Goal: Information Seeking & Learning: Learn about a topic

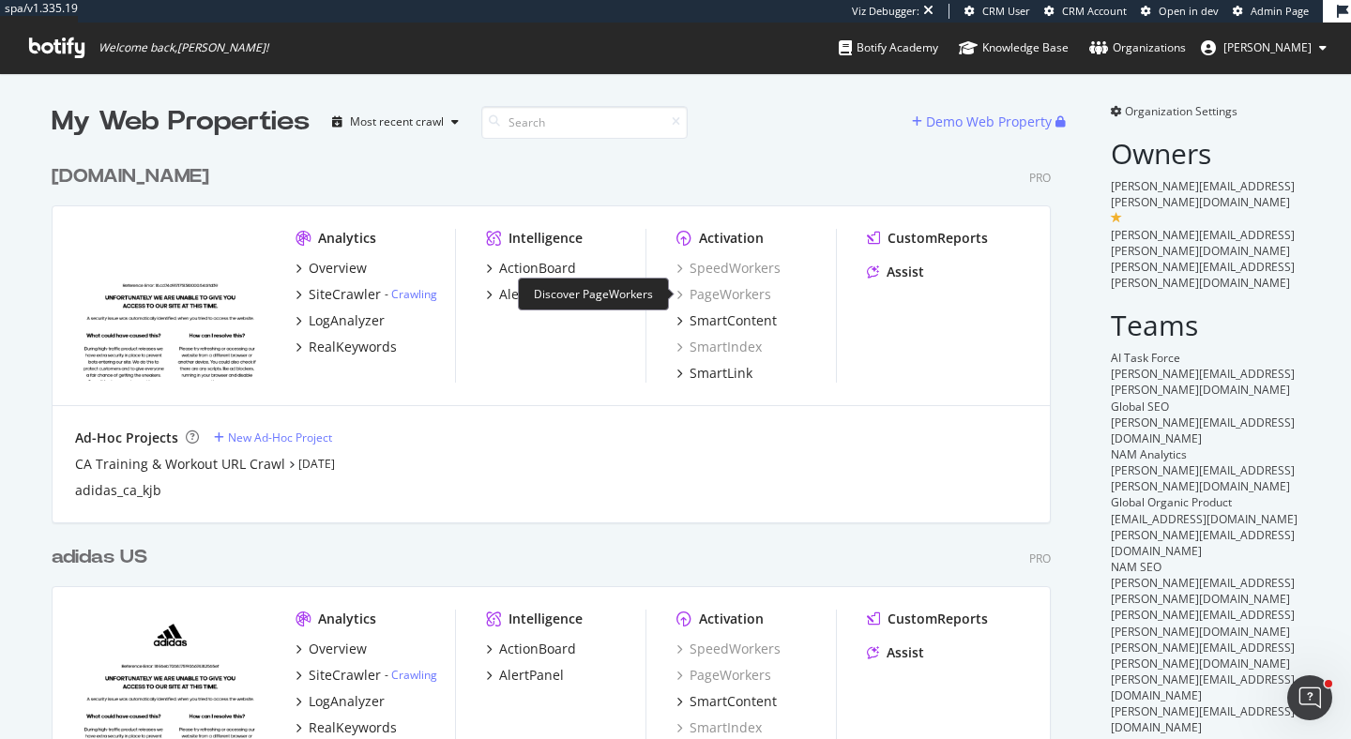
scroll to position [739, 1351]
click at [364, 340] on div "RealKeywords" at bounding box center [353, 347] width 88 height 19
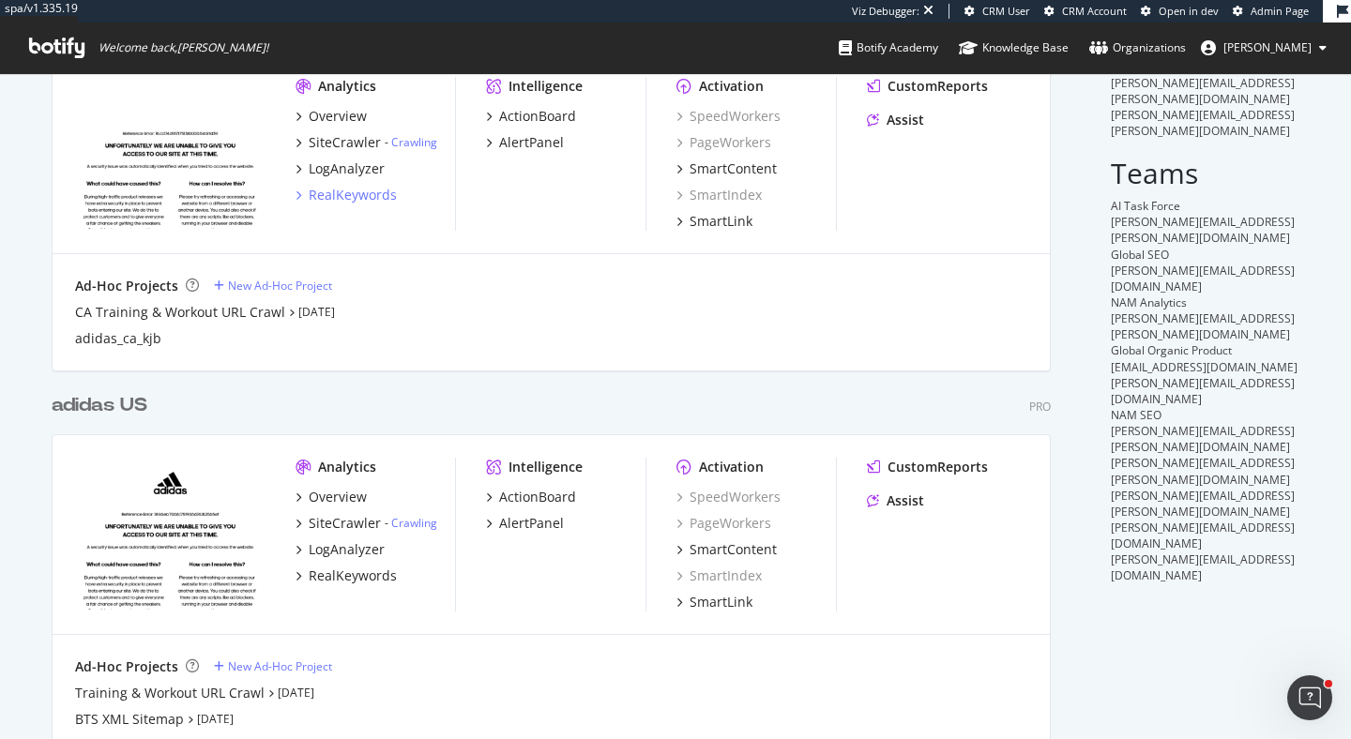
scroll to position [175, 0]
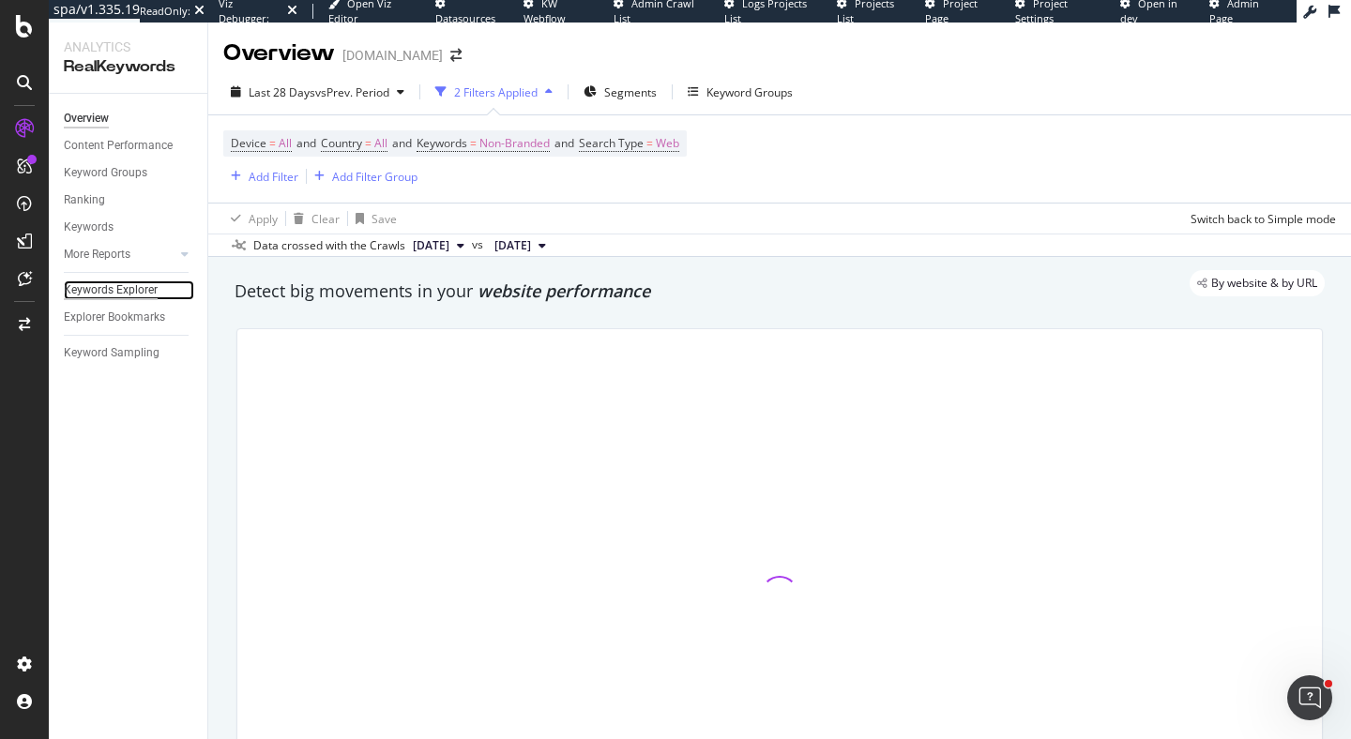
click at [122, 288] on div "Keywords Explorer" at bounding box center [111, 291] width 94 height 20
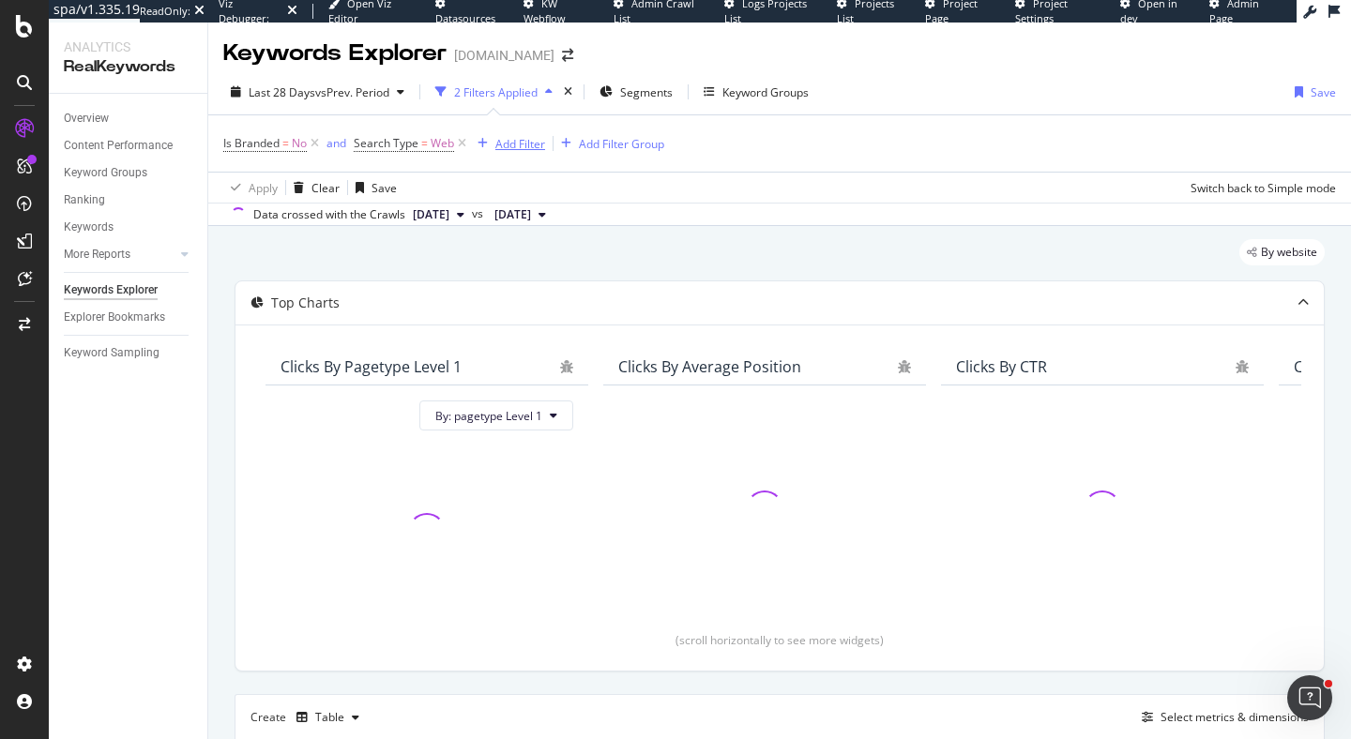
click at [523, 146] on div "Add Filter" at bounding box center [520, 144] width 50 height 16
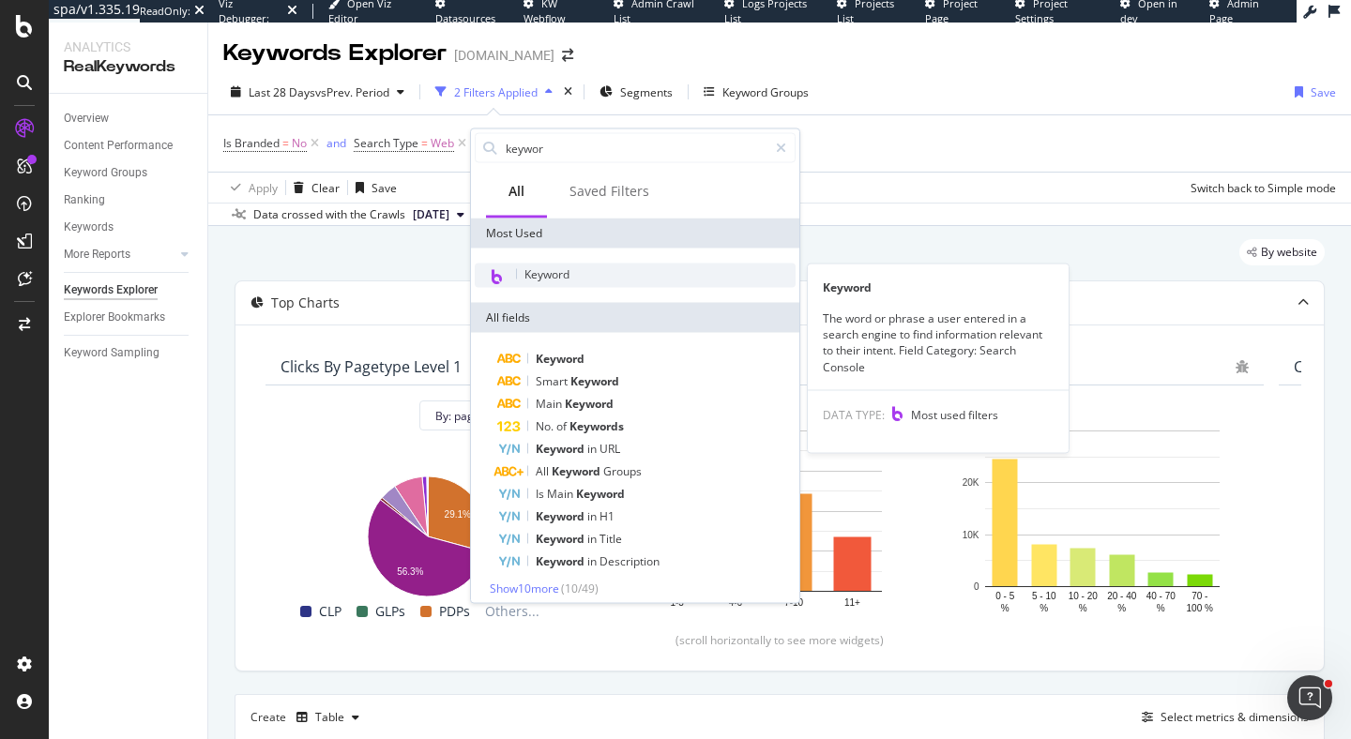
type input "keywor"
click at [639, 274] on div "Keyword" at bounding box center [635, 276] width 321 height 24
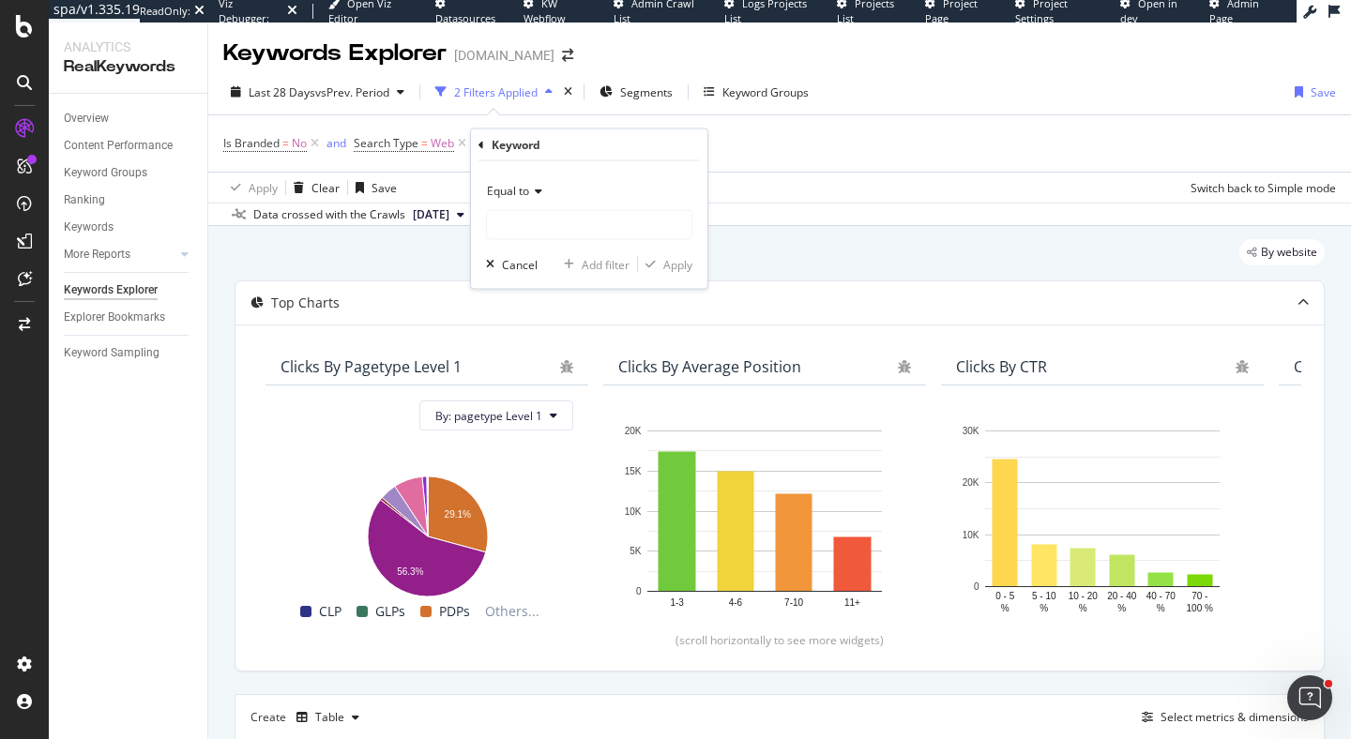
click at [488, 193] on span "Equal to" at bounding box center [508, 191] width 42 height 16
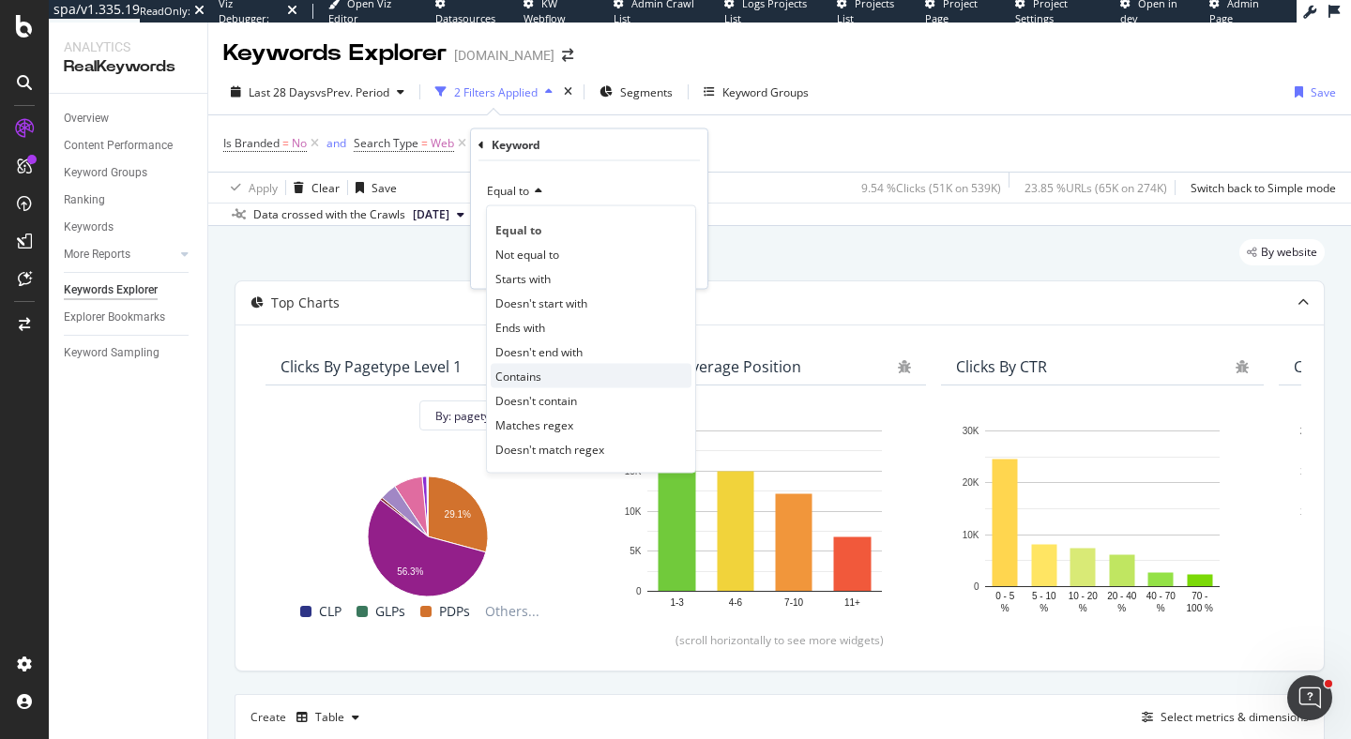
click at [566, 374] on div "Contains" at bounding box center [591, 376] width 201 height 24
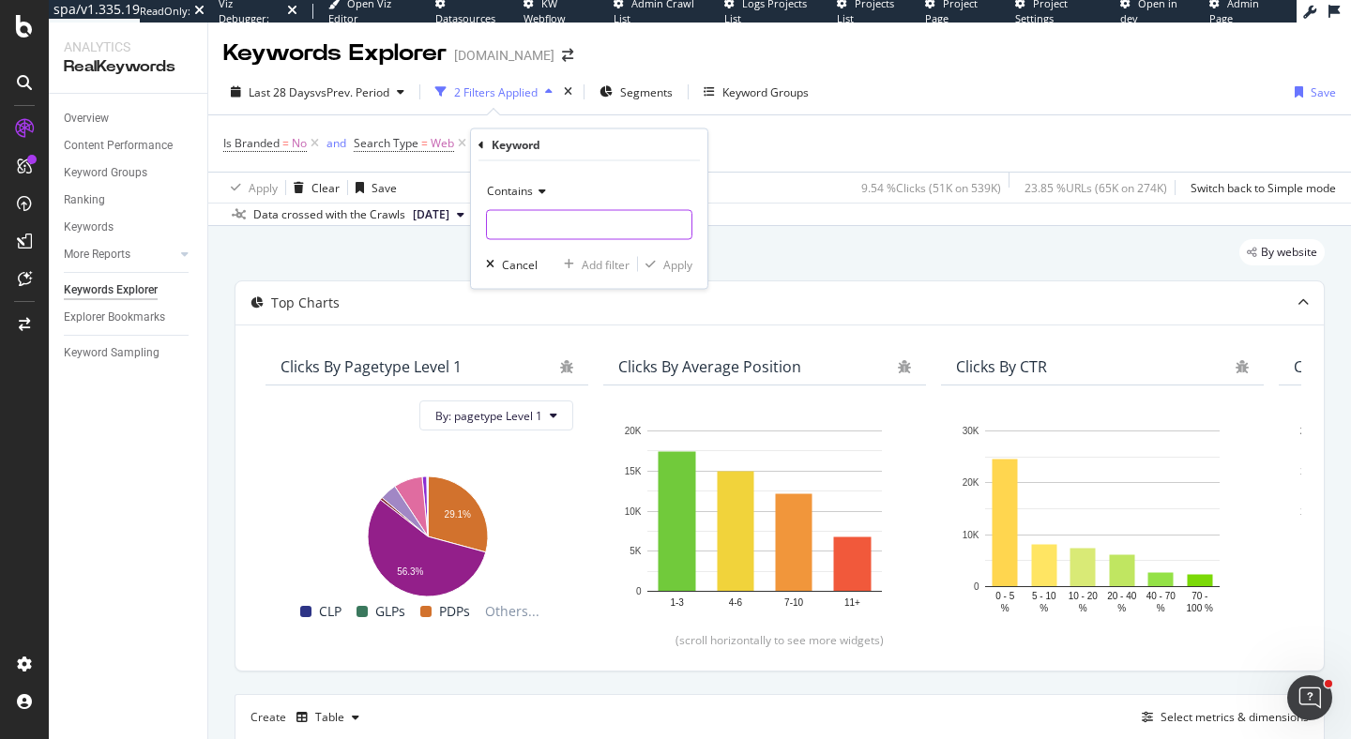
click at [549, 226] on input "text" at bounding box center [589, 225] width 205 height 30
type input "boots"
click at [686, 259] on div "Apply" at bounding box center [677, 264] width 29 height 16
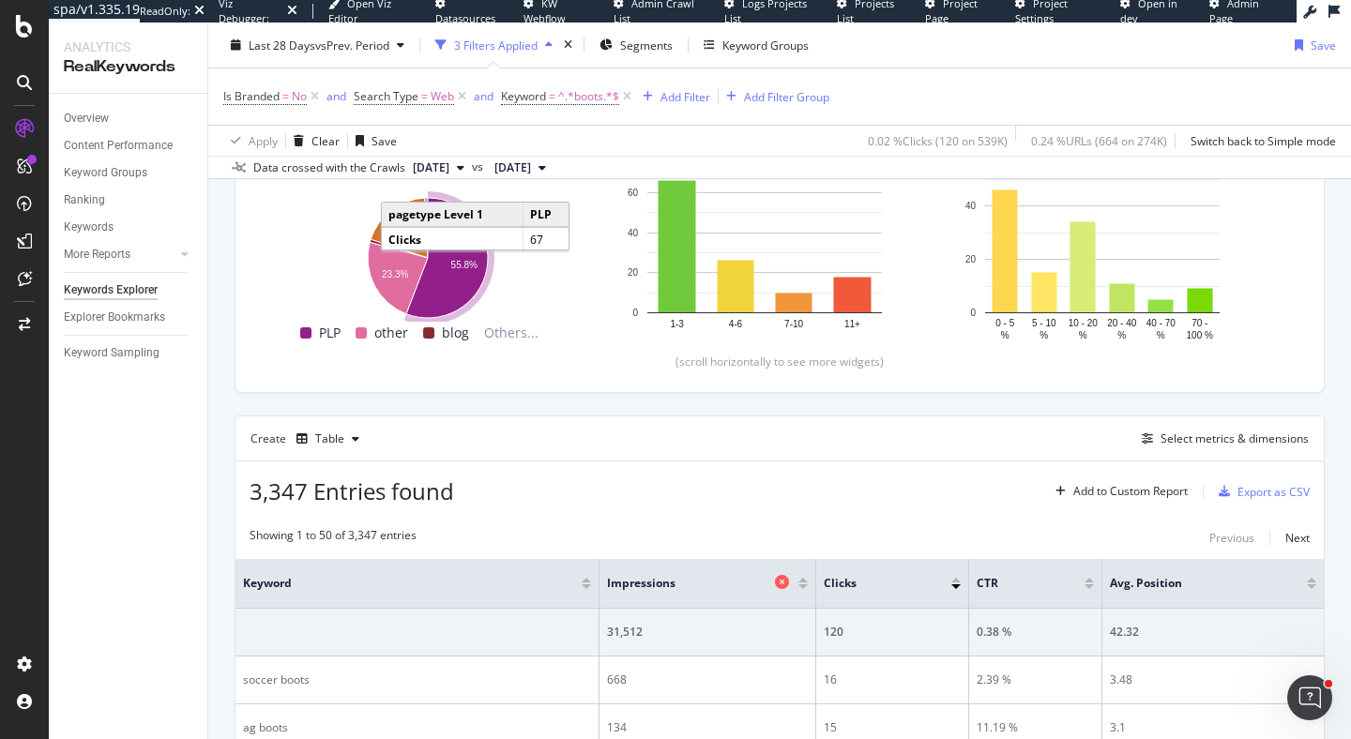
scroll to position [235, 0]
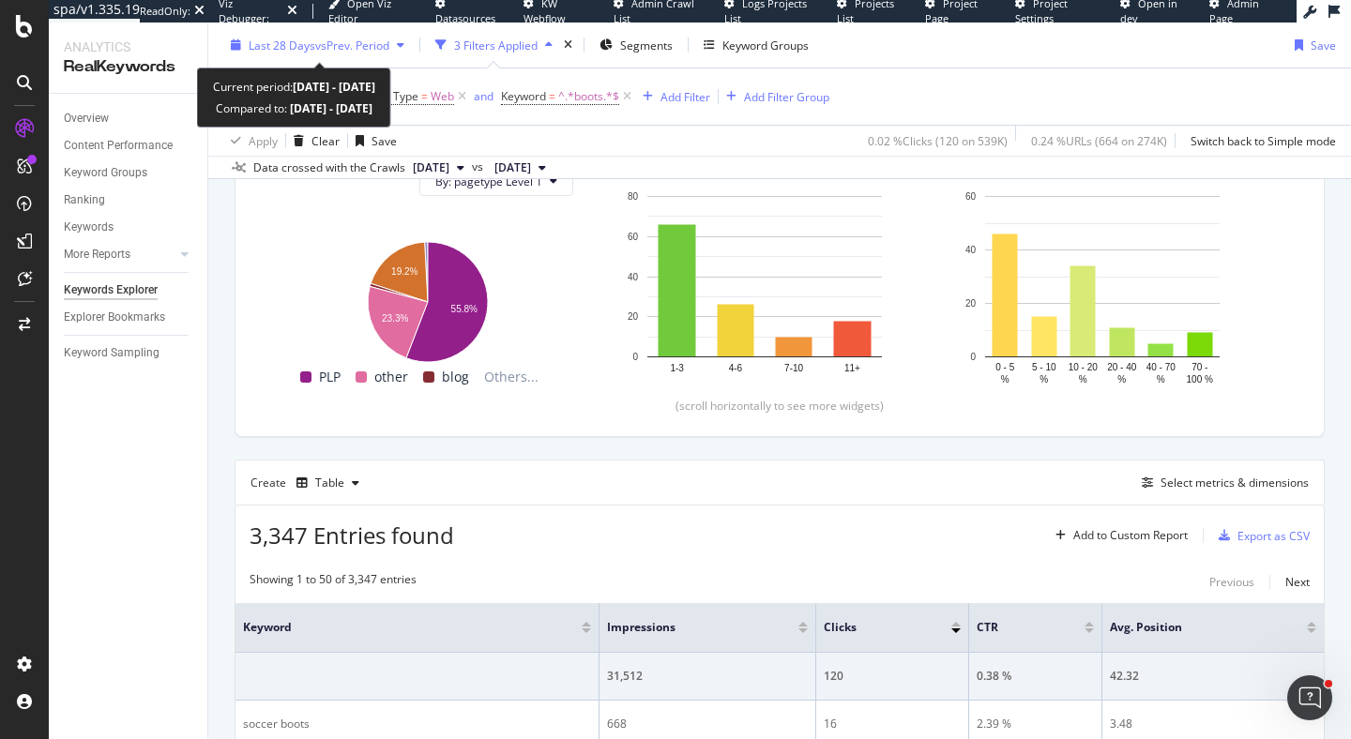
click at [381, 55] on div "Last 28 Days vs Prev. Period" at bounding box center [317, 45] width 189 height 28
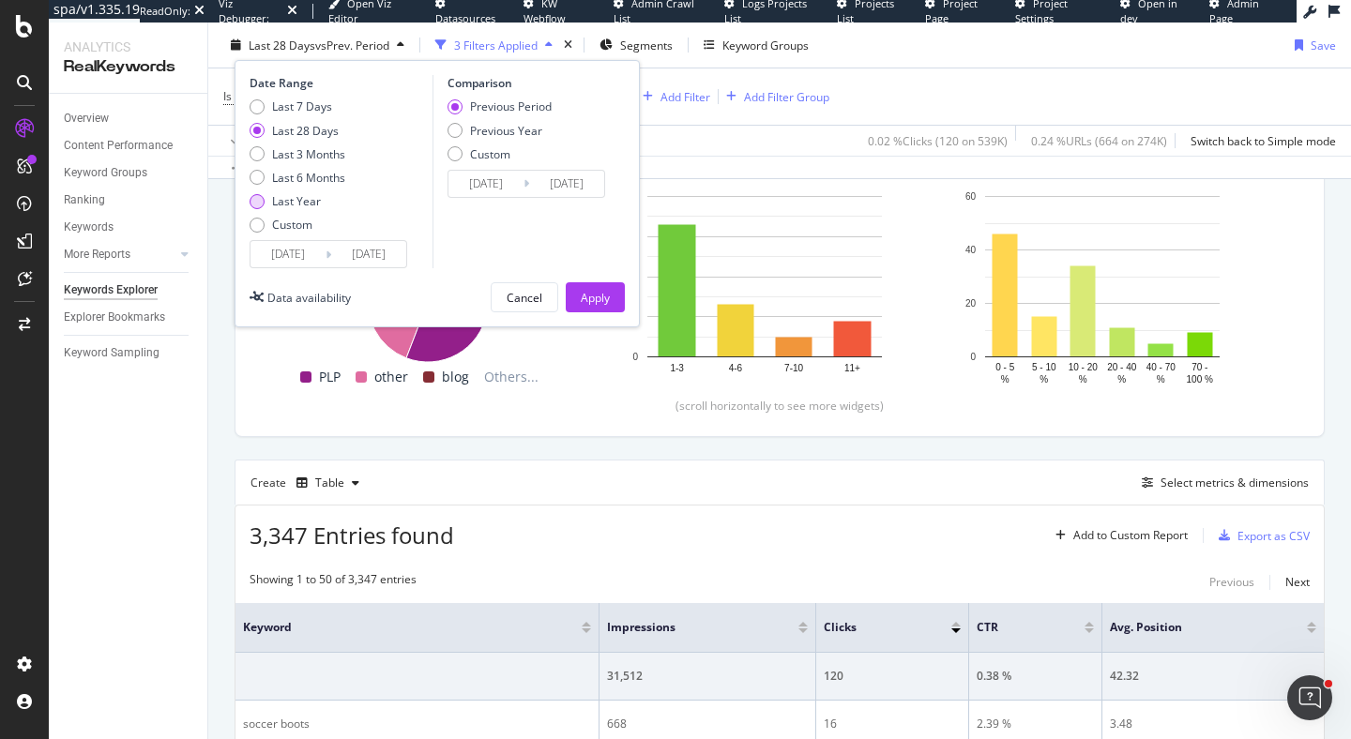
click at [315, 196] on div "Last Year" at bounding box center [296, 201] width 49 height 16
type input "2024/08/10"
type input "2023/08/11"
type input "2024/08/09"
click at [541, 137] on div "Previous Year" at bounding box center [500, 130] width 104 height 16
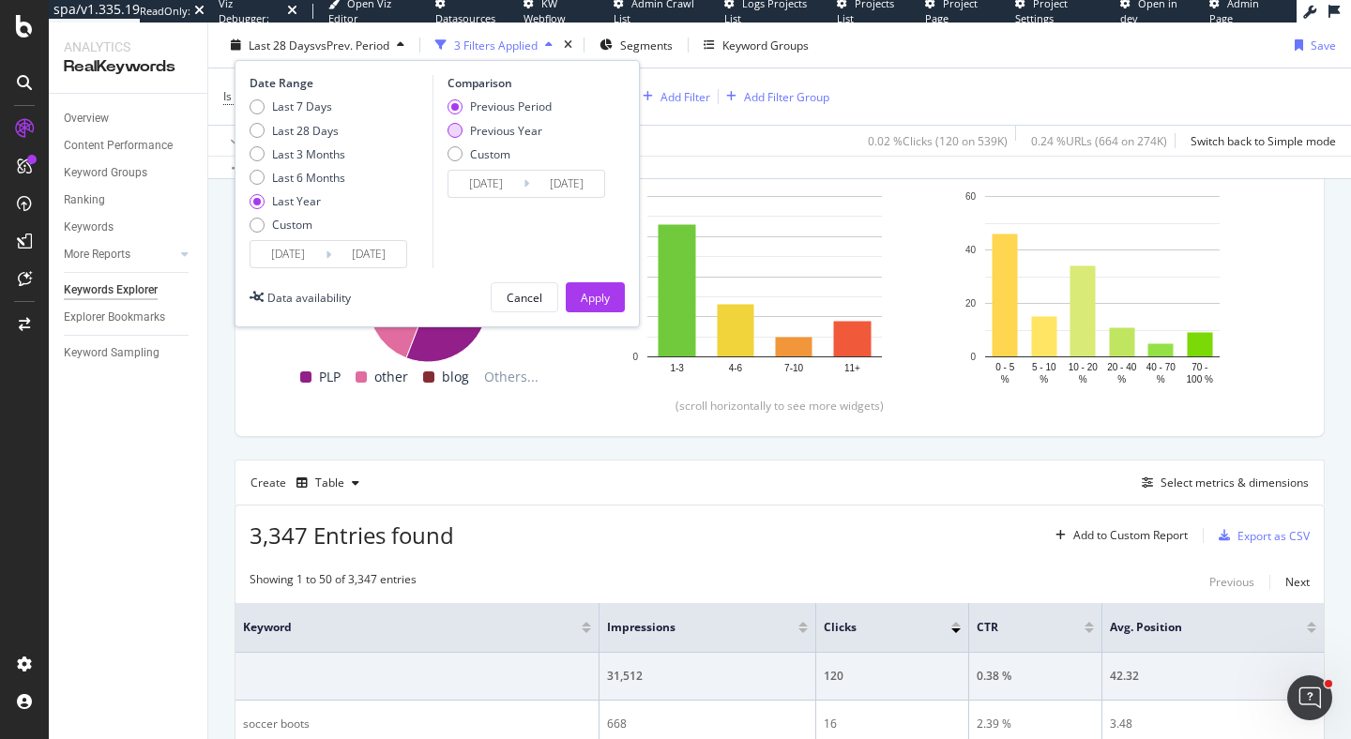
type input "2023/08/12"
type input "2024/08/10"
click at [609, 295] on div "Apply" at bounding box center [595, 297] width 29 height 16
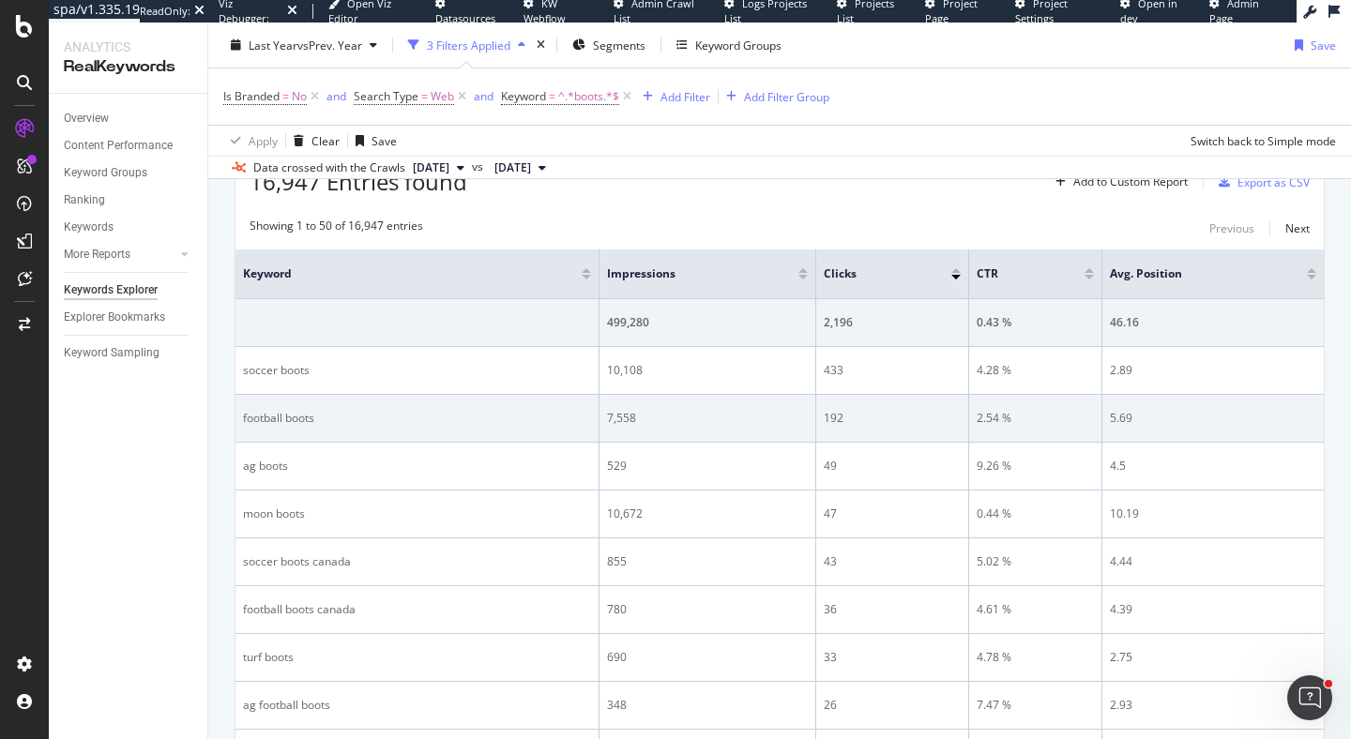
scroll to position [470, 0]
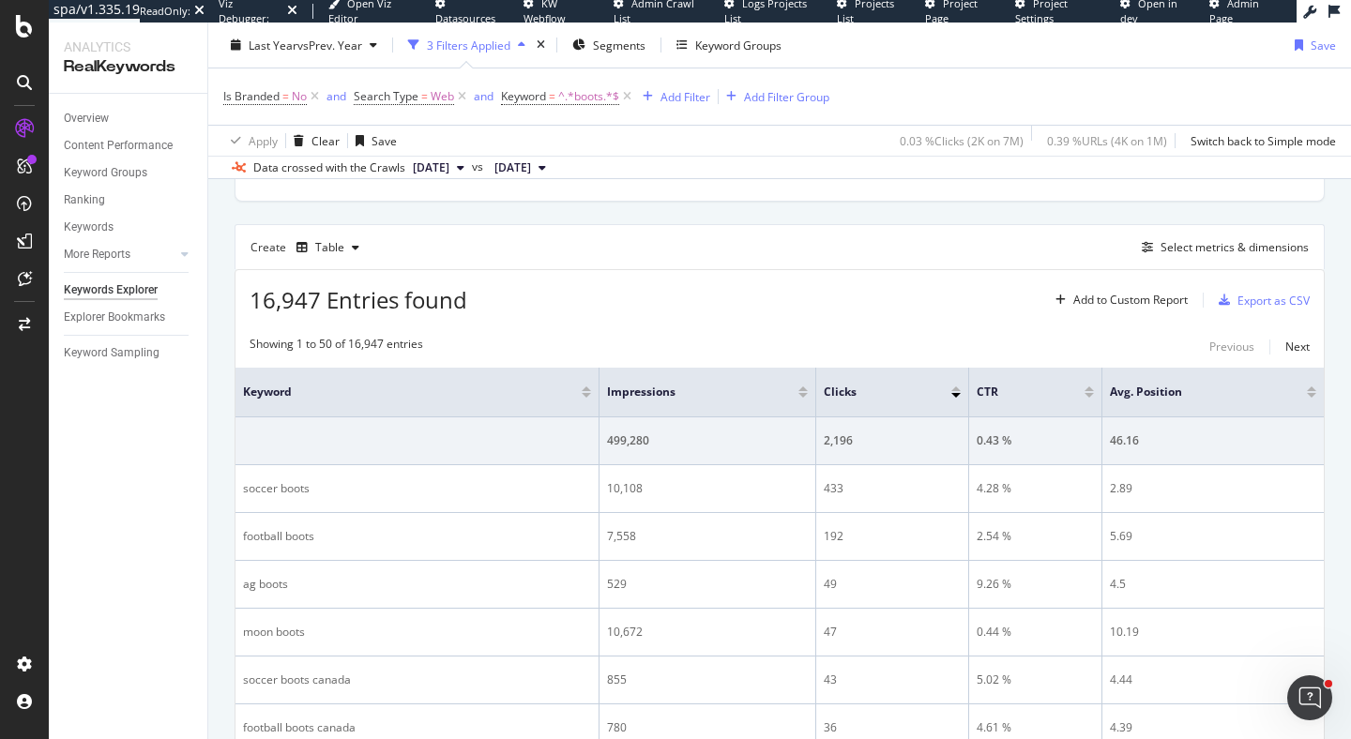
click at [1232, 260] on div "Create Table Select metrics & dimensions" at bounding box center [780, 246] width 1090 height 45
click at [1227, 249] on div "Select metrics & dimensions" at bounding box center [1235, 247] width 148 height 16
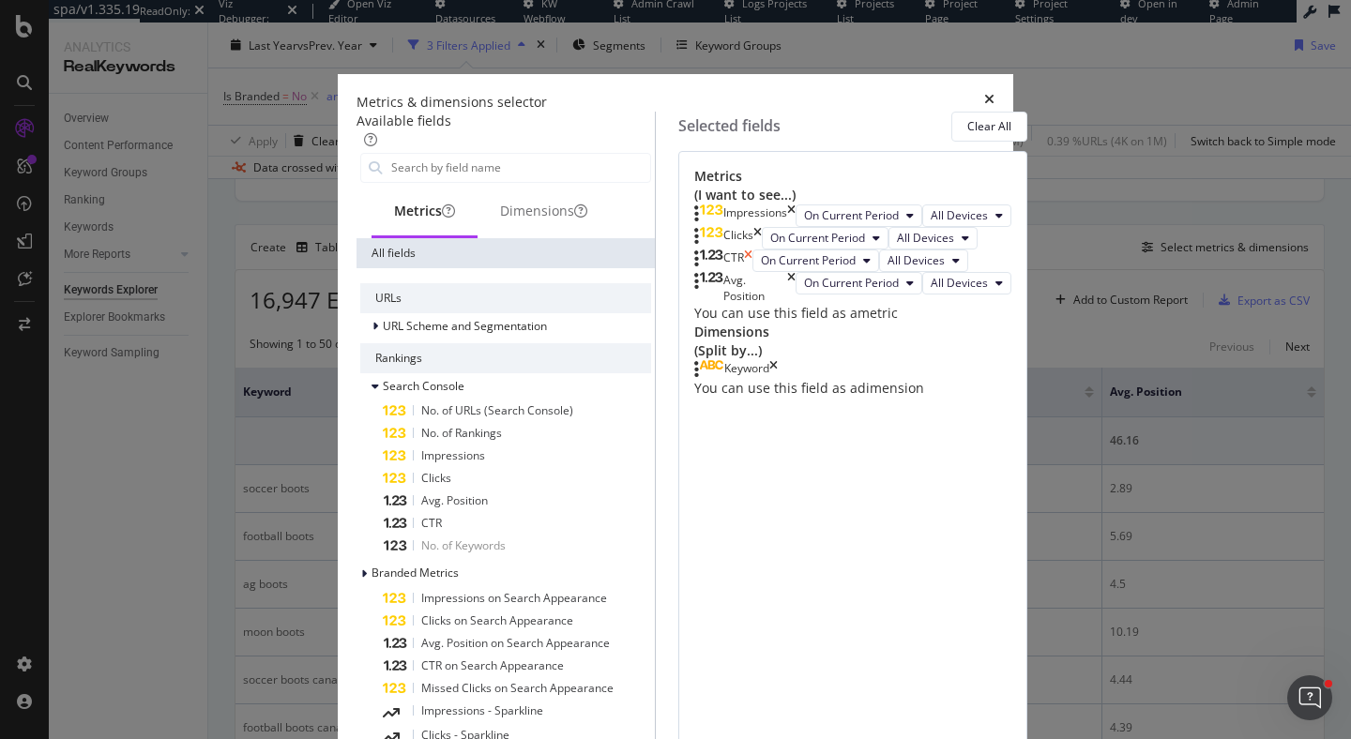
click at [753, 272] on icon "times" at bounding box center [748, 261] width 8 height 23
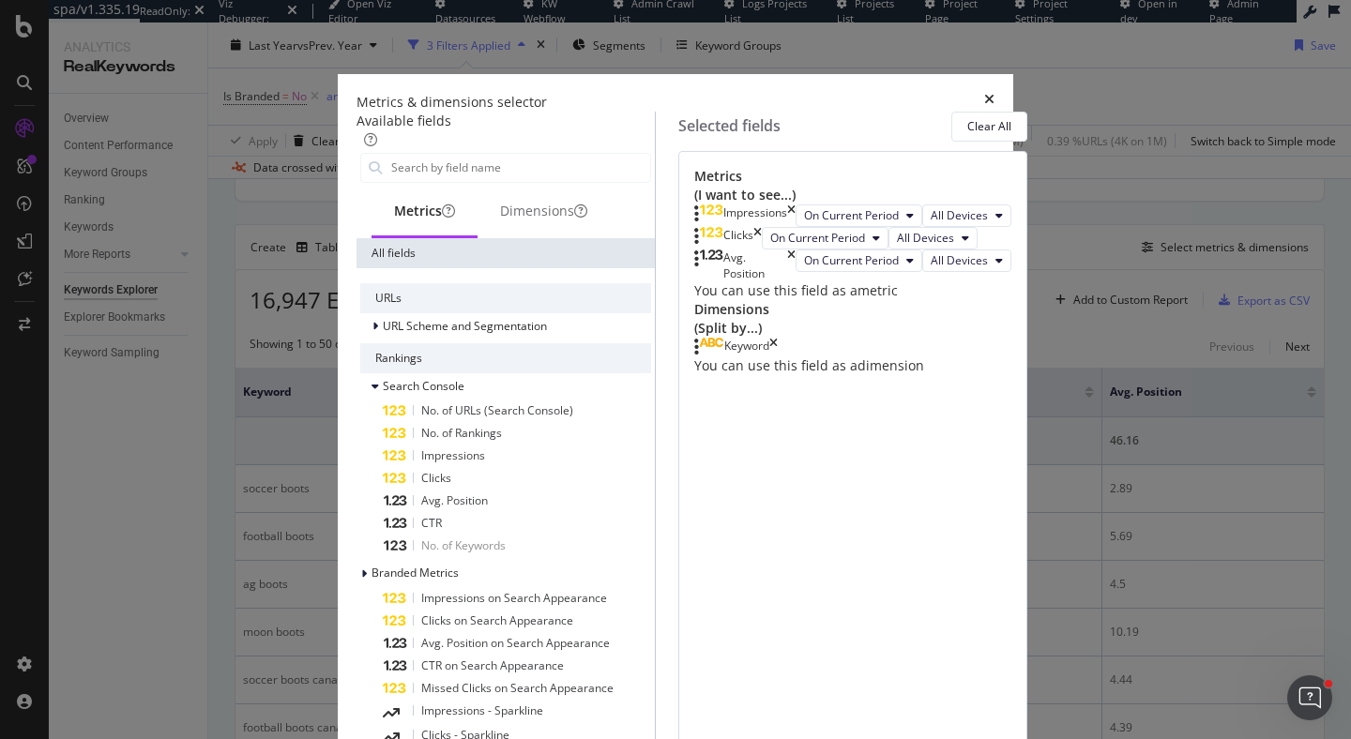
click at [796, 282] on icon "times" at bounding box center [791, 266] width 8 height 32
click at [1012, 300] on div "Impressions On Current Period All Devices Clicks On Current Period All Devices …" at bounding box center [852, 253] width 317 height 96
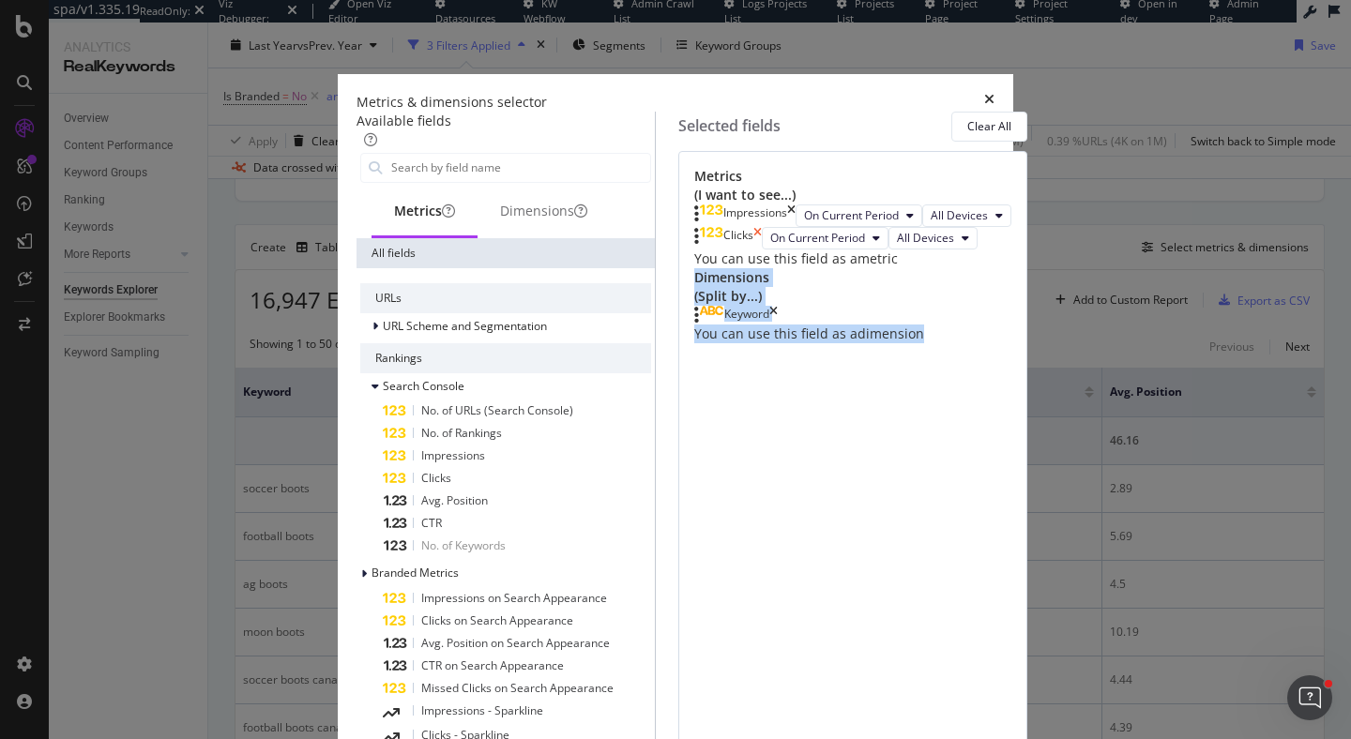
click at [762, 250] on icon "times" at bounding box center [758, 238] width 8 height 23
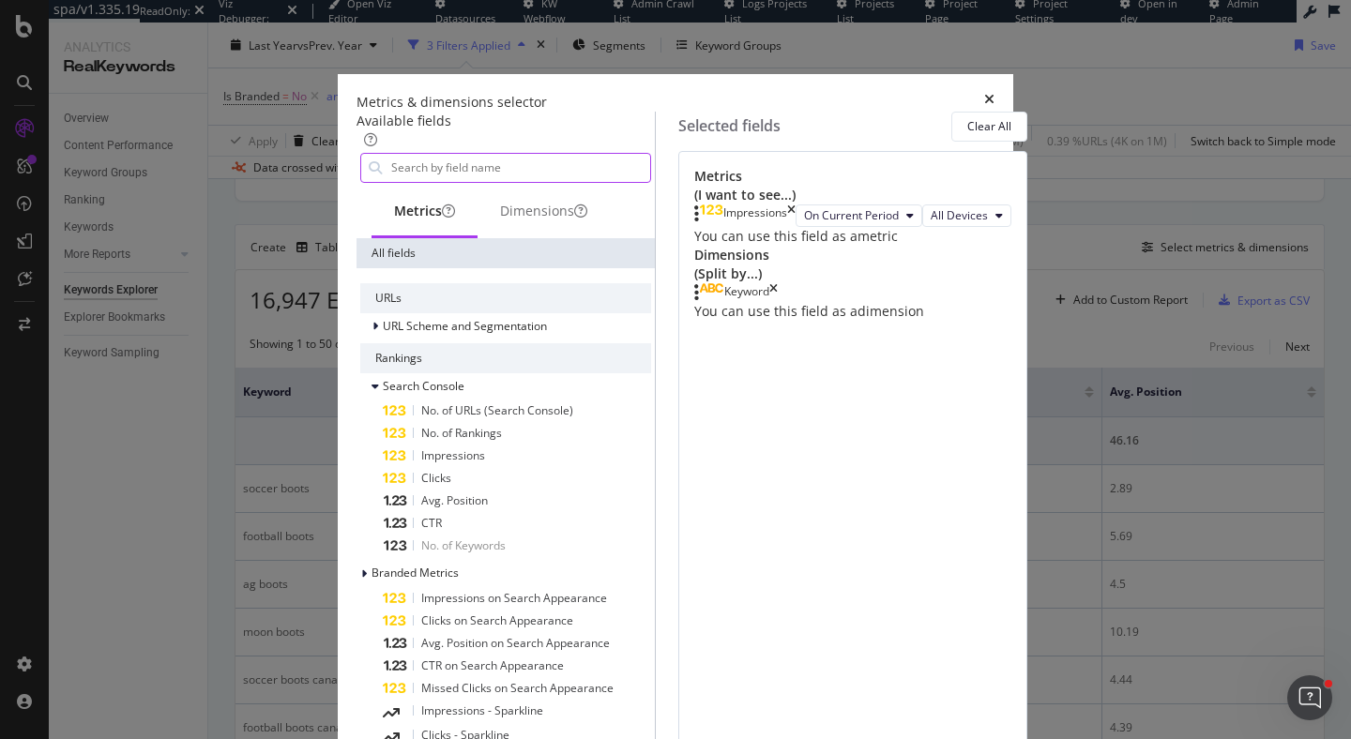
click at [448, 157] on div "modal" at bounding box center [505, 168] width 291 height 30
click at [448, 164] on input "modal" at bounding box center [519, 168] width 261 height 28
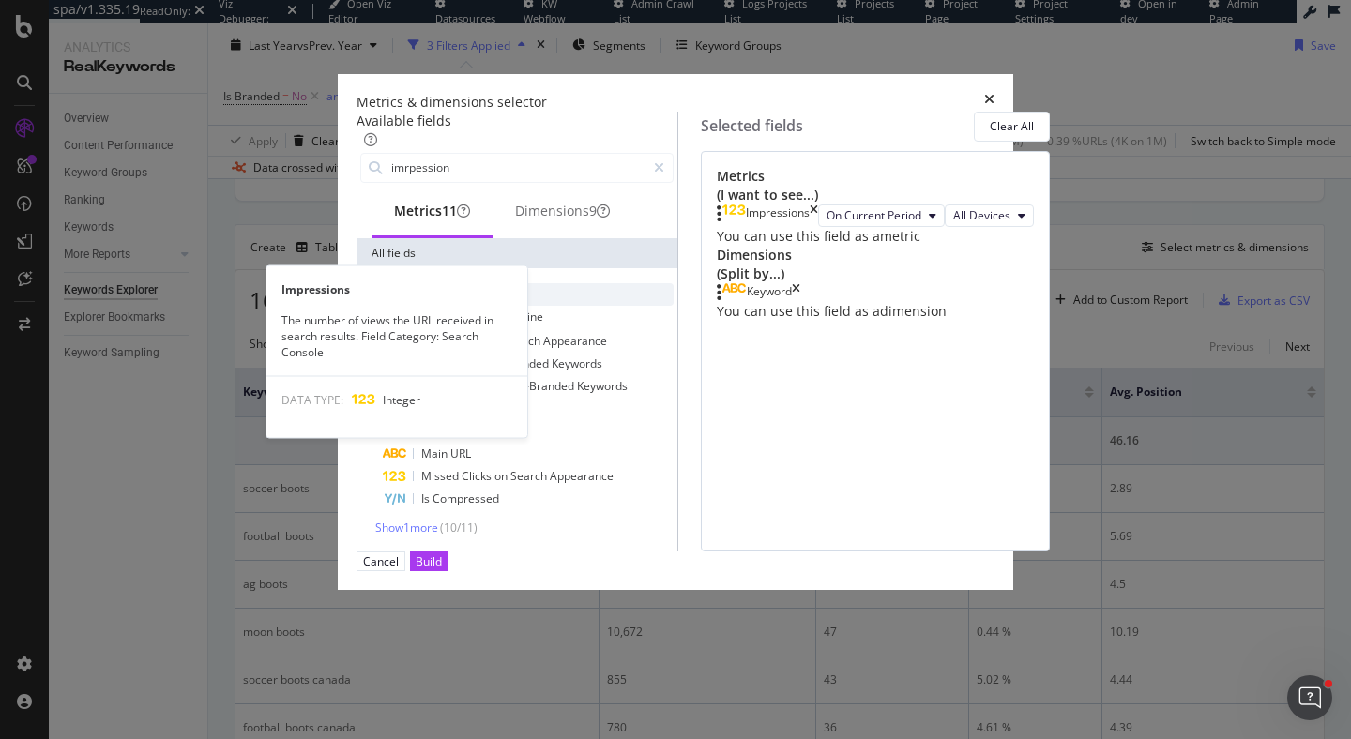
click at [421, 302] on span "Impressions" at bounding box center [453, 294] width 64 height 16
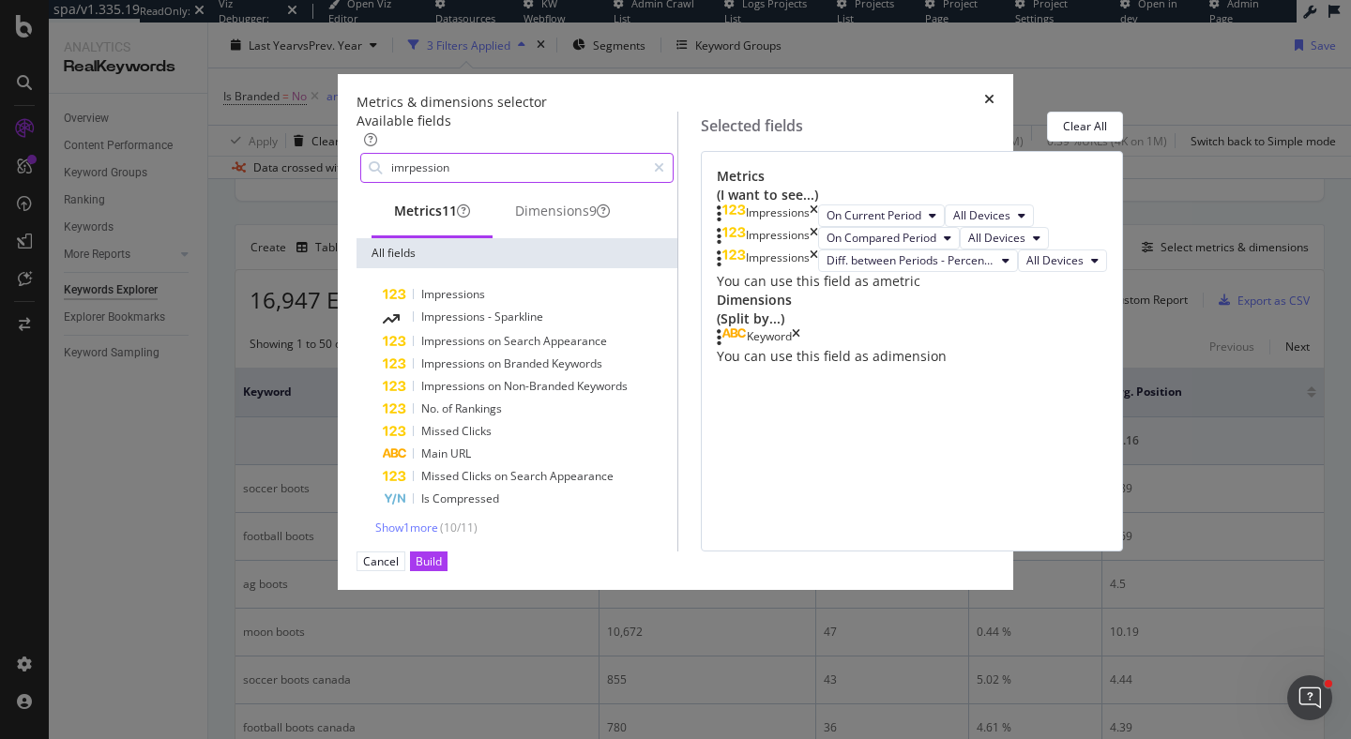
click at [406, 173] on input "imrpession" at bounding box center [517, 168] width 256 height 28
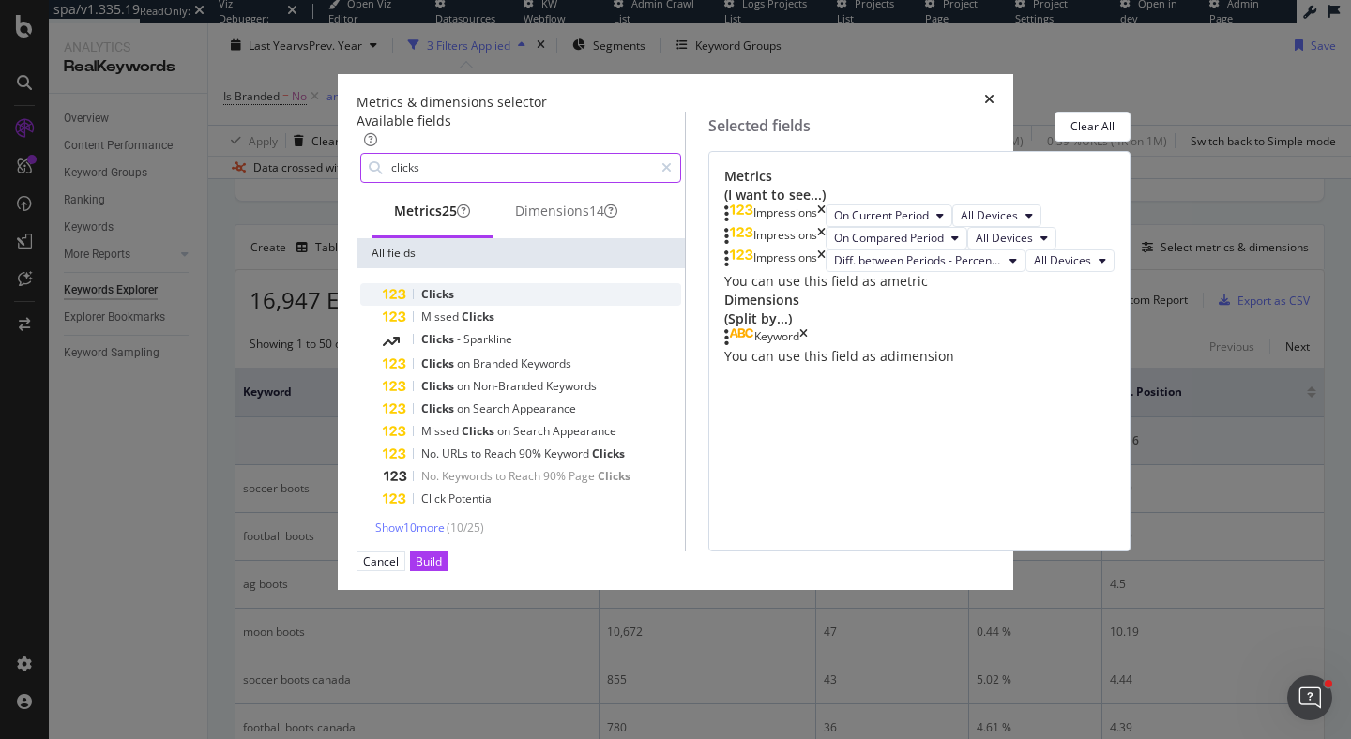
type input "clicks"
click at [403, 306] on div "Clicks" at bounding box center [532, 294] width 298 height 23
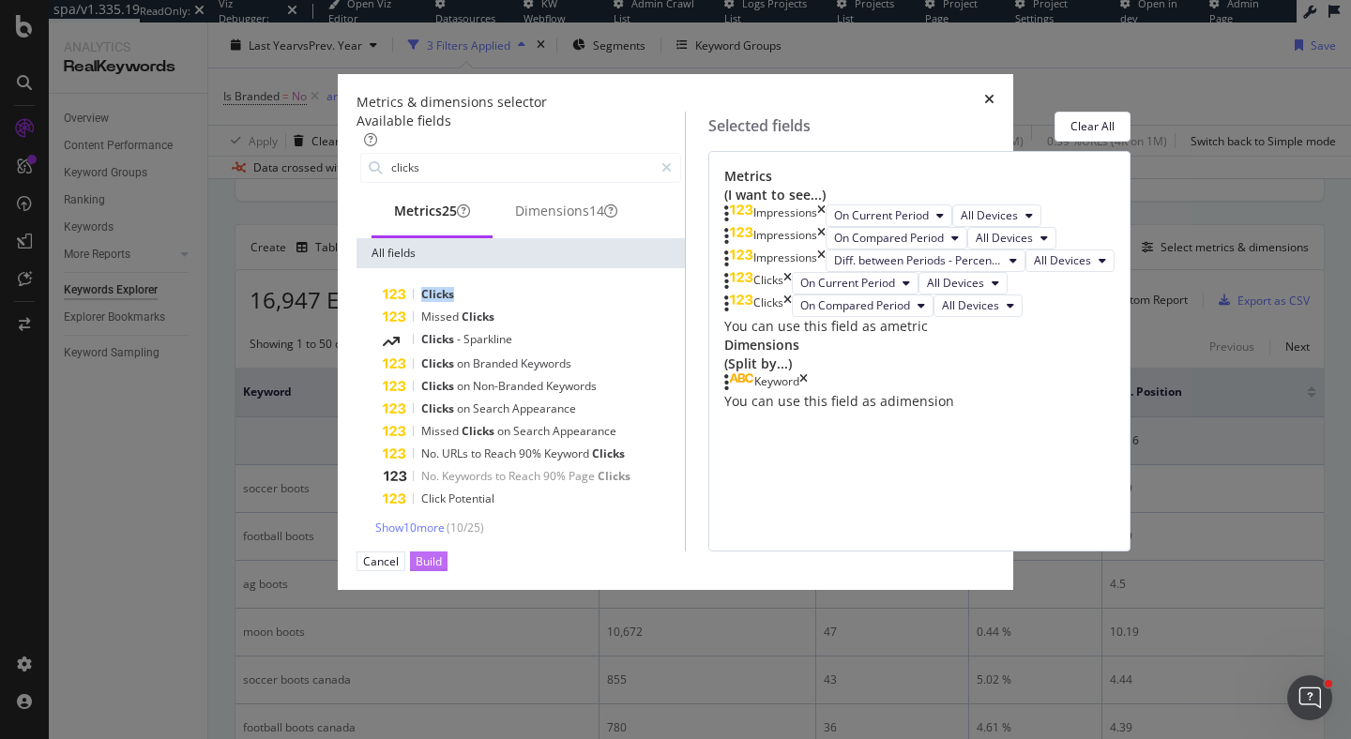
click at [442, 570] on div "Build" at bounding box center [429, 562] width 26 height 16
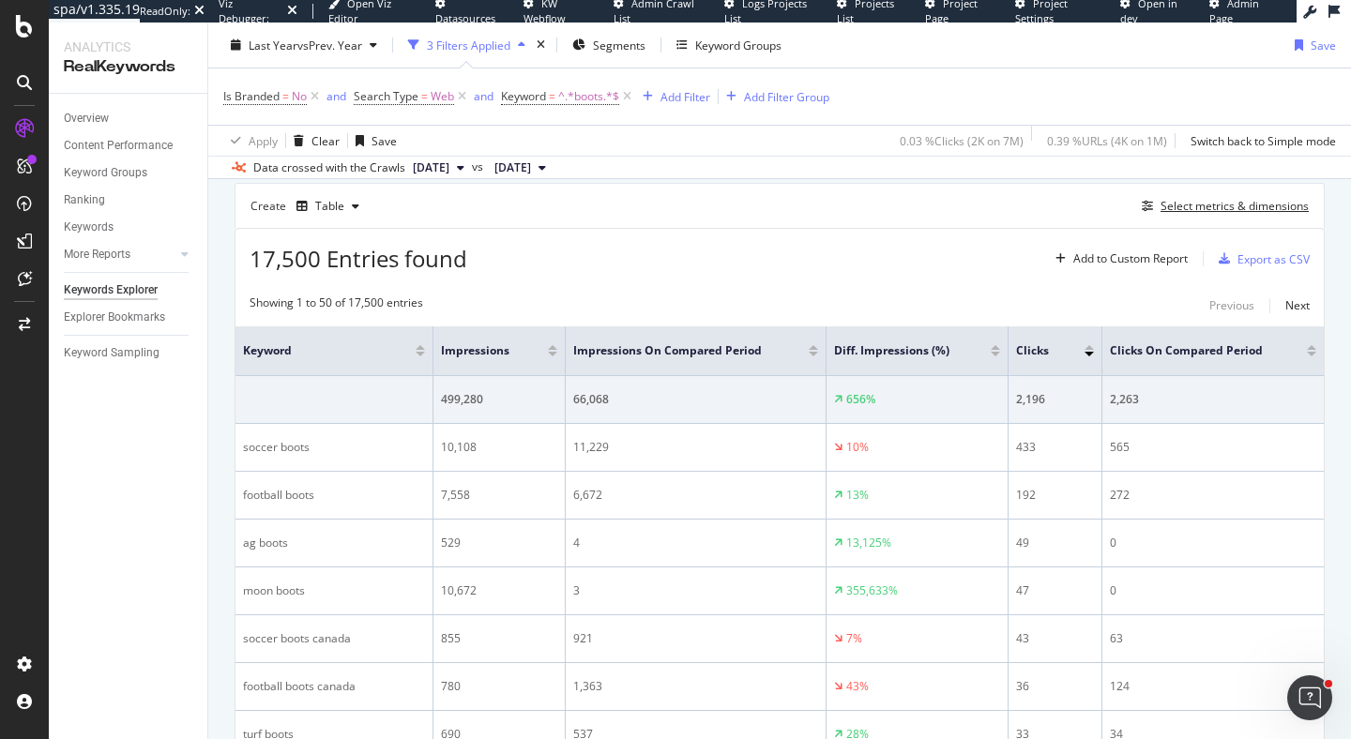
scroll to position [499, 0]
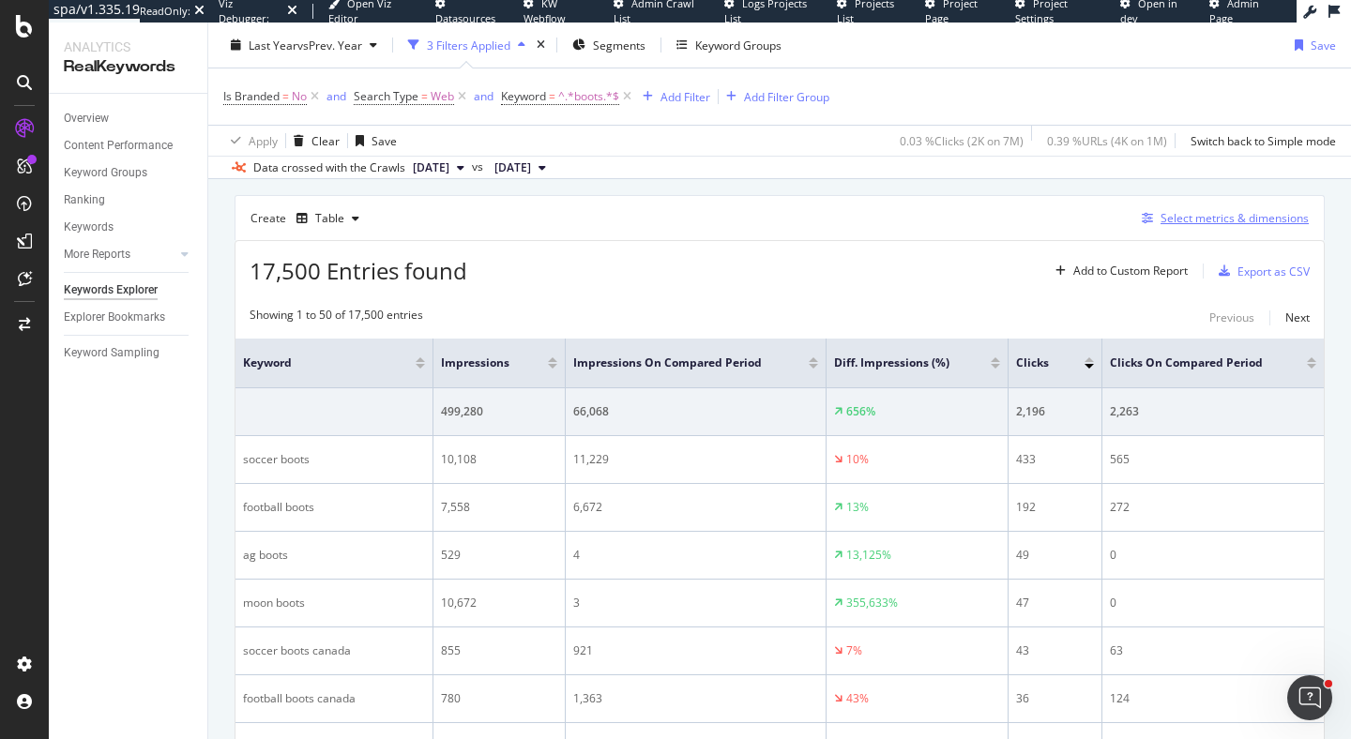
click at [1195, 226] on div "Select metrics & dimensions" at bounding box center [1235, 218] width 148 height 16
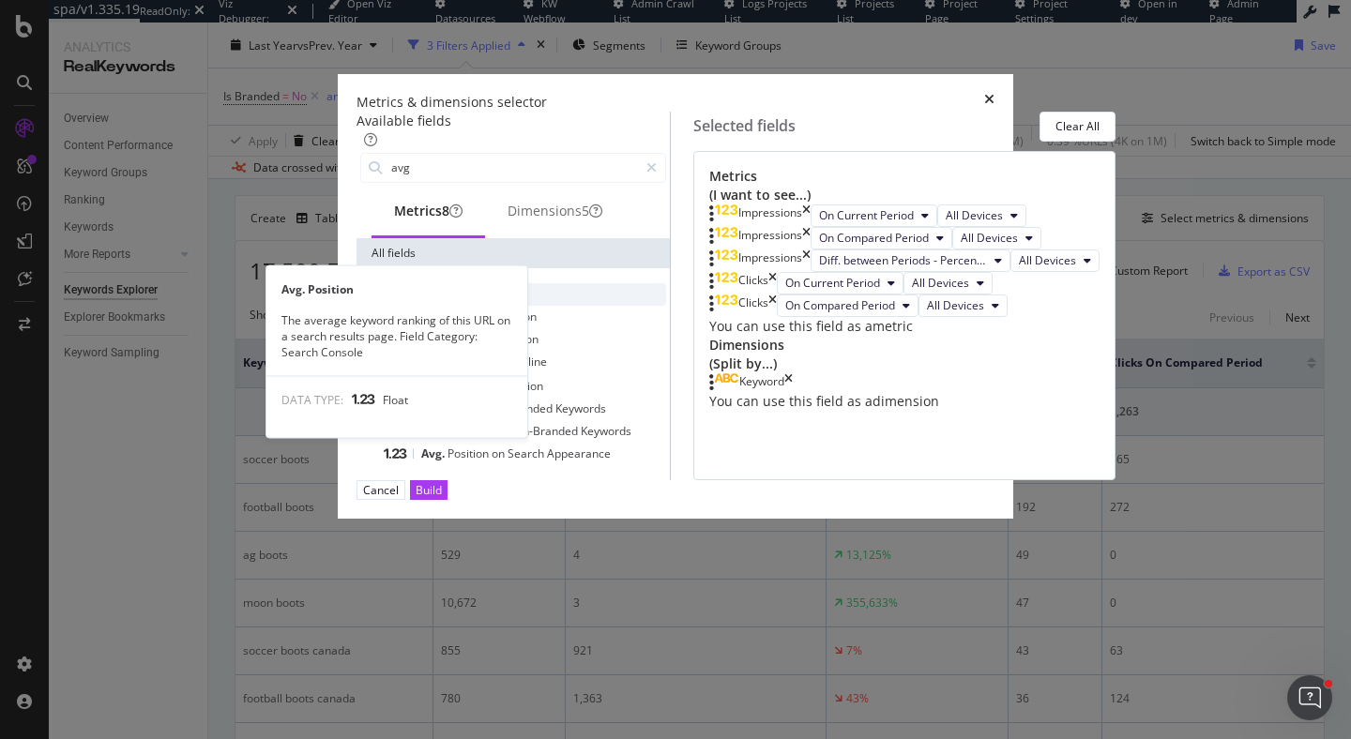
type input "avg"
click at [411, 306] on div "Avg. Position" at bounding box center [524, 294] width 283 height 23
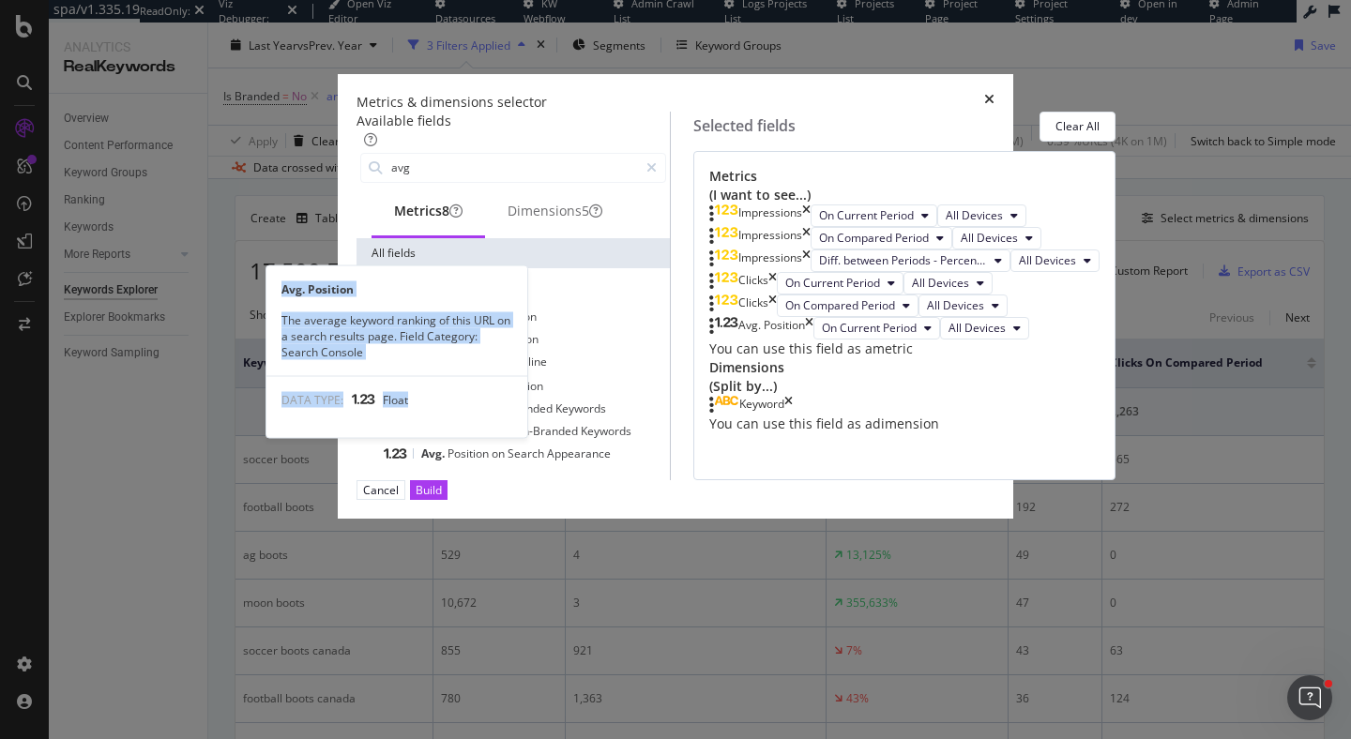
click at [411, 306] on div "Avg. Position" at bounding box center [524, 294] width 283 height 23
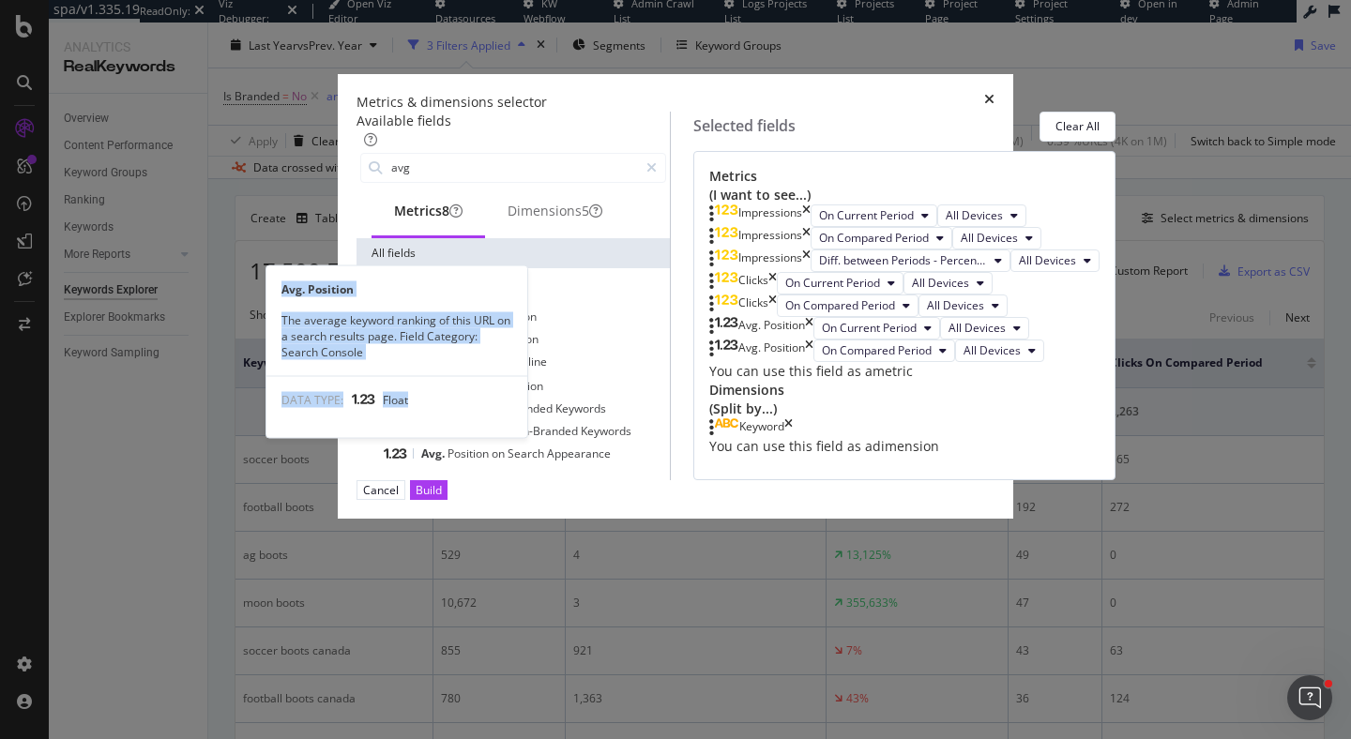
scroll to position [63, 0]
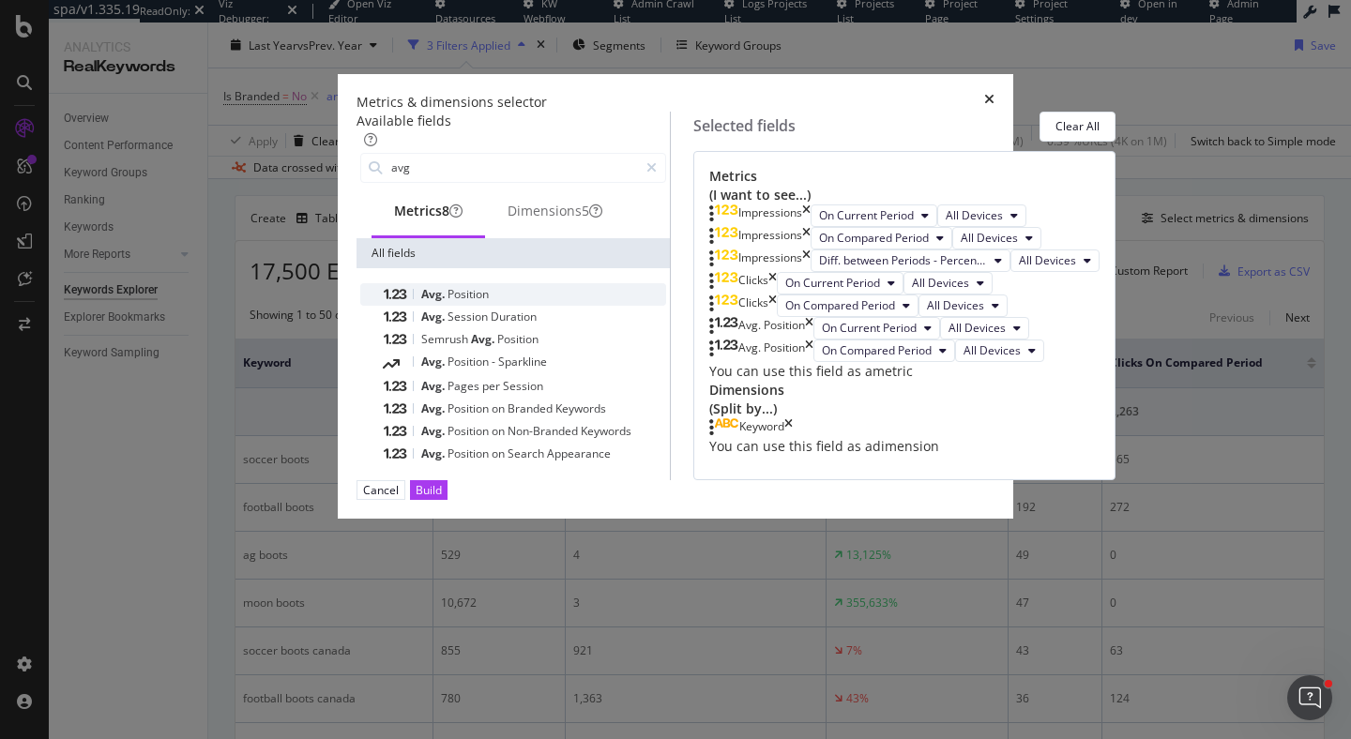
click at [449, 298] on div "Avg. Position" at bounding box center [524, 294] width 283 height 23
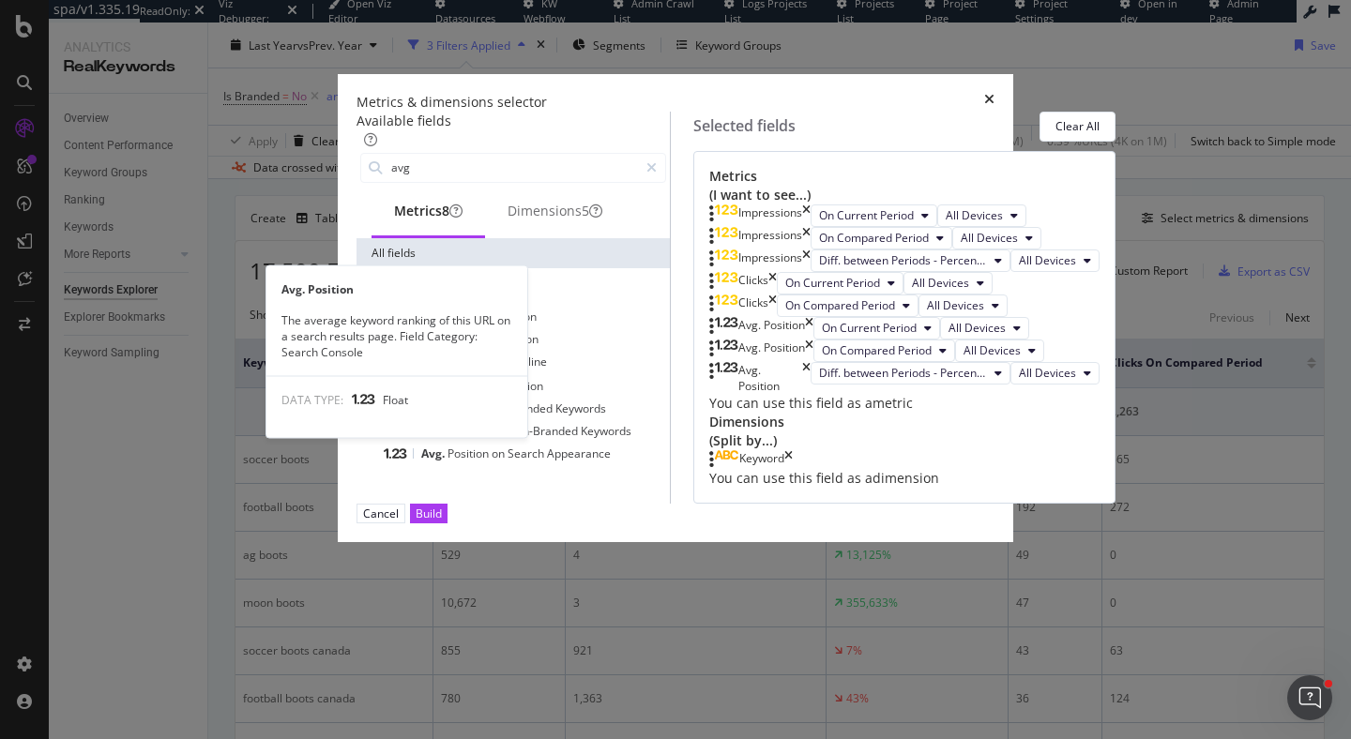
scroll to position [133, 0]
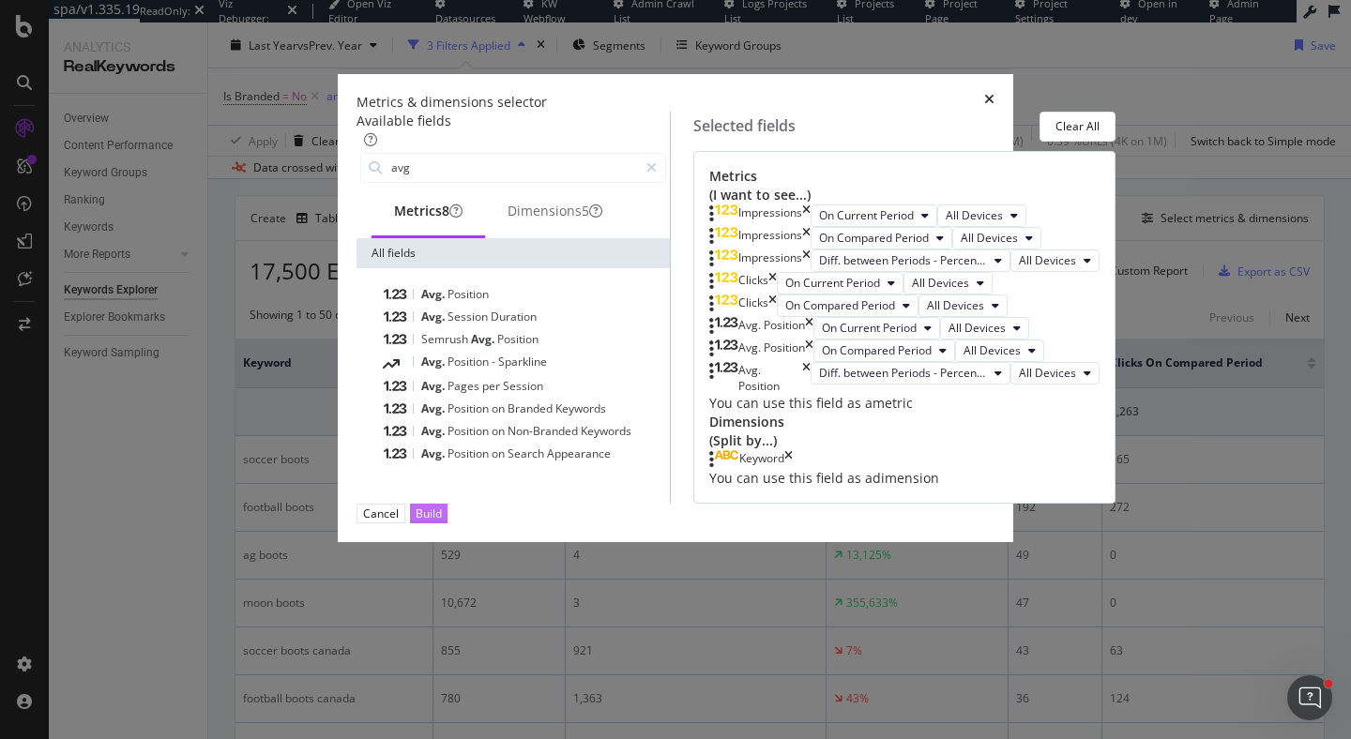
click at [448, 524] on button "Build" at bounding box center [429, 514] width 38 height 20
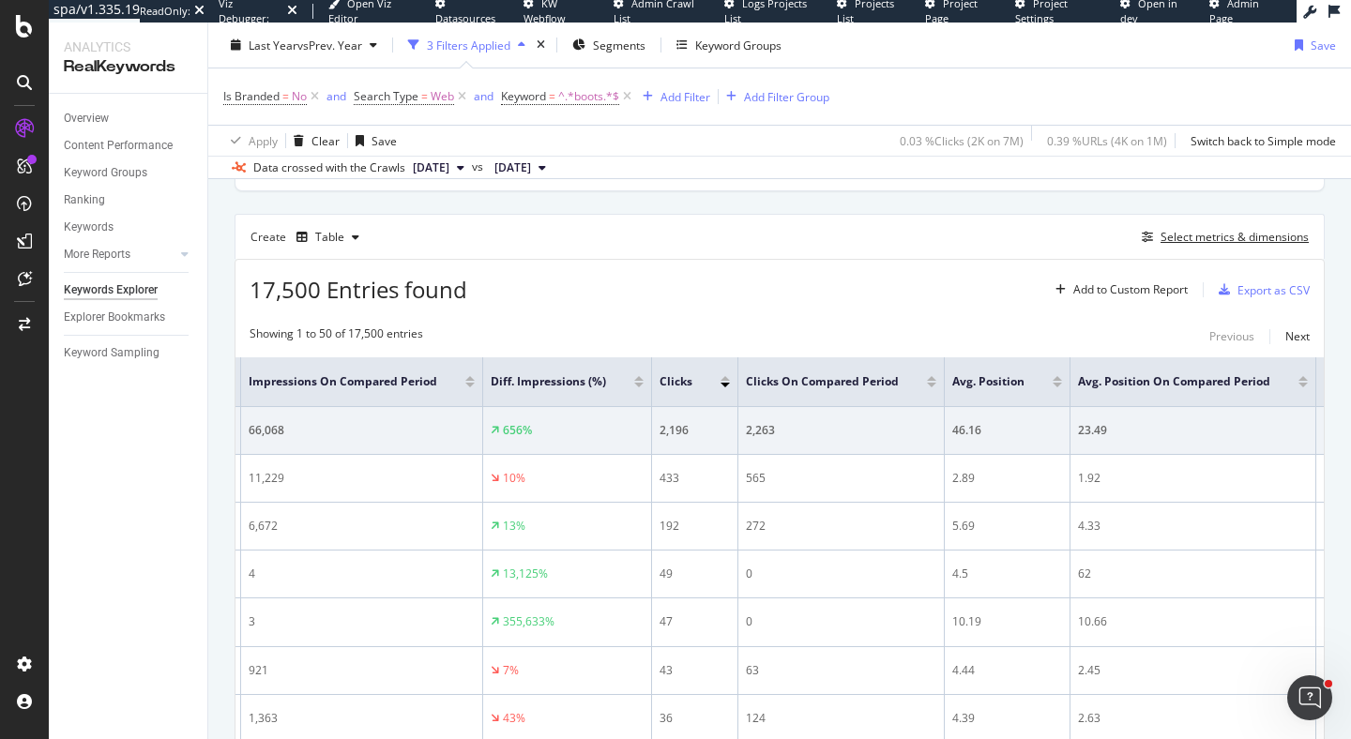
scroll to position [371, 0]
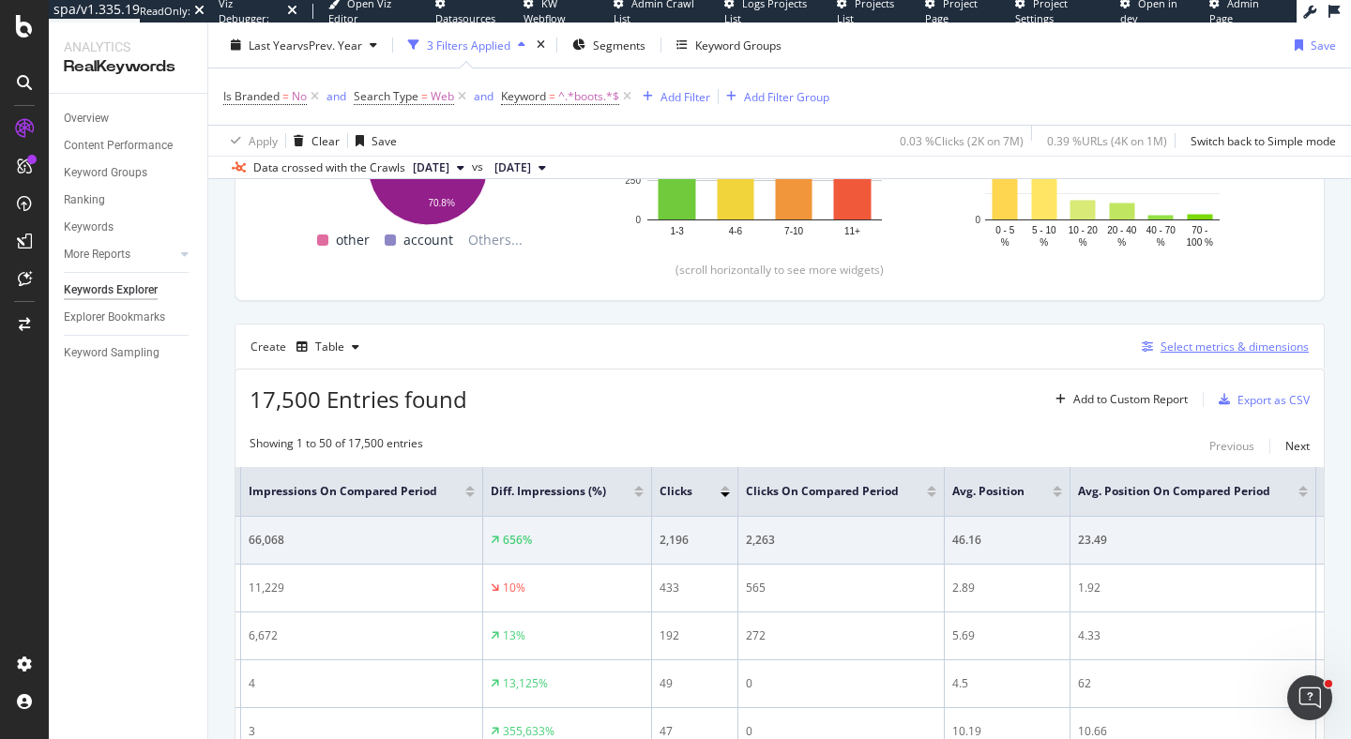
click at [1220, 341] on div "Select metrics & dimensions" at bounding box center [1235, 347] width 148 height 16
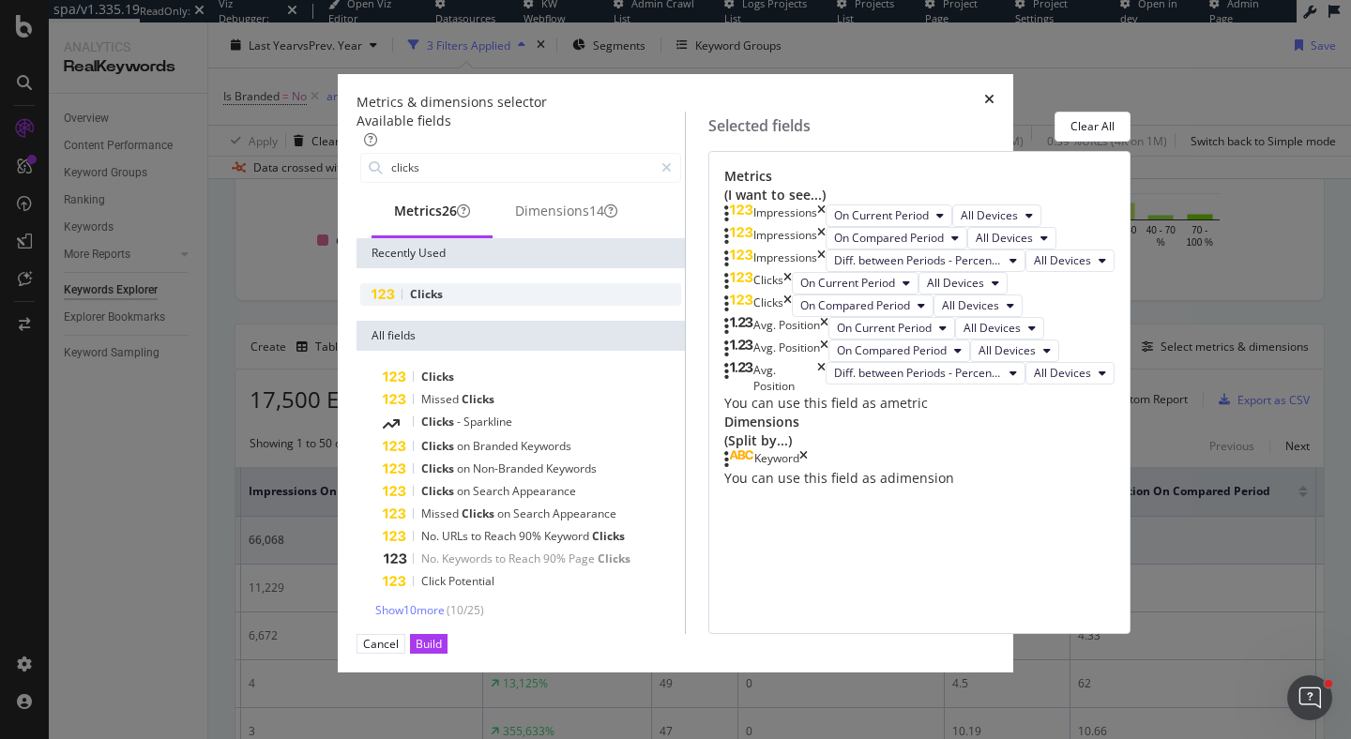
type input "clicks"
click at [450, 306] on div "Clicks" at bounding box center [520, 294] width 321 height 23
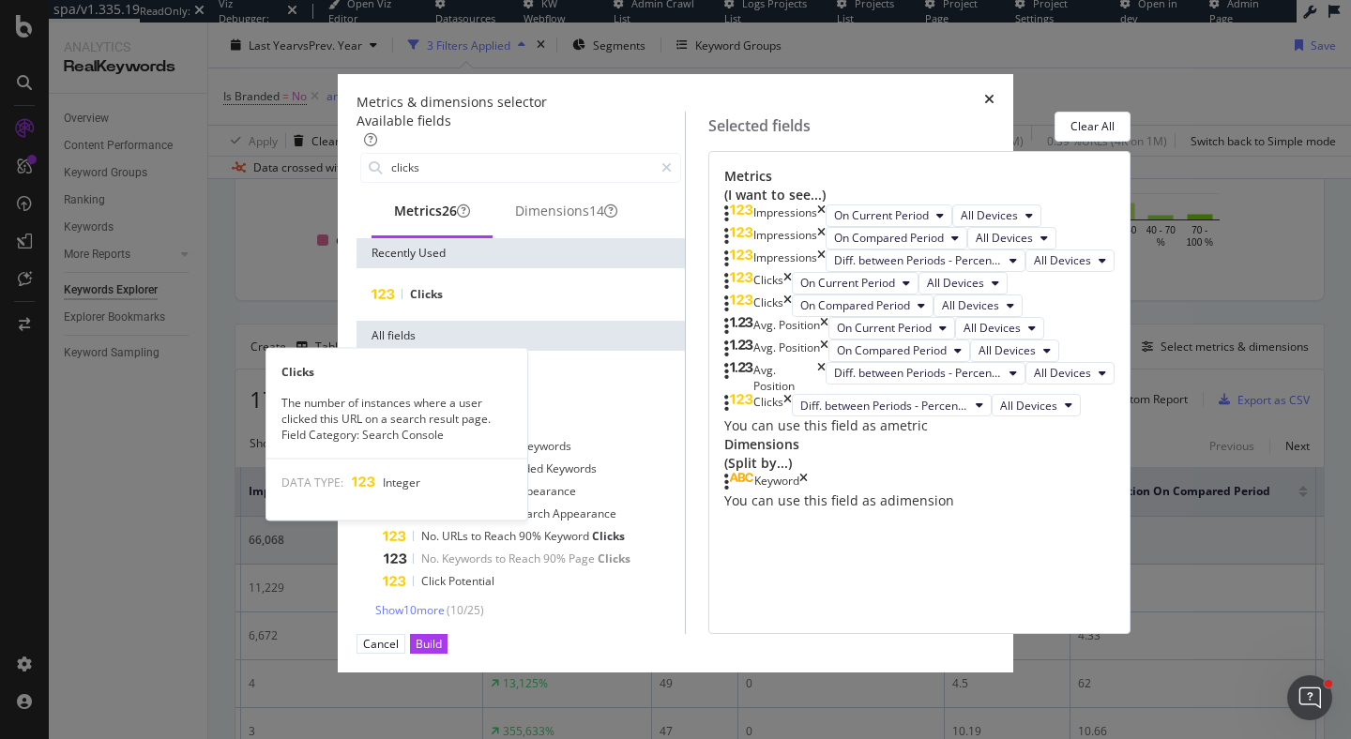
scroll to position [204, 0]
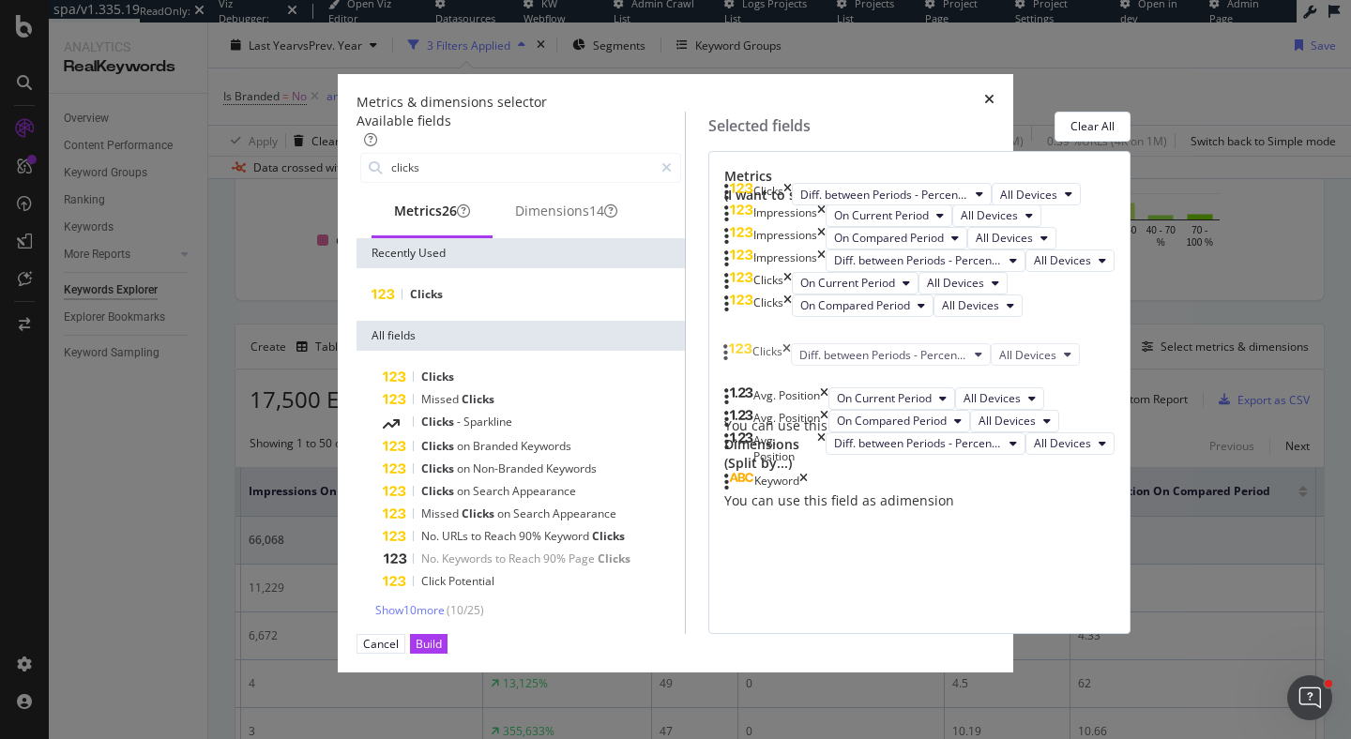
drag, startPoint x: 734, startPoint y: 578, endPoint x: 741, endPoint y: 358, distance: 220.6
click at [741, 358] on body "spa/v1.335.19 ReadOnly: Viz Debugger: Open Viz Editor Datasources KW Webflow Ad…" at bounding box center [675, 369] width 1351 height 739
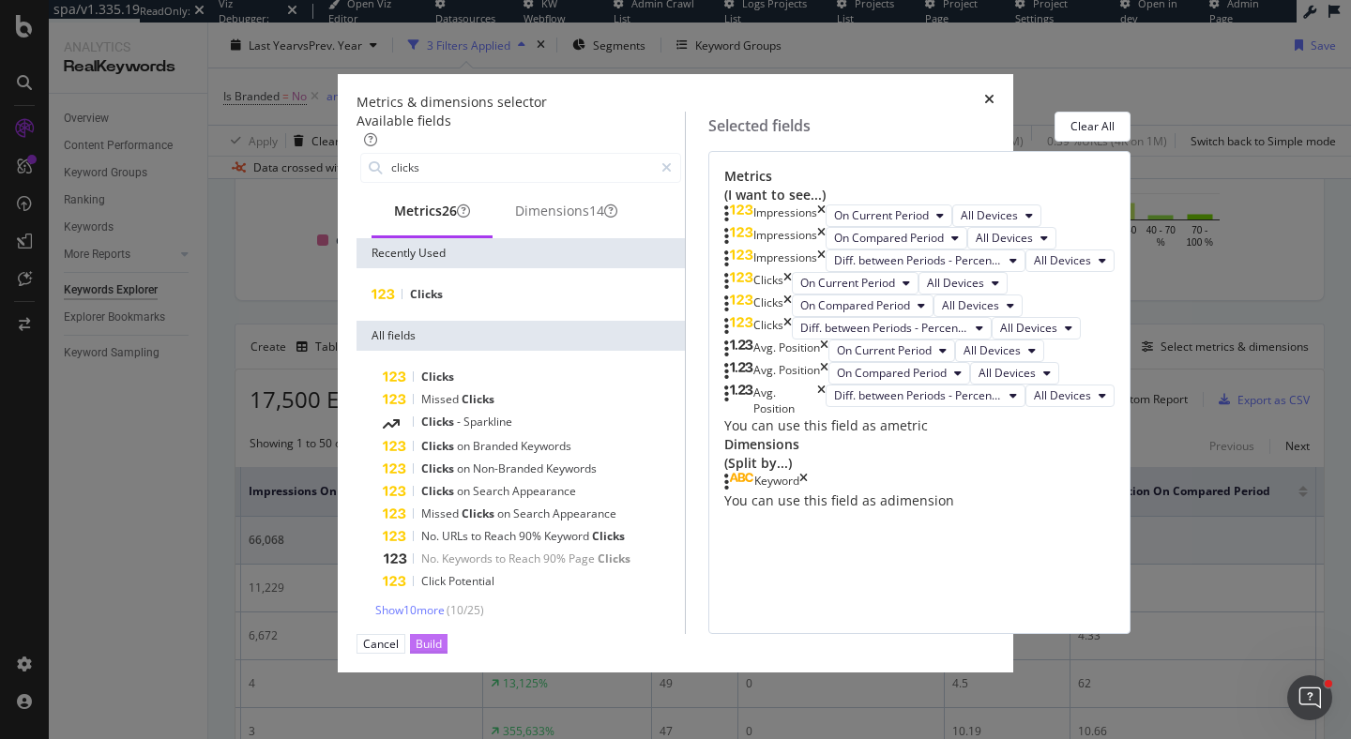
click at [442, 652] on div "Build" at bounding box center [429, 644] width 26 height 16
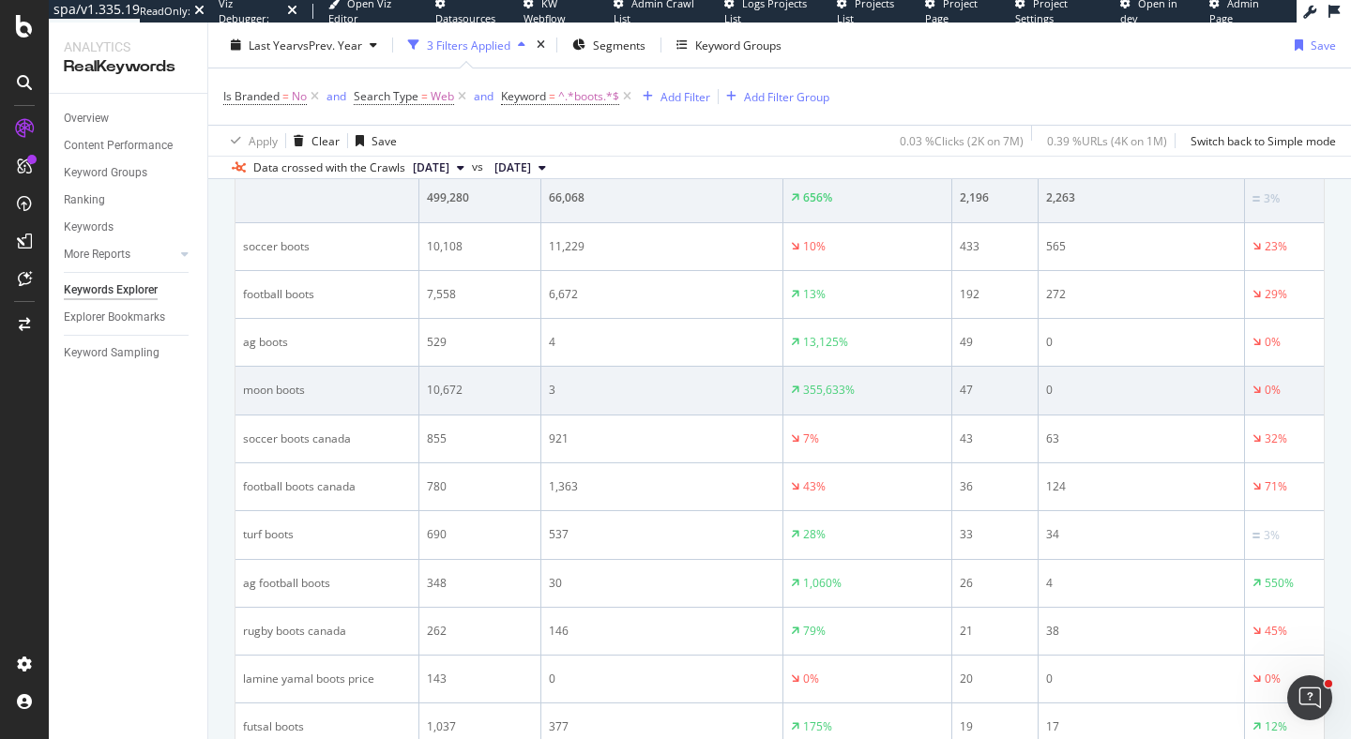
scroll to position [716, 0]
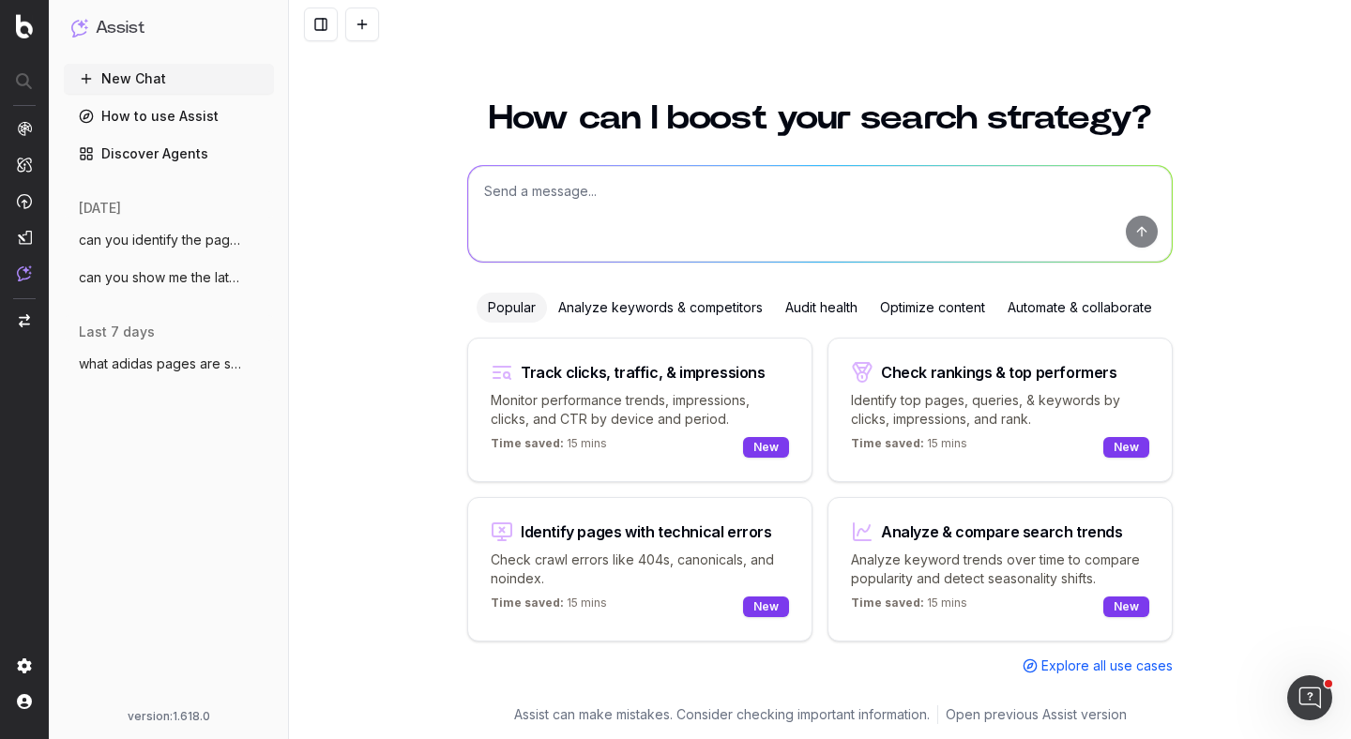
click at [160, 238] on span "can you identify the pages that do not h" at bounding box center [161, 240] width 165 height 19
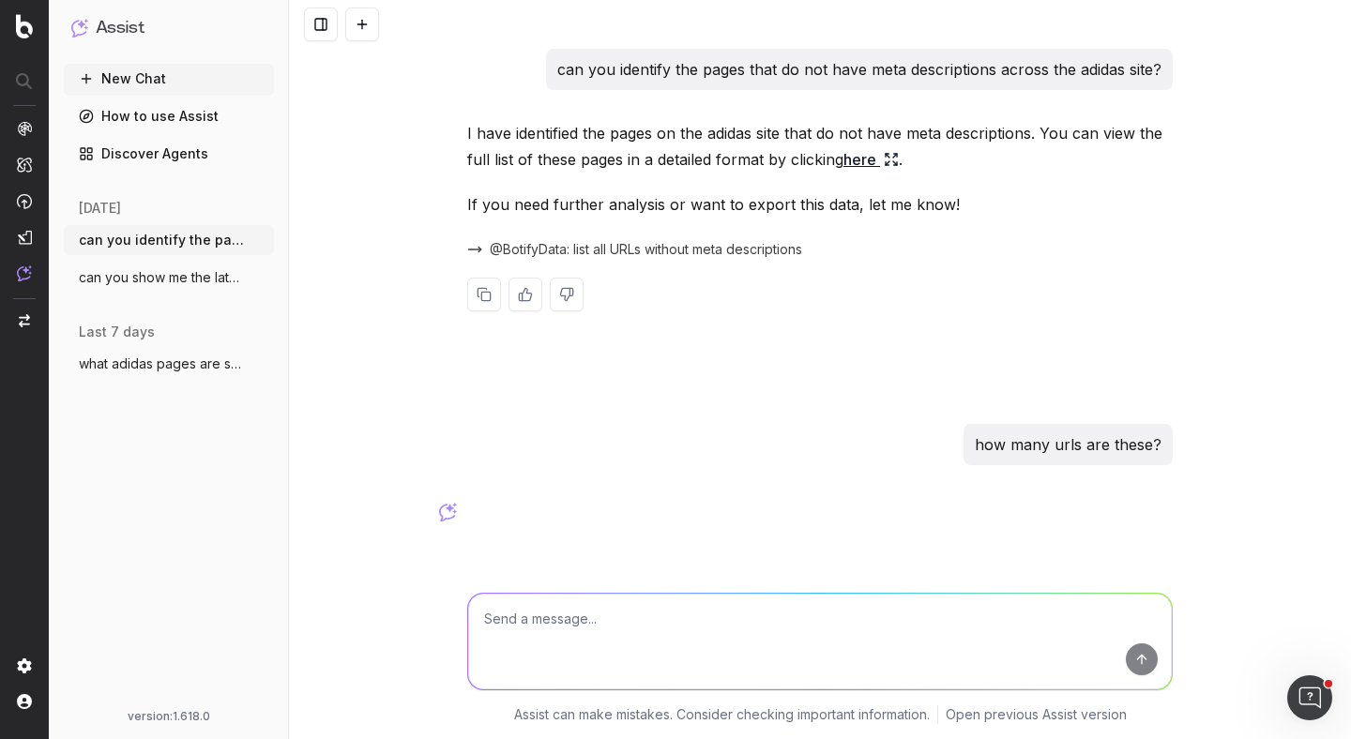
click at [159, 282] on span "can you show me the latest trends for me" at bounding box center [161, 277] width 165 height 19
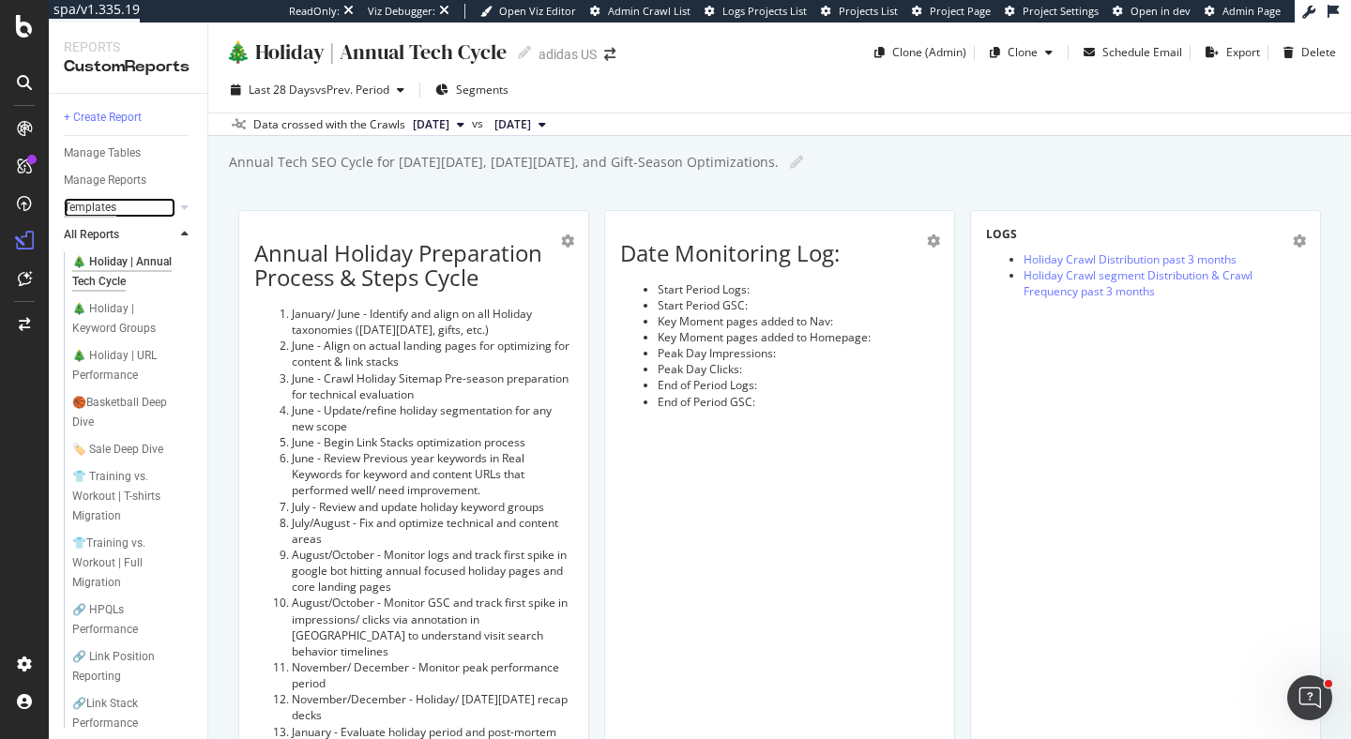
click at [102, 203] on div "Templates" at bounding box center [90, 208] width 53 height 20
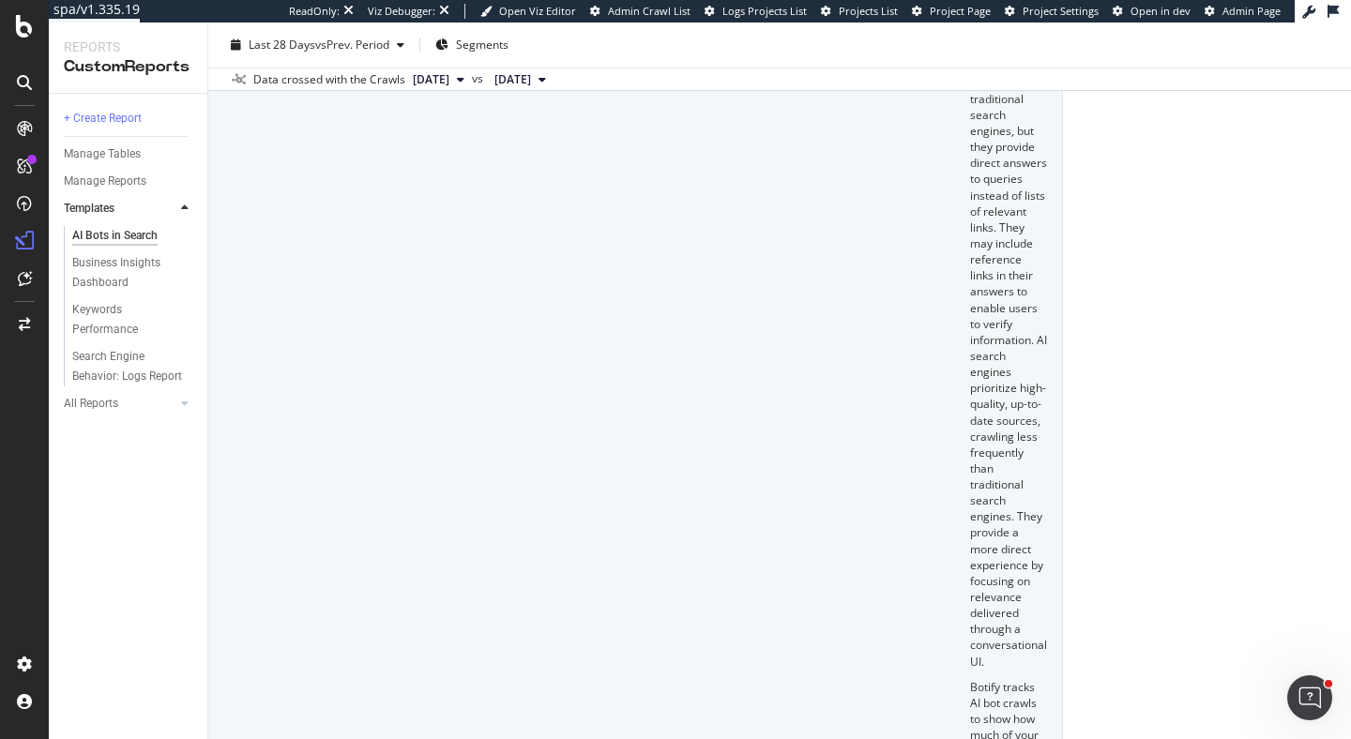
scroll to position [303, 0]
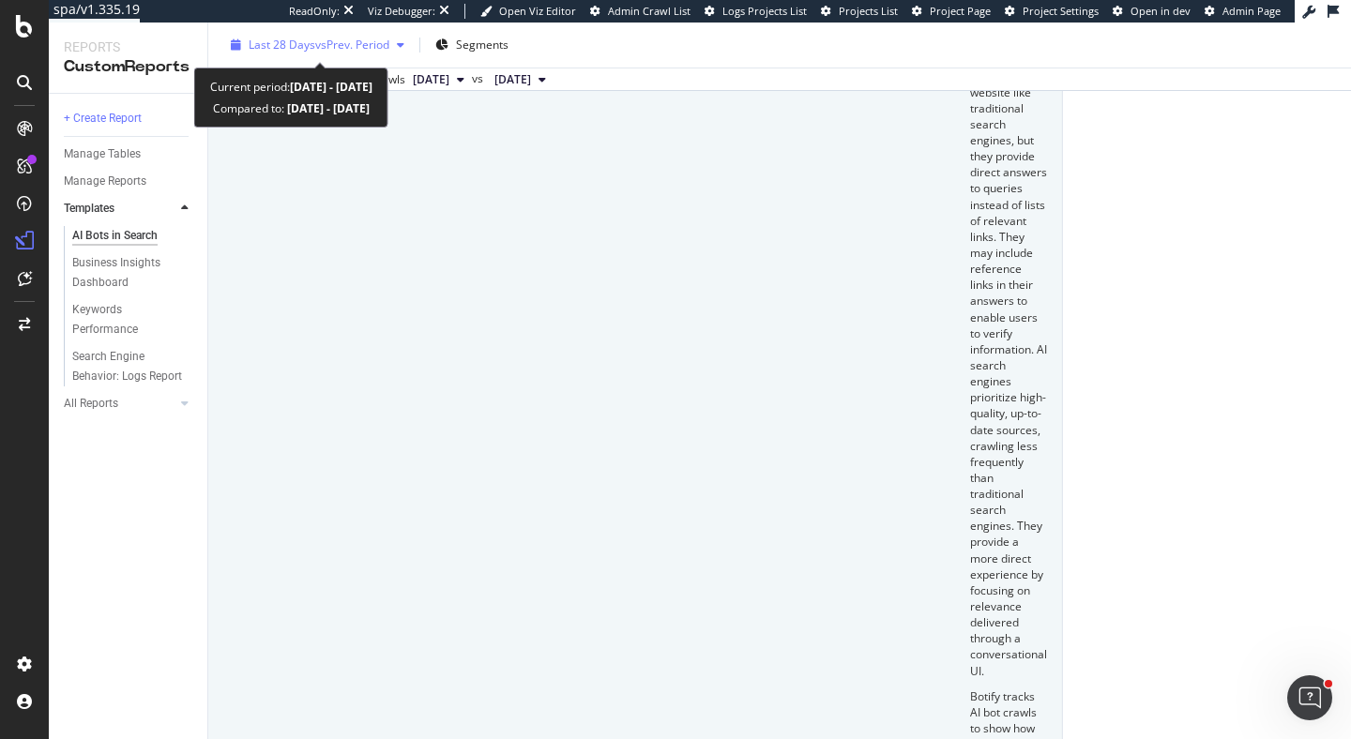
click at [337, 39] on span "vs Prev. Period" at bounding box center [352, 45] width 74 height 16
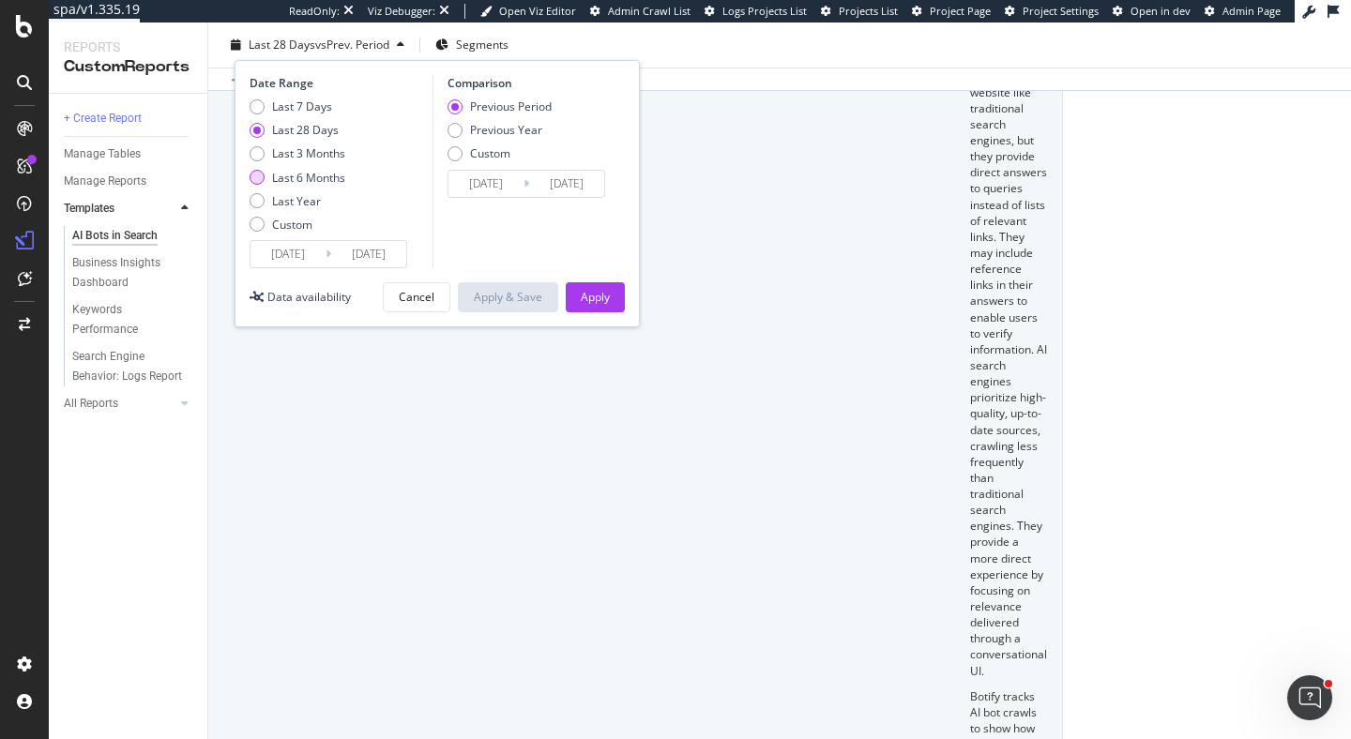
click at [339, 173] on div "Last 6 Months" at bounding box center [308, 178] width 73 height 16
type input "2025/02/12"
type input "2024/08/14"
type input "2025/02/11"
click at [517, 129] on div "Previous Year" at bounding box center [506, 130] width 72 height 16
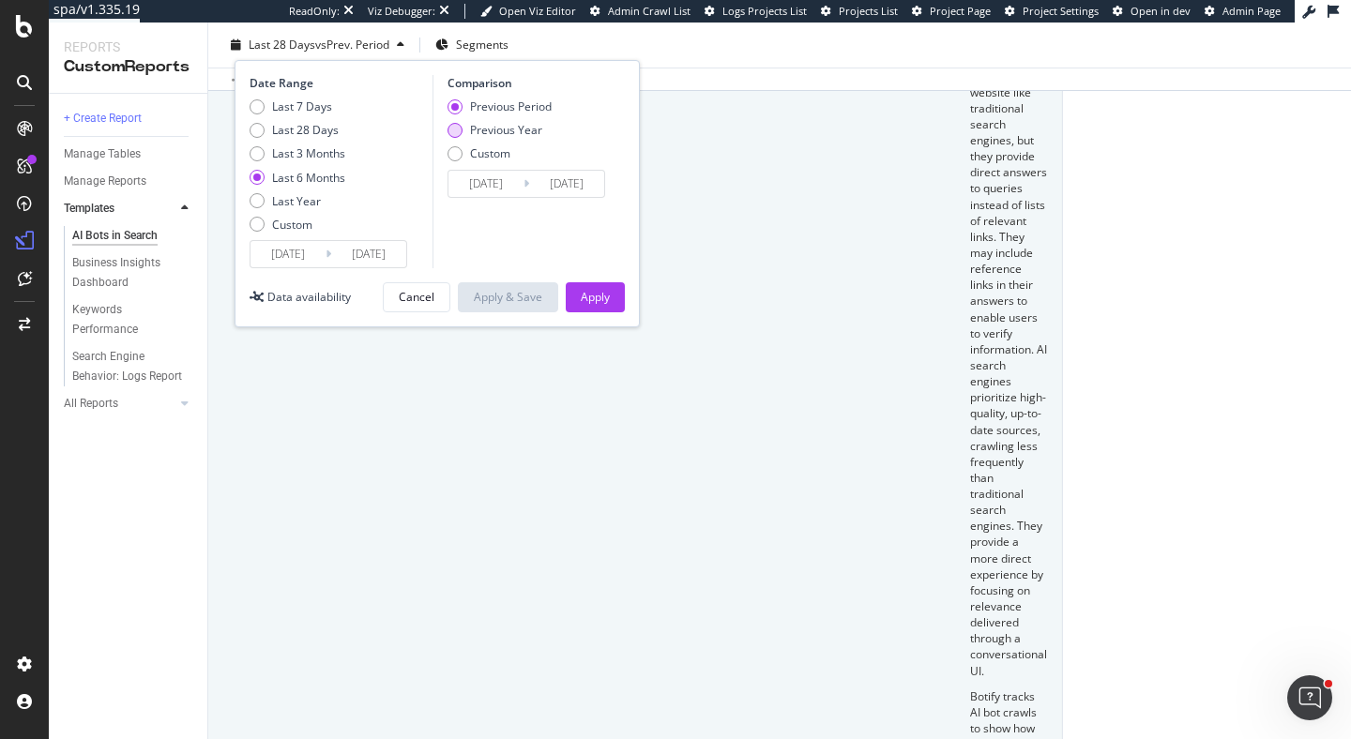
type input "2024/02/14"
type input "2024/08/12"
click at [535, 111] on div "Previous Period" at bounding box center [511, 107] width 82 height 16
type input "2024/08/14"
type input "2025/02/11"
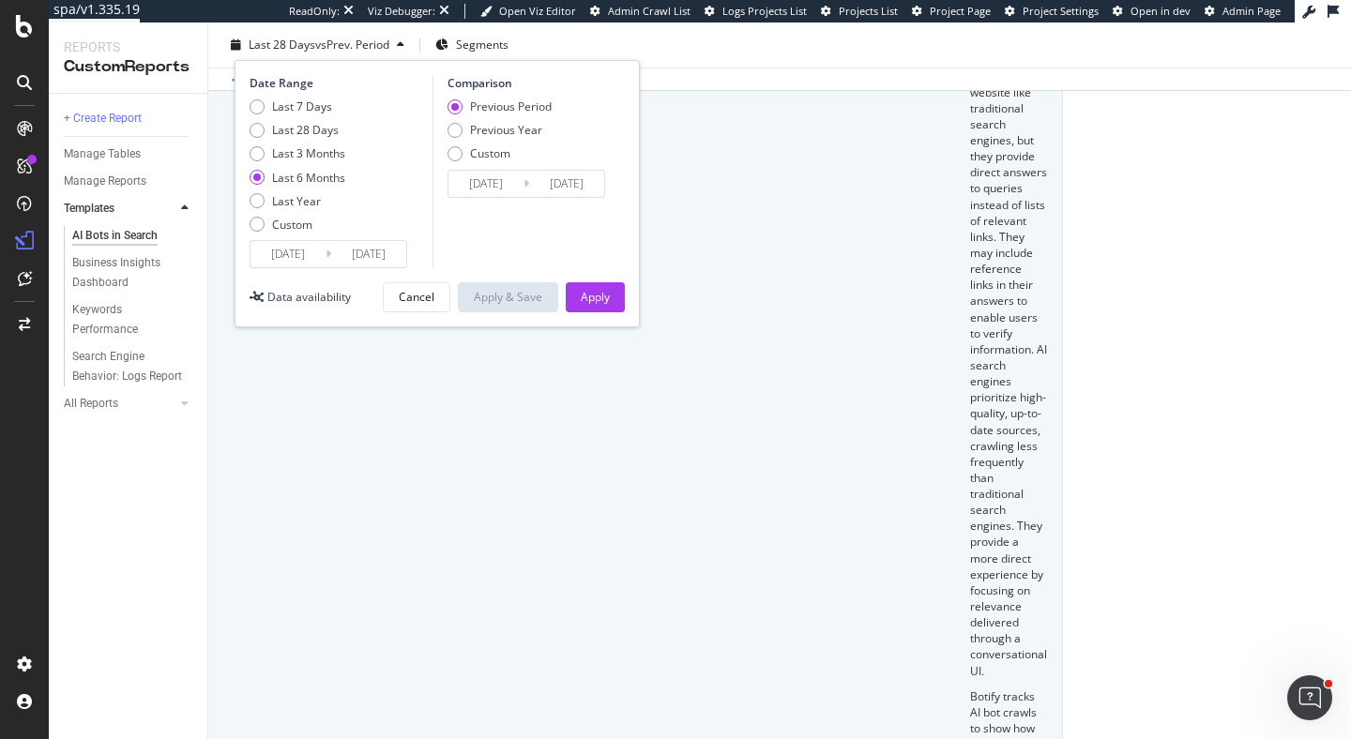
click at [602, 271] on div "Date Range Last 7 Days Last 28 Days Last 3 Months Last 6 Months Last Year Custo…" at bounding box center [437, 193] width 405 height 267
click at [602, 292] on div "Apply" at bounding box center [595, 297] width 29 height 16
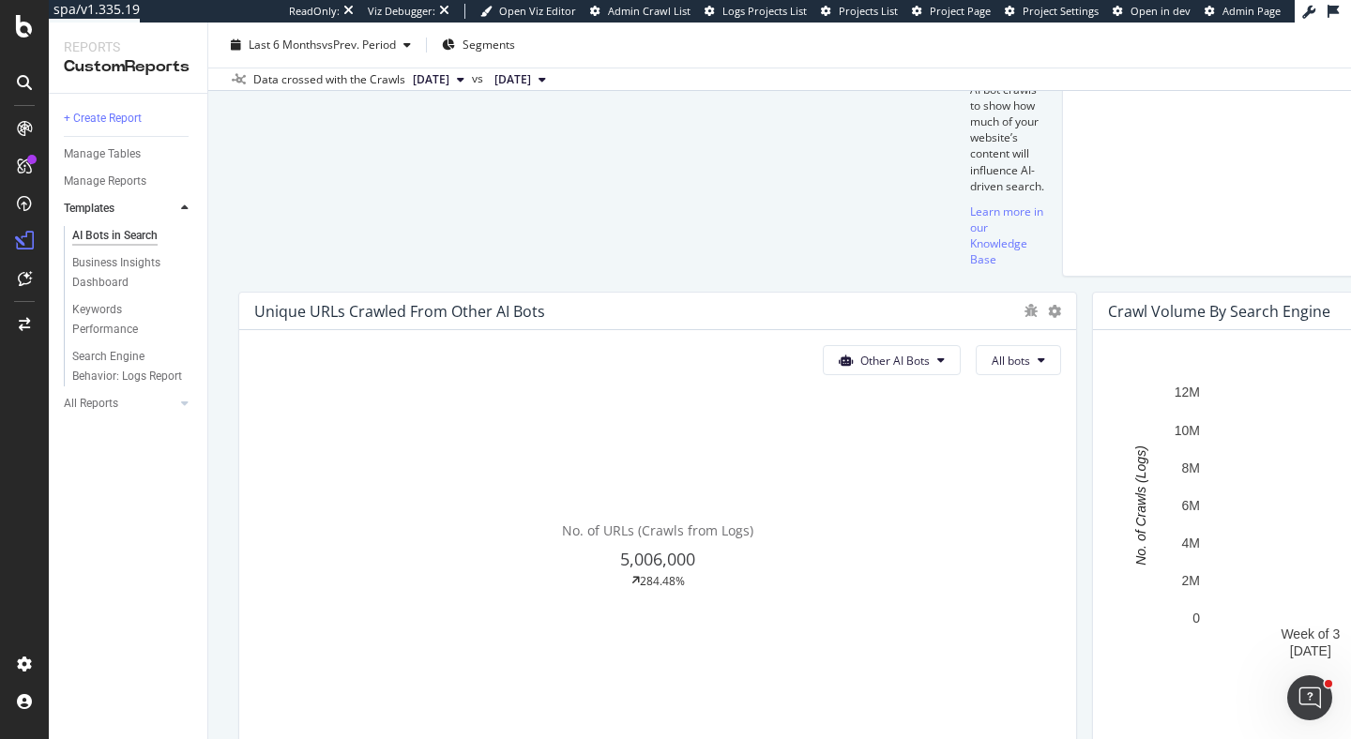
scroll to position [741, 0]
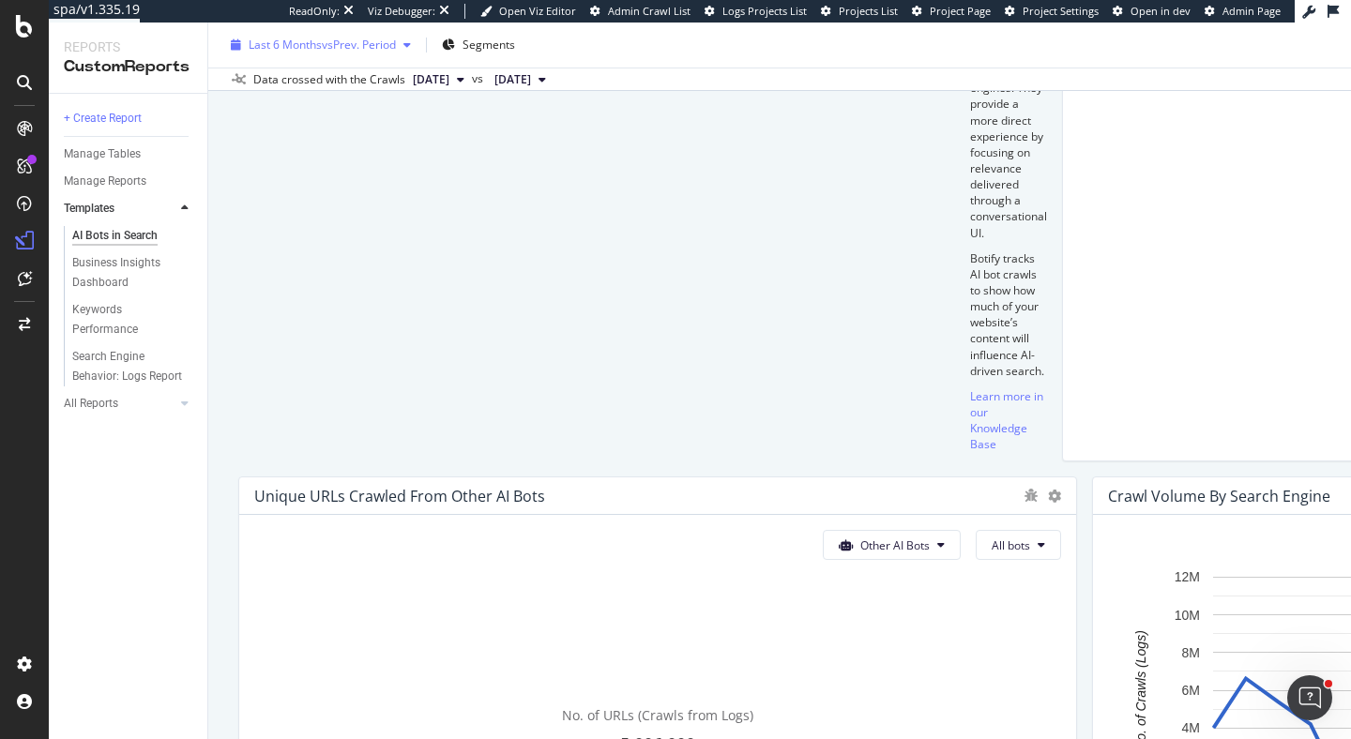
click at [356, 57] on div "Last 6 Months vs Prev. Period" at bounding box center [320, 45] width 195 height 28
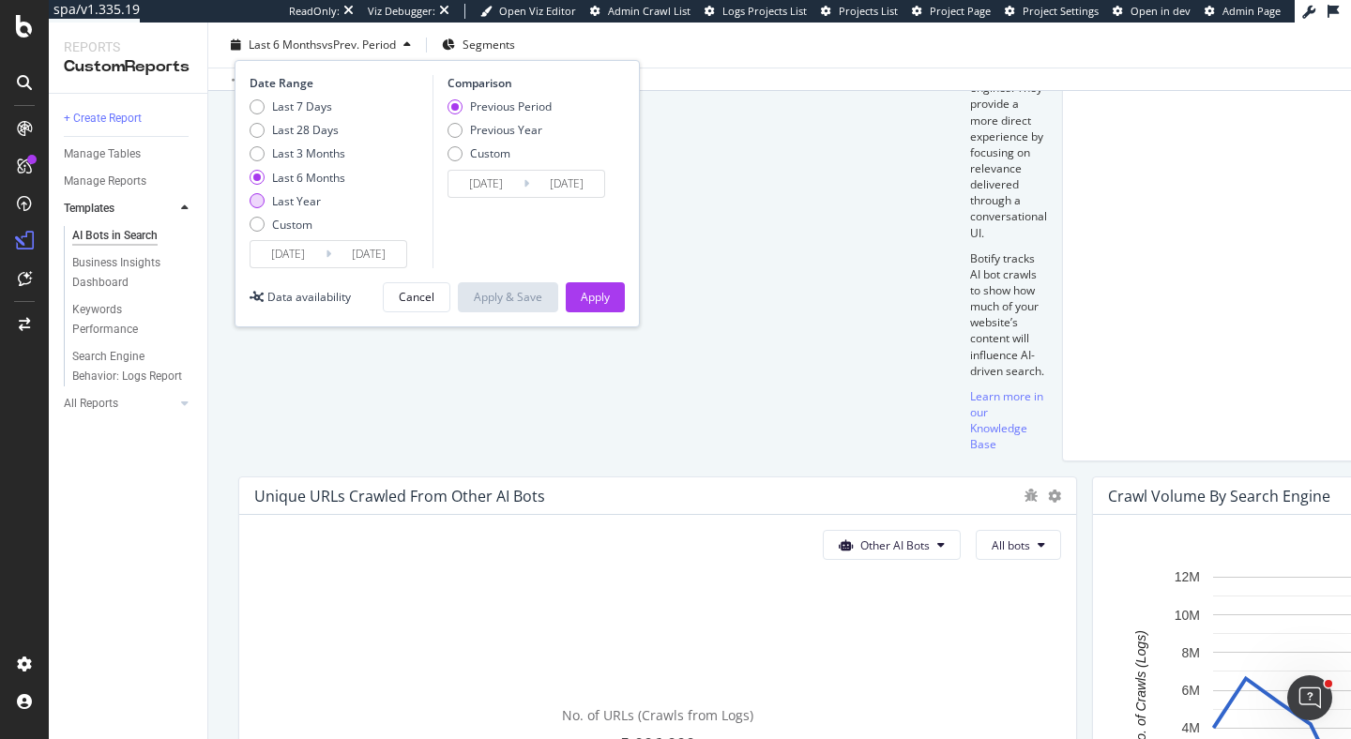
click at [324, 200] on div "Last Year" at bounding box center [298, 201] width 96 height 16
type input "2024/08/12"
type input "2023/08/13"
type input "2024/08/11"
click at [599, 306] on div "Apply" at bounding box center [595, 297] width 29 height 28
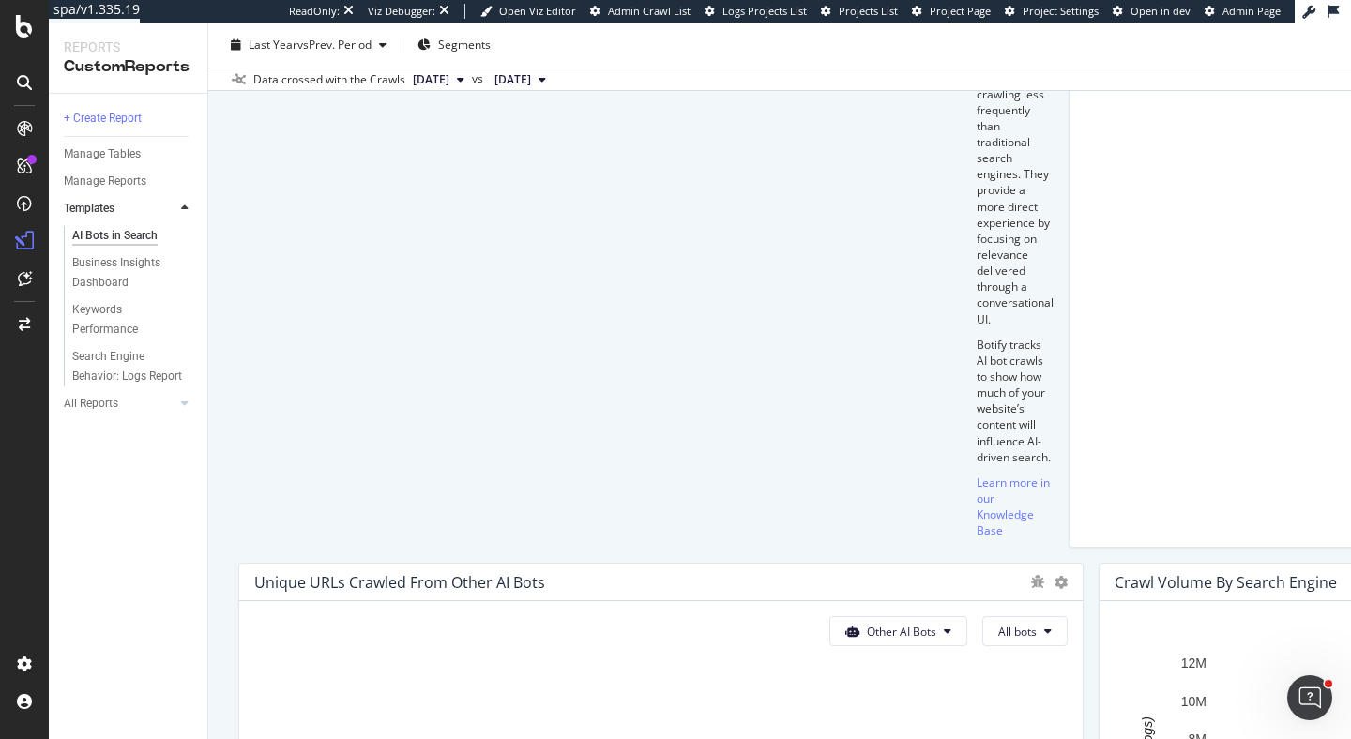
scroll to position [653, 0]
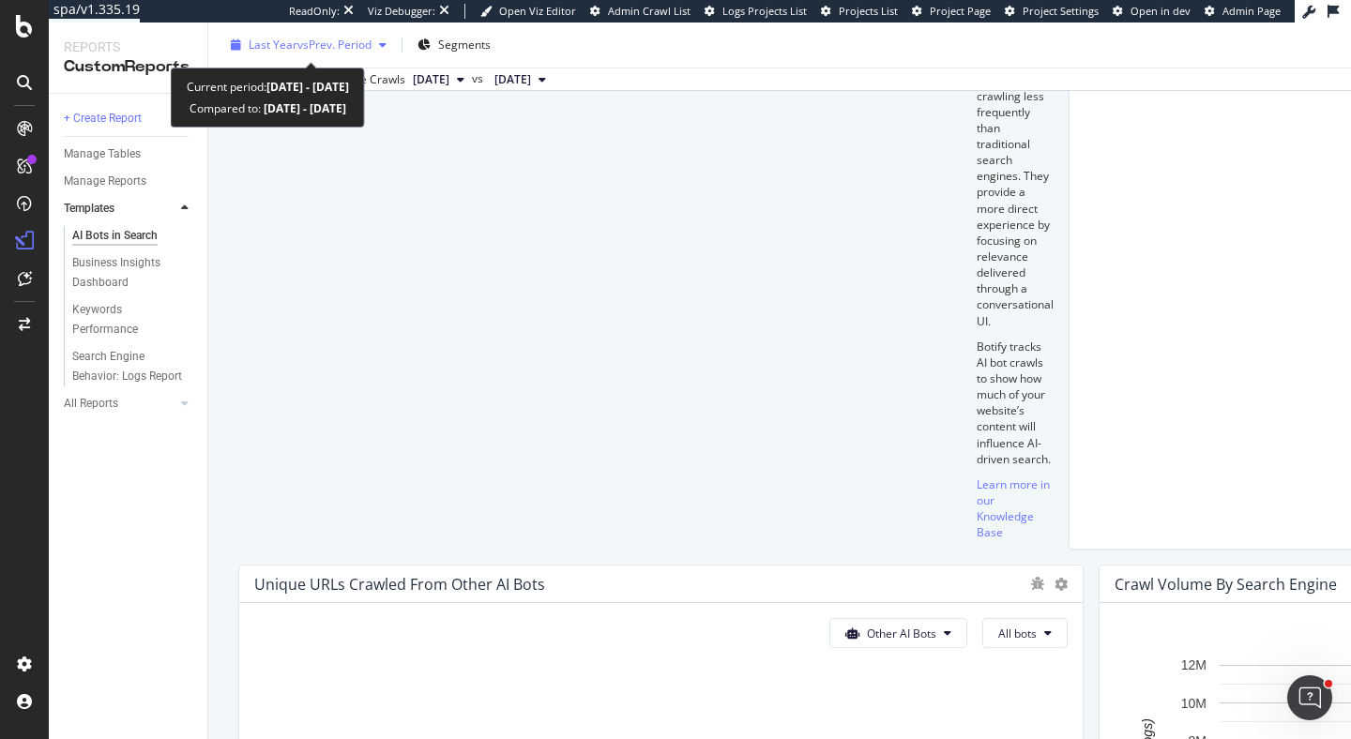
click at [356, 47] on span "vs Prev. Period" at bounding box center [334, 45] width 74 height 16
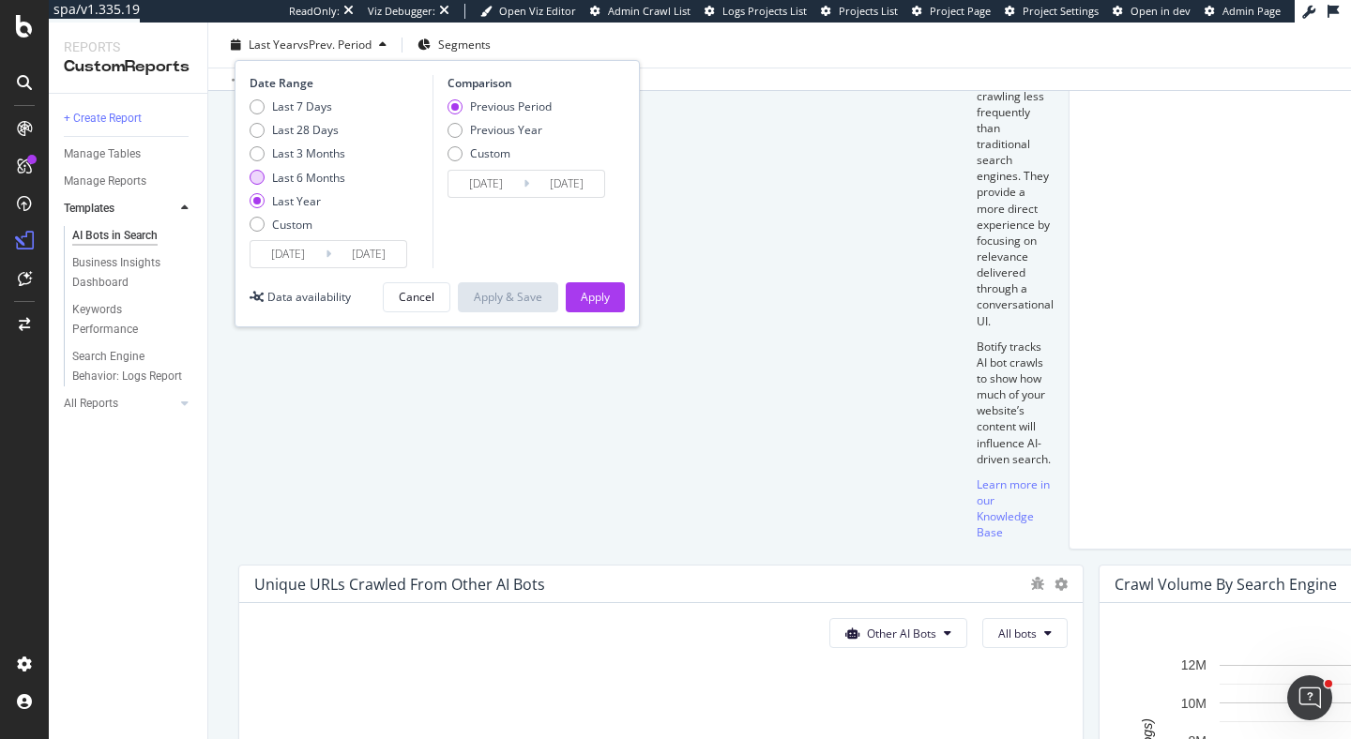
click at [337, 179] on div "Last 6 Months" at bounding box center [308, 178] width 73 height 16
type input "2025/02/12"
type input "2024/08/14"
type input "2025/02/11"
click at [343, 155] on div "Last 3 Months" at bounding box center [308, 153] width 73 height 16
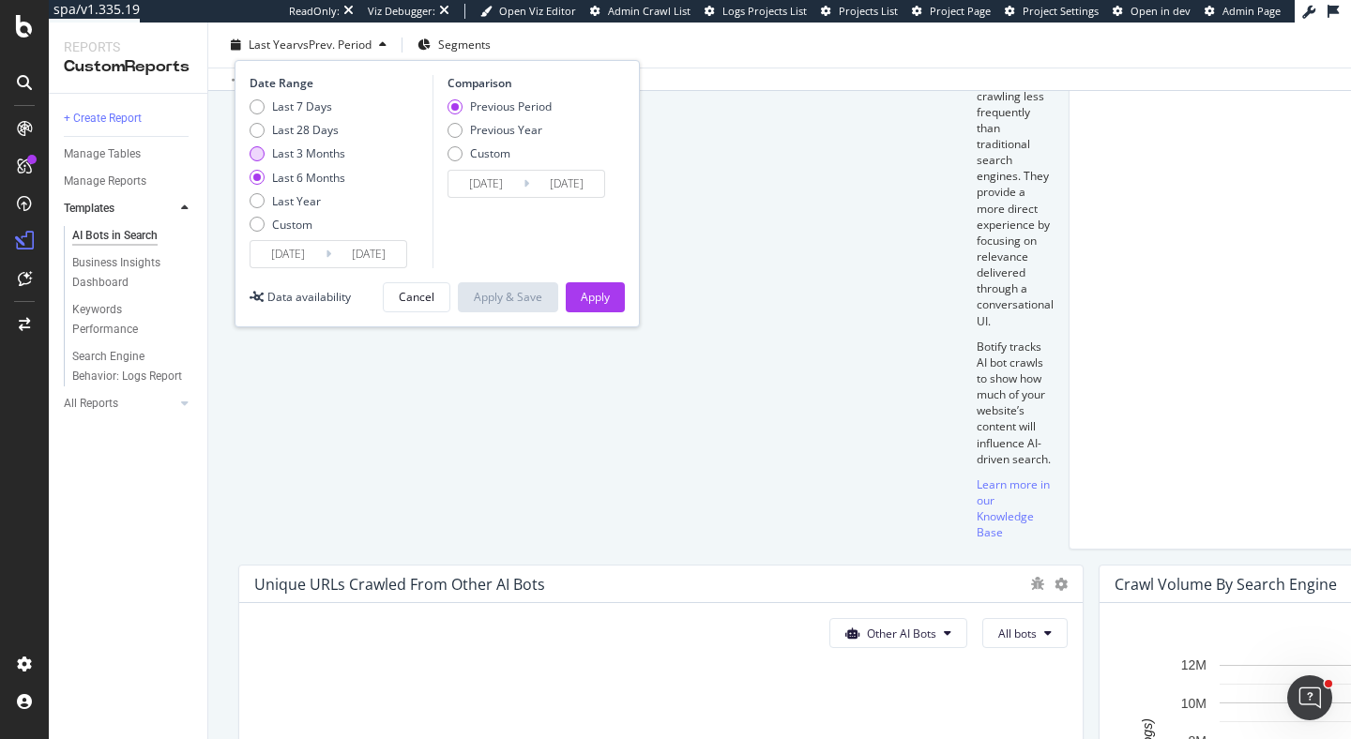
type input "2025/05/12"
type input "2025/02/09"
type input "2025/05/11"
click at [587, 292] on div "Apply" at bounding box center [595, 297] width 29 height 16
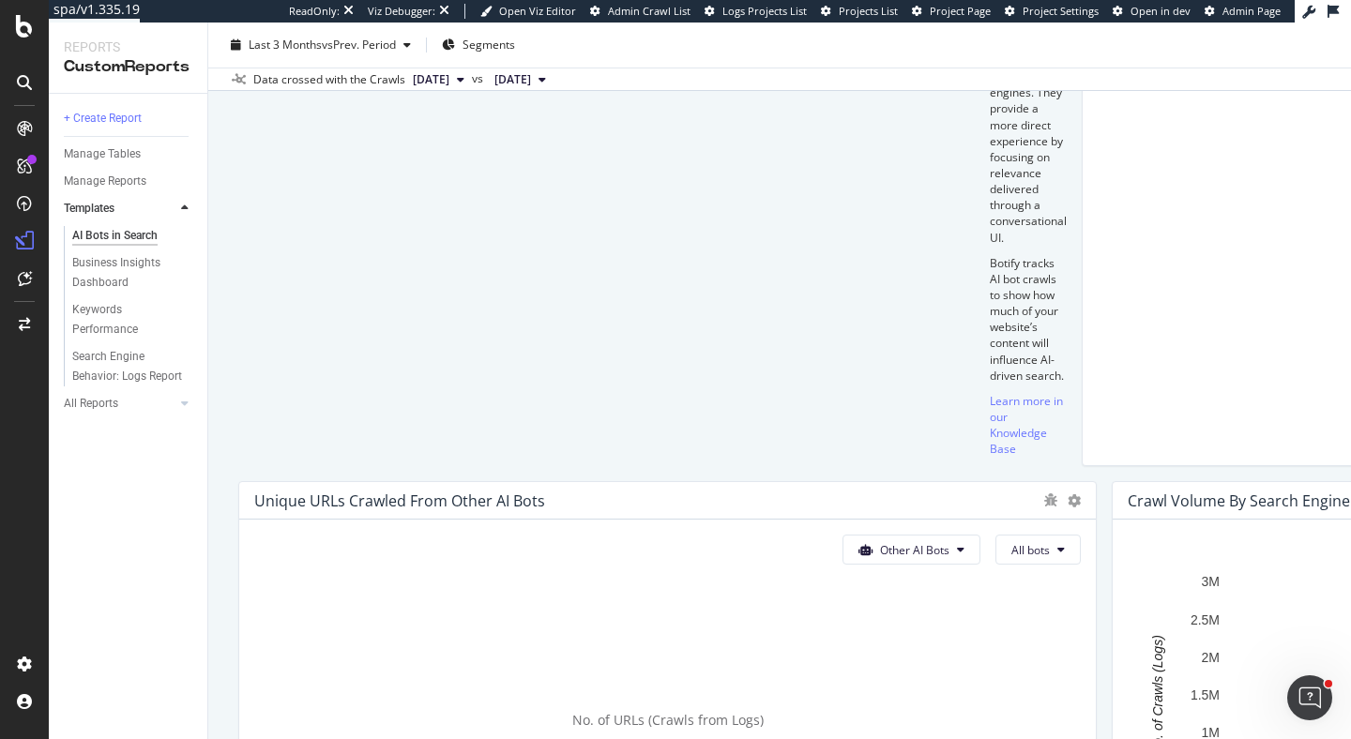
scroll to position [732, 0]
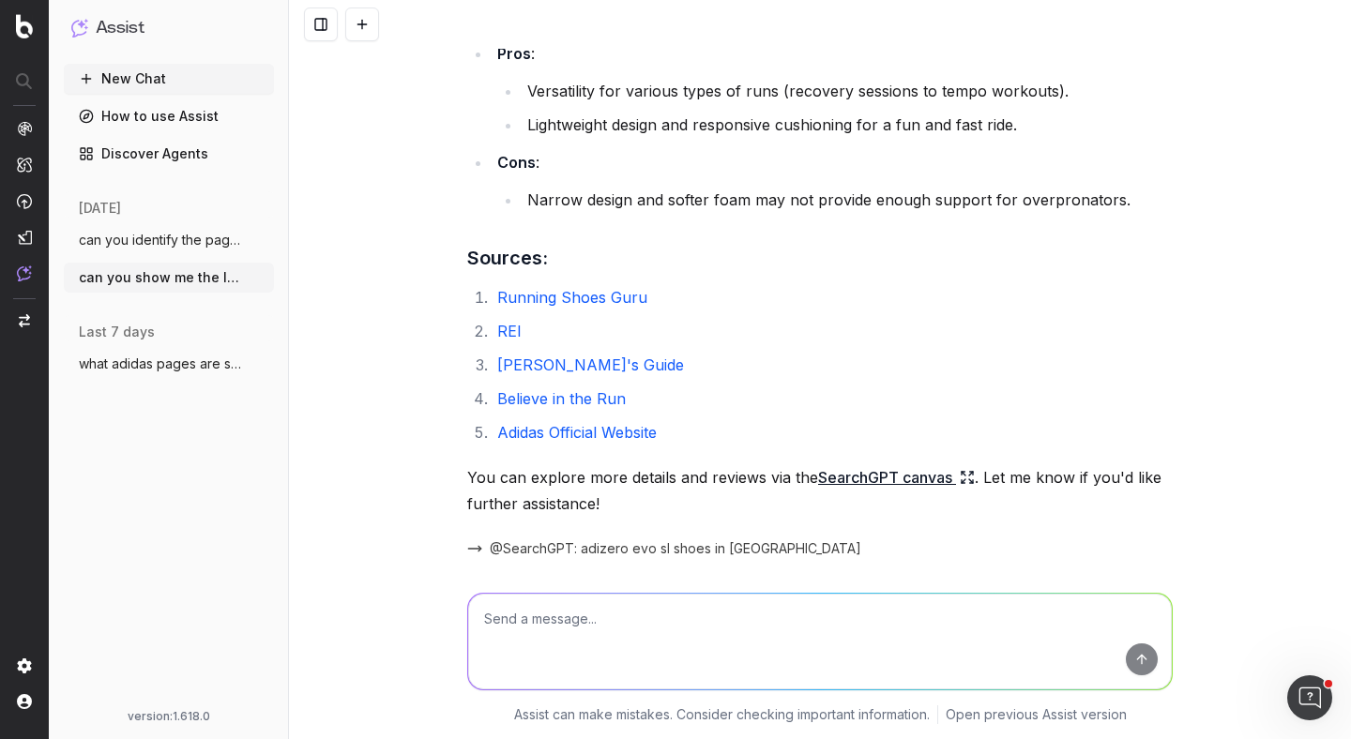
scroll to position [3480, 0]
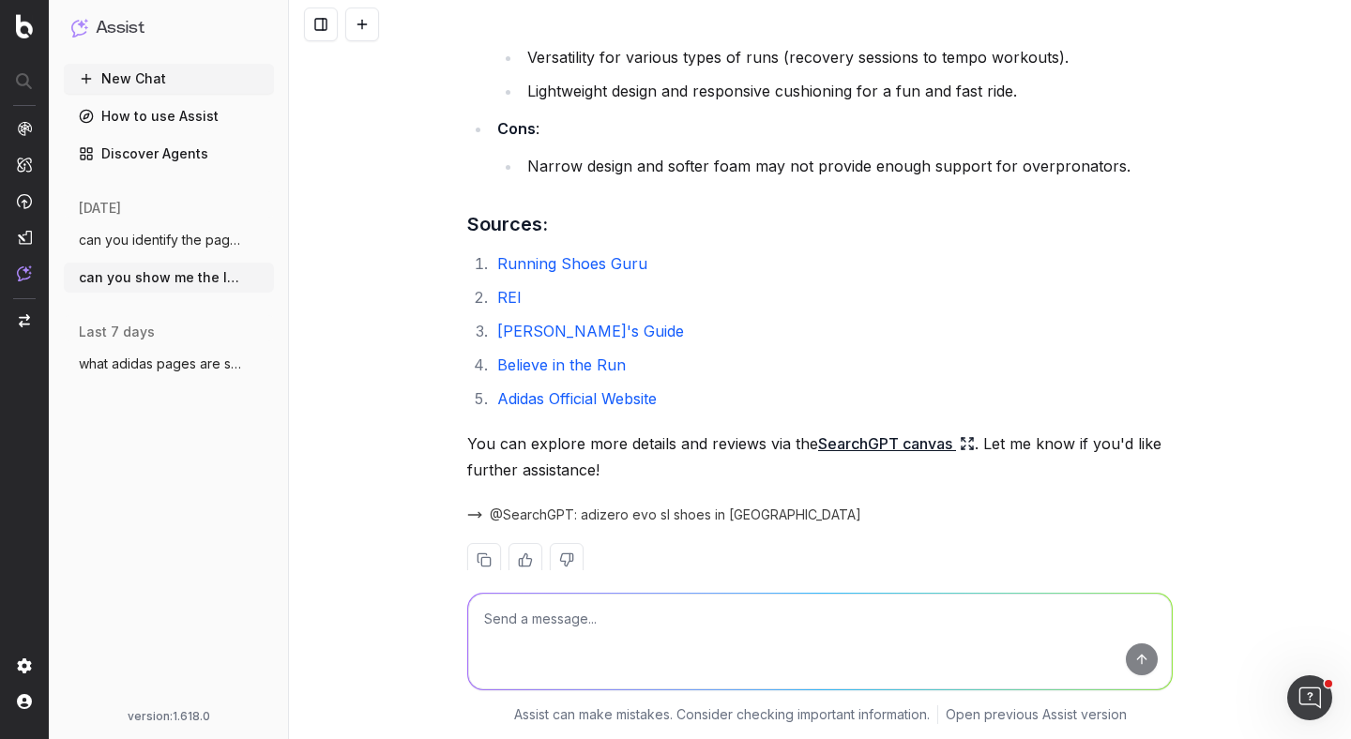
click at [551, 254] on link "Running Shoes Guru" at bounding box center [572, 263] width 150 height 19
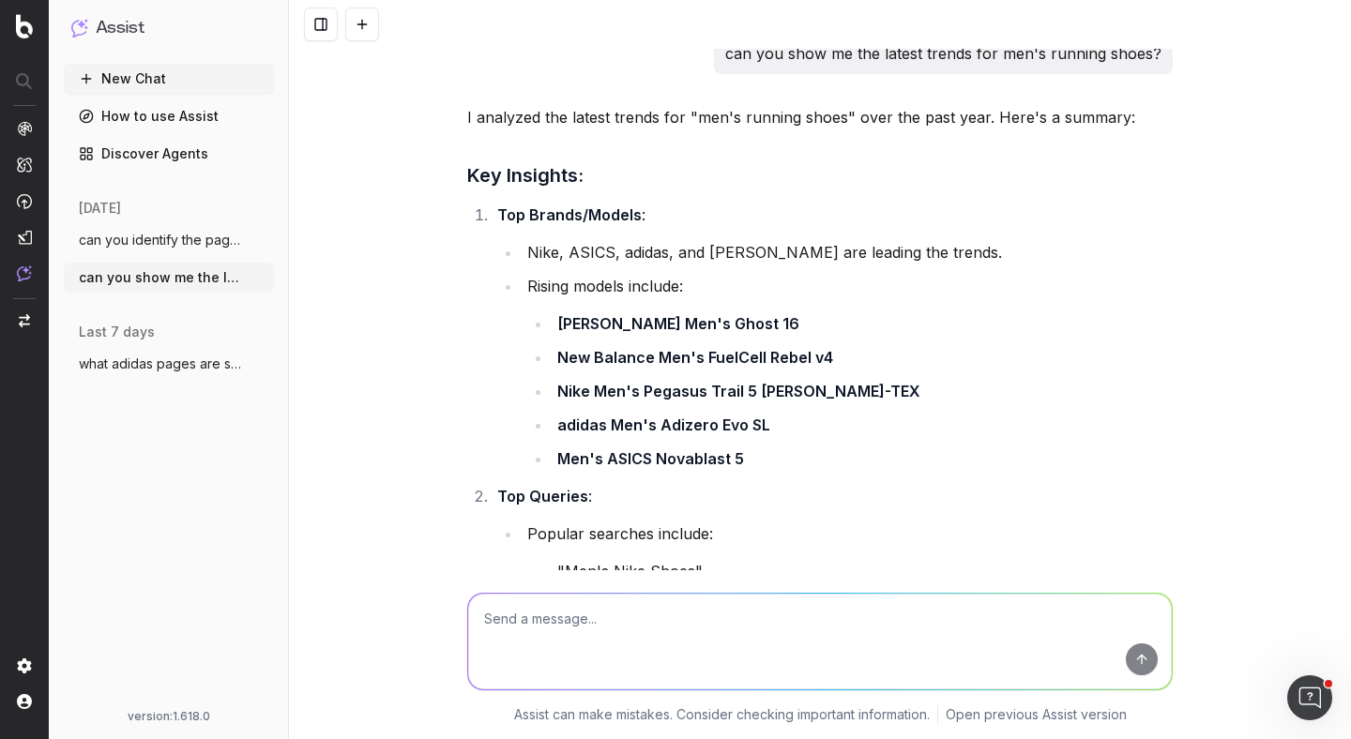
scroll to position [0, 0]
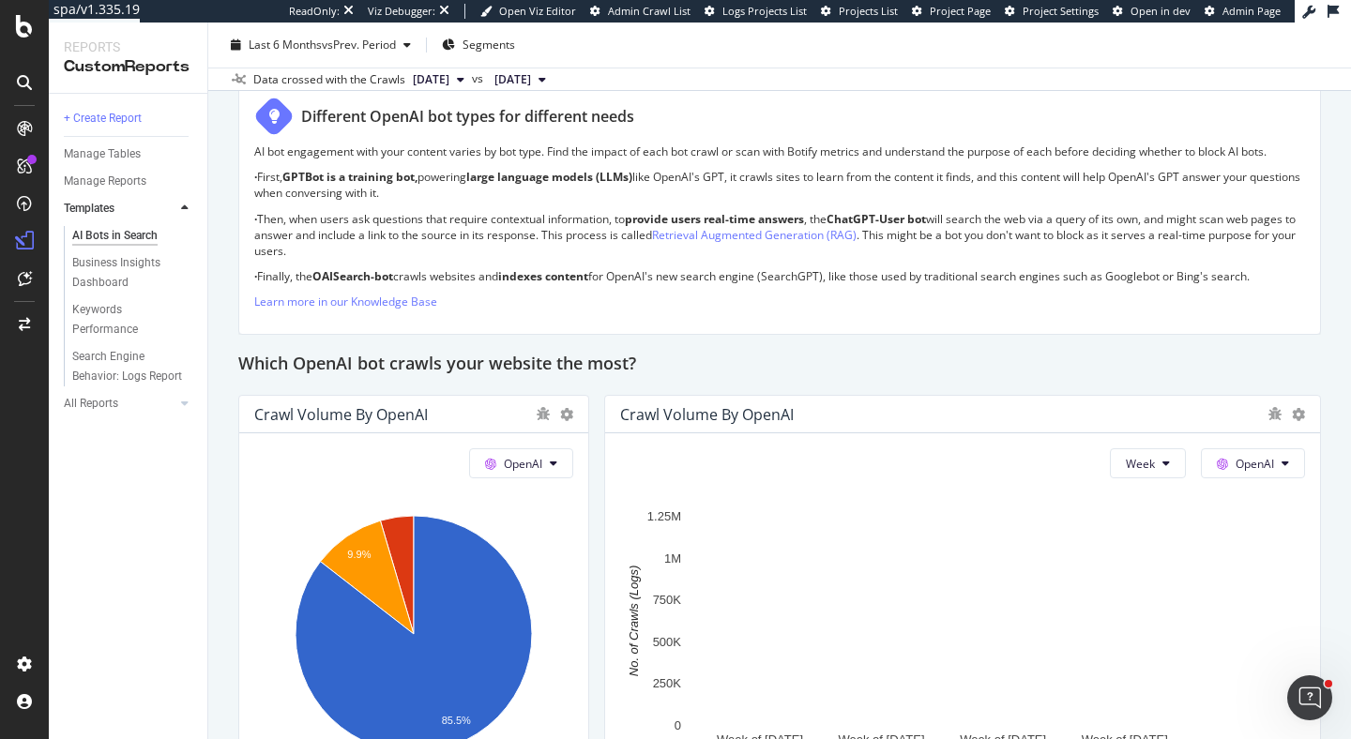
scroll to position [1616, 0]
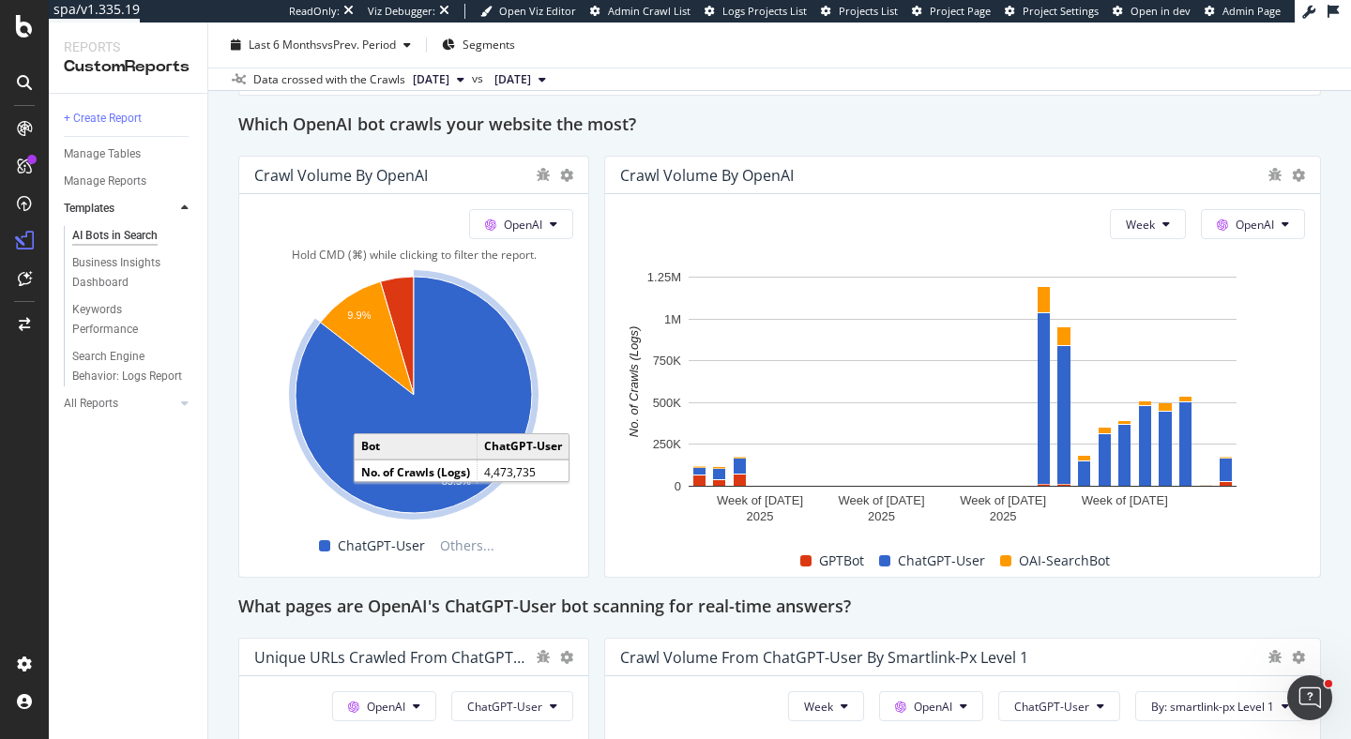
click at [488, 385] on icon "A chart." at bounding box center [414, 395] width 236 height 236
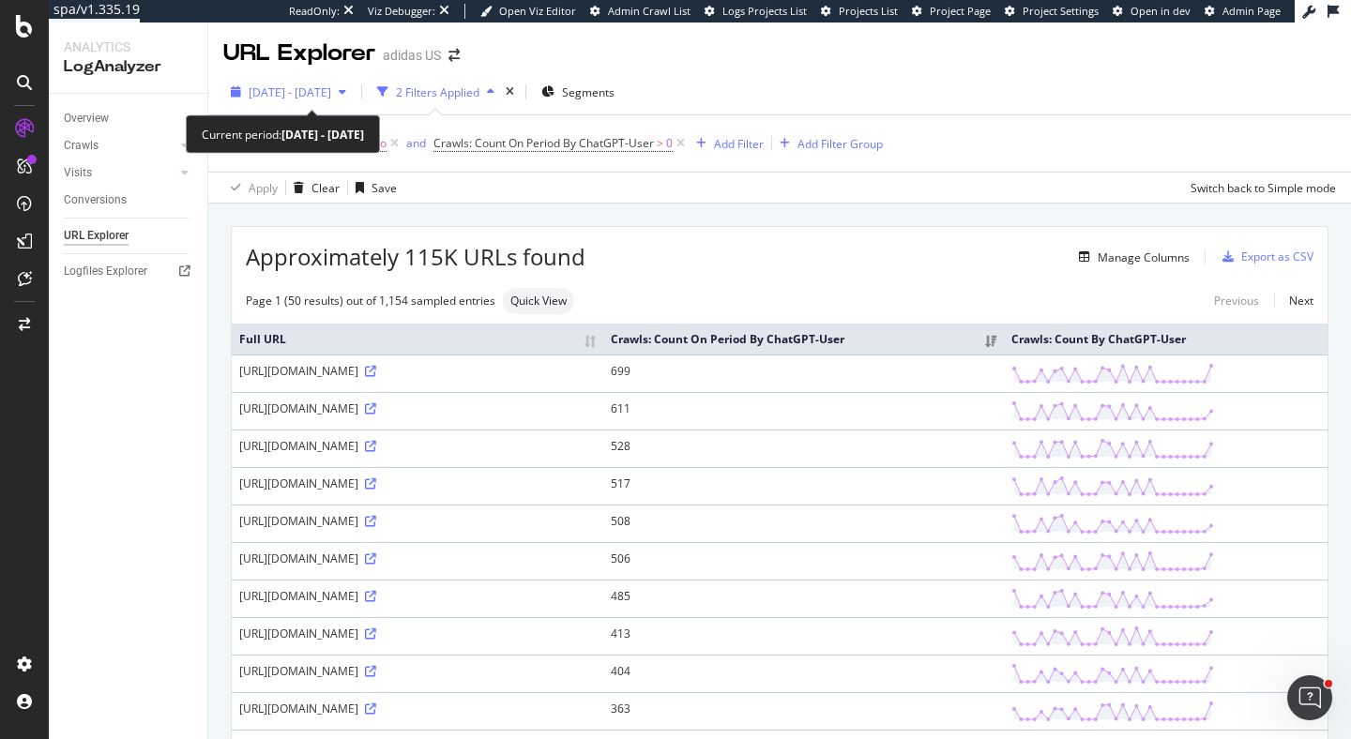
click at [305, 83] on div "2025 Jul. 13th - Aug. 11th" at bounding box center [288, 92] width 130 height 28
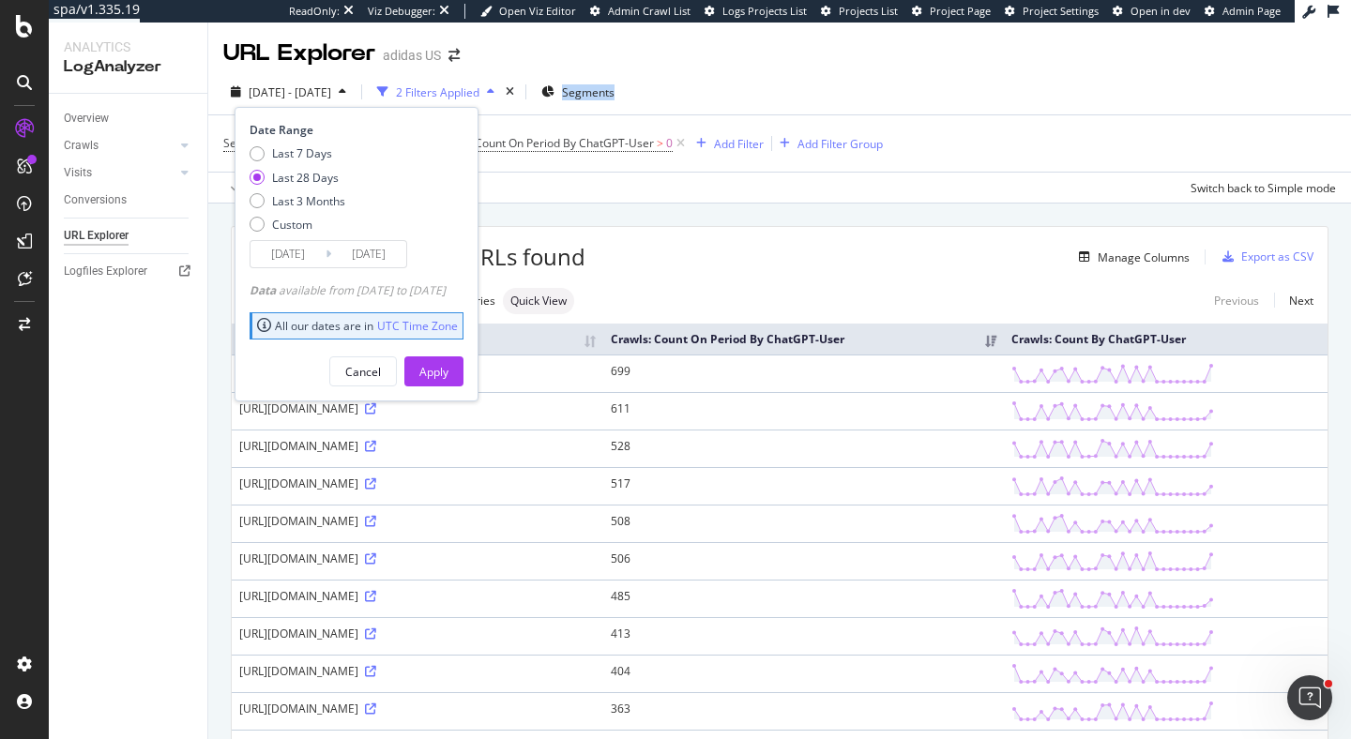
click at [794, 77] on div "2025 Jul. 13th - Aug. 11th 2 Filters Applied Segments Date Range Last 7 Days La…" at bounding box center [779, 96] width 1143 height 38
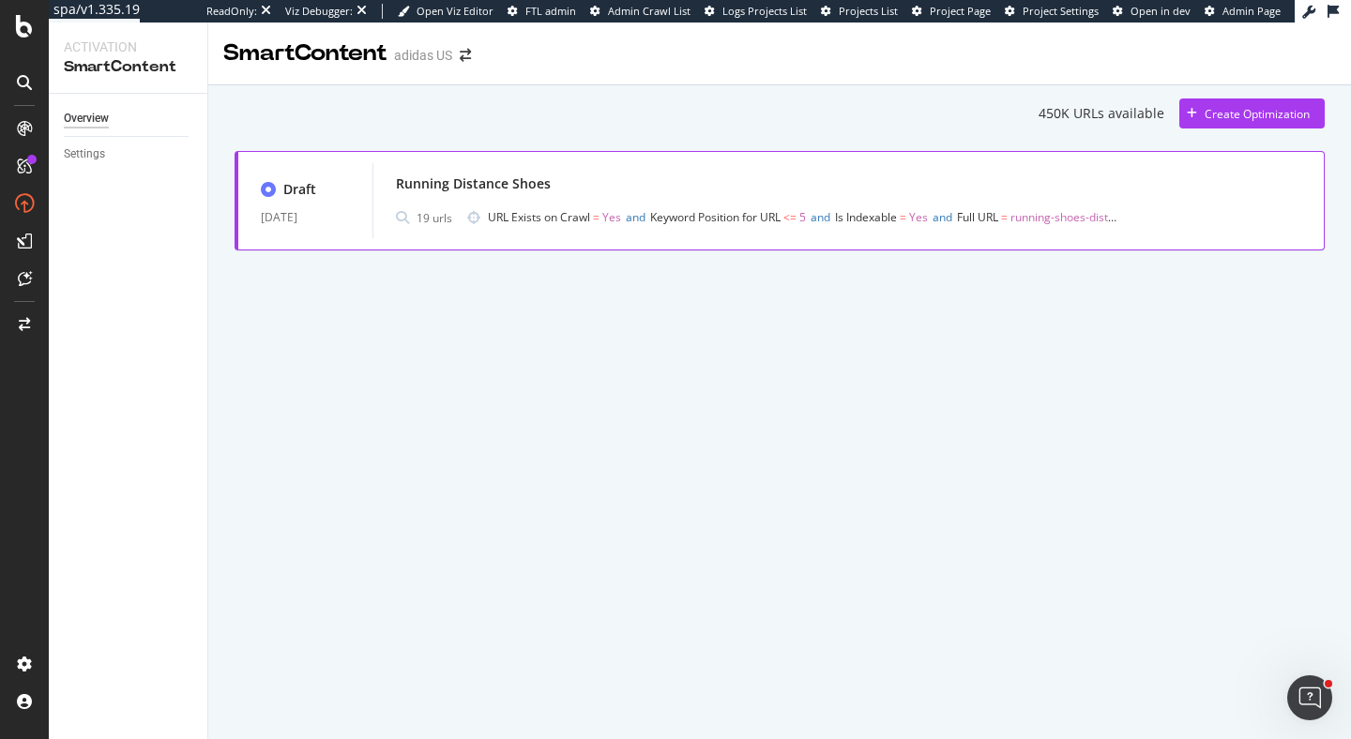
click at [618, 192] on div "Running Distance Shoes" at bounding box center [849, 184] width 906 height 26
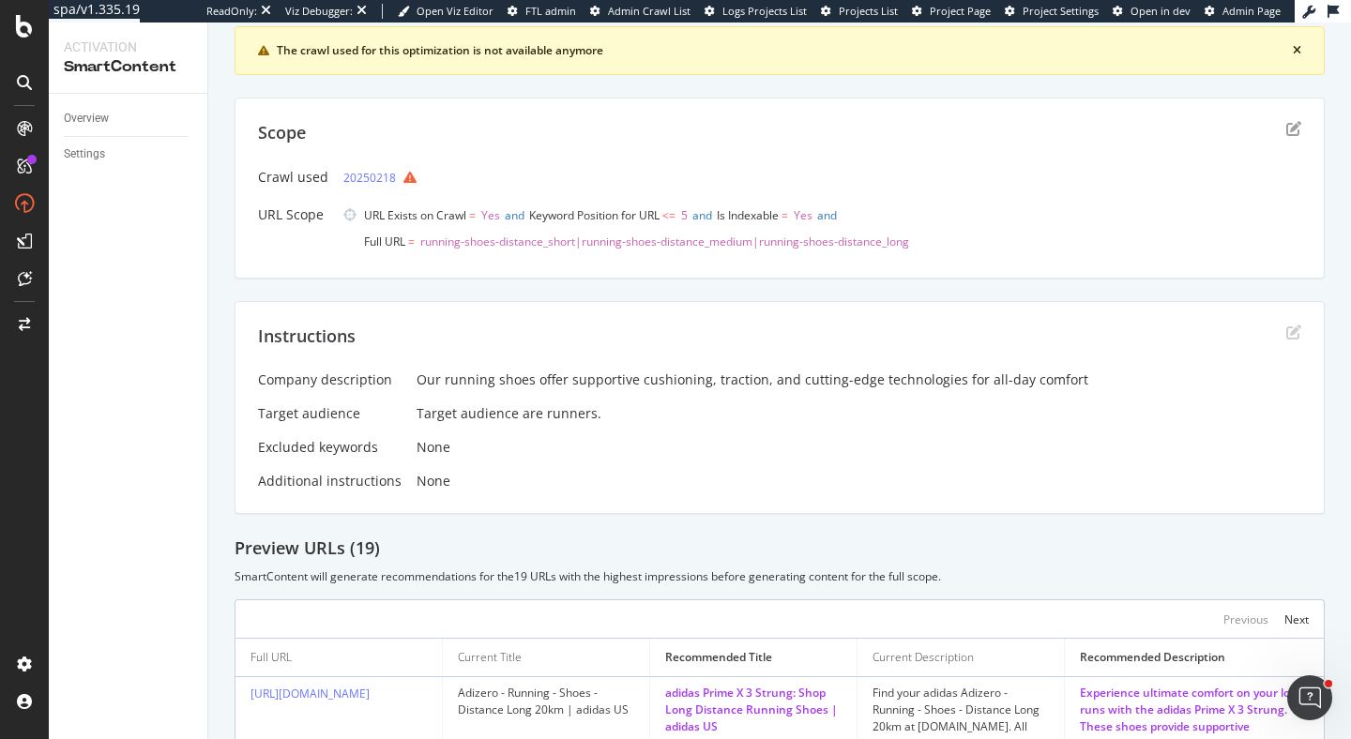
scroll to position [118, 0]
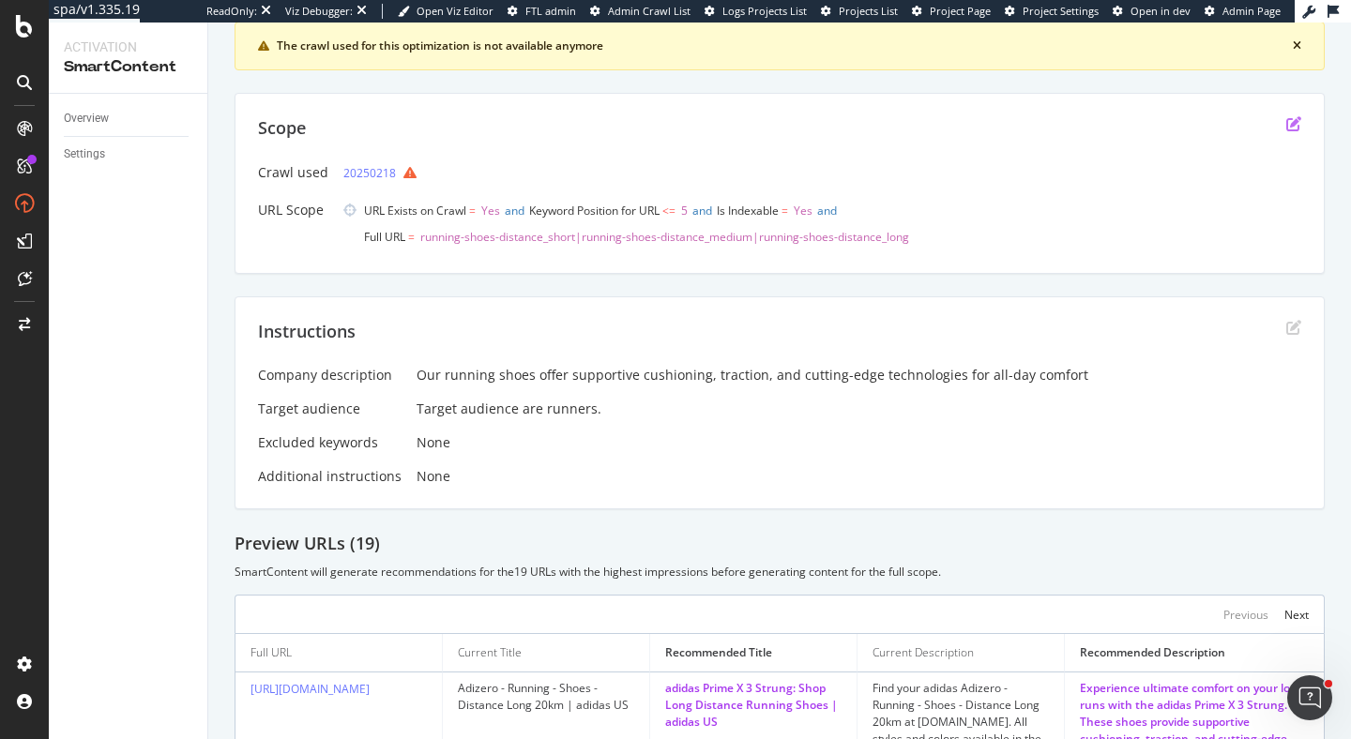
click at [1291, 121] on icon "edit" at bounding box center [1294, 123] width 15 height 15
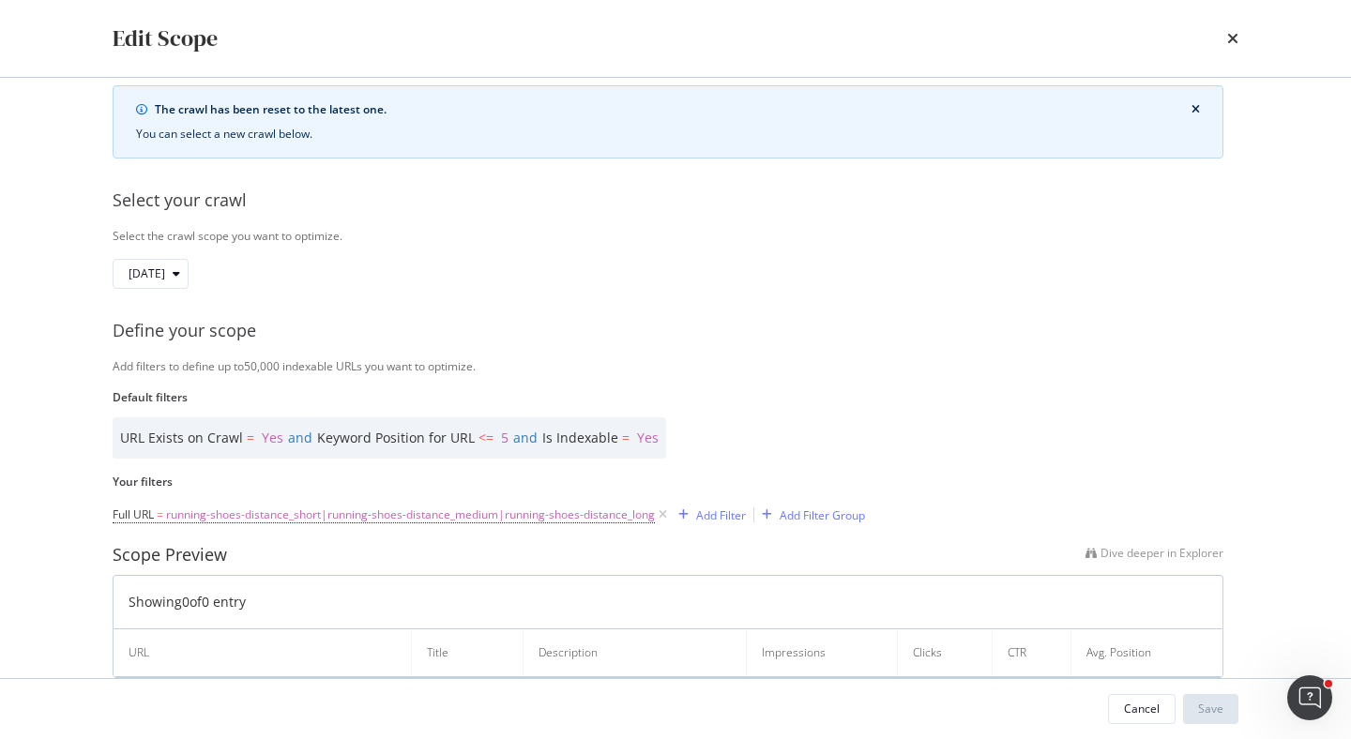
scroll to position [0, 0]
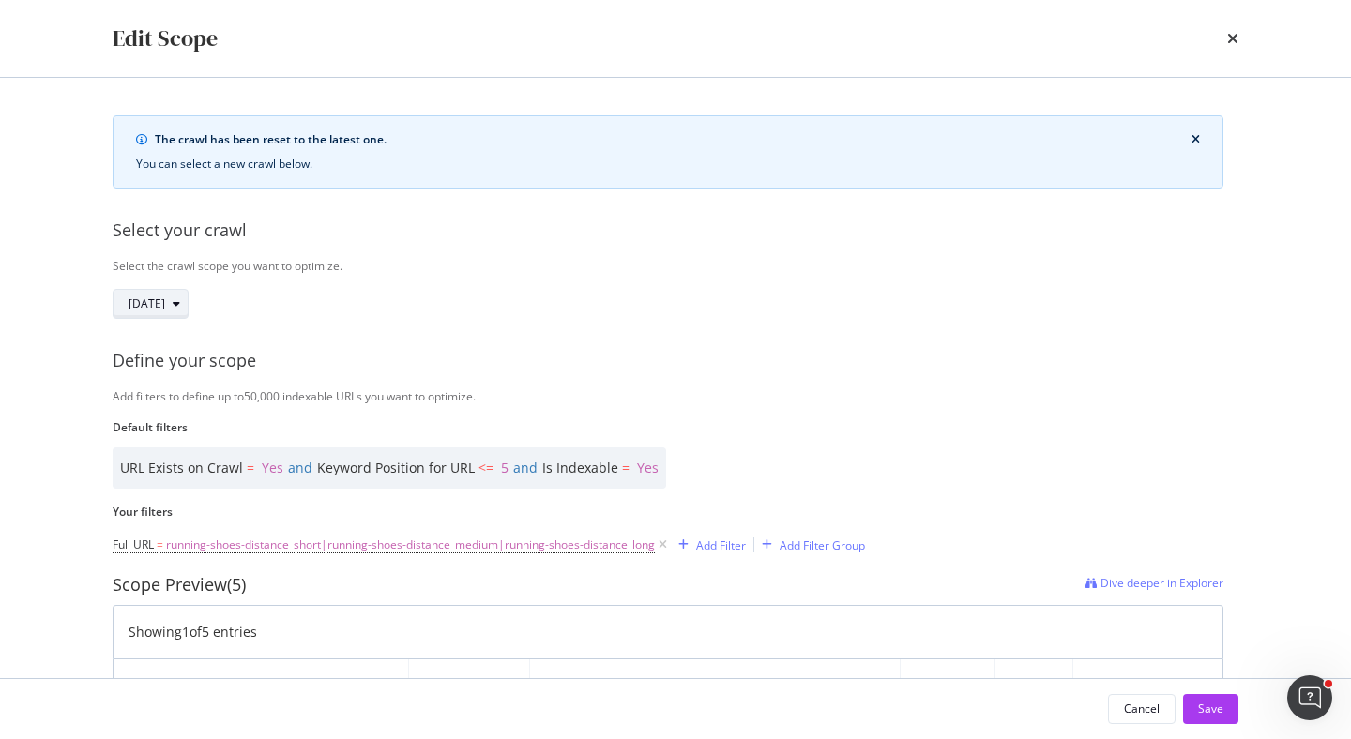
click at [165, 302] on span "2025 Aug. 5th" at bounding box center [147, 304] width 37 height 16
click at [492, 291] on div "2025 Aug. 5th" at bounding box center [668, 304] width 1111 height 30
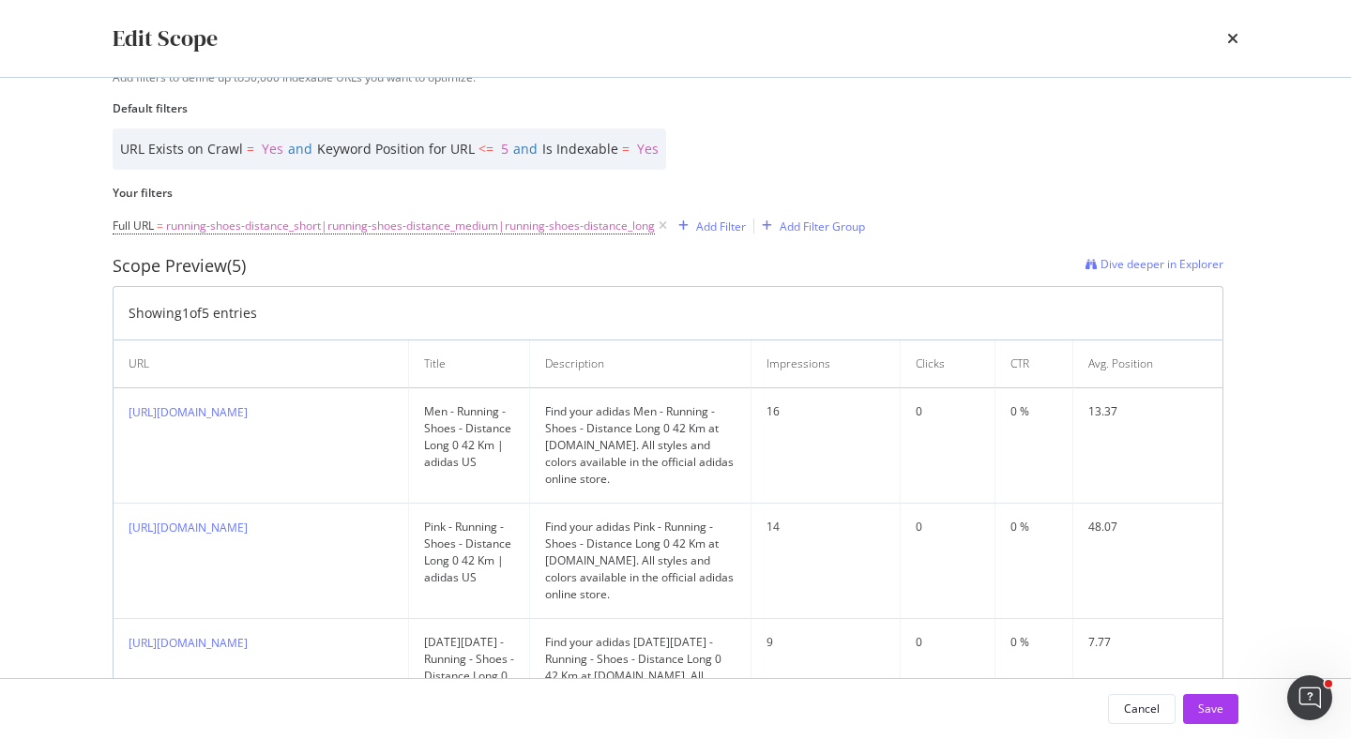
scroll to position [533, 0]
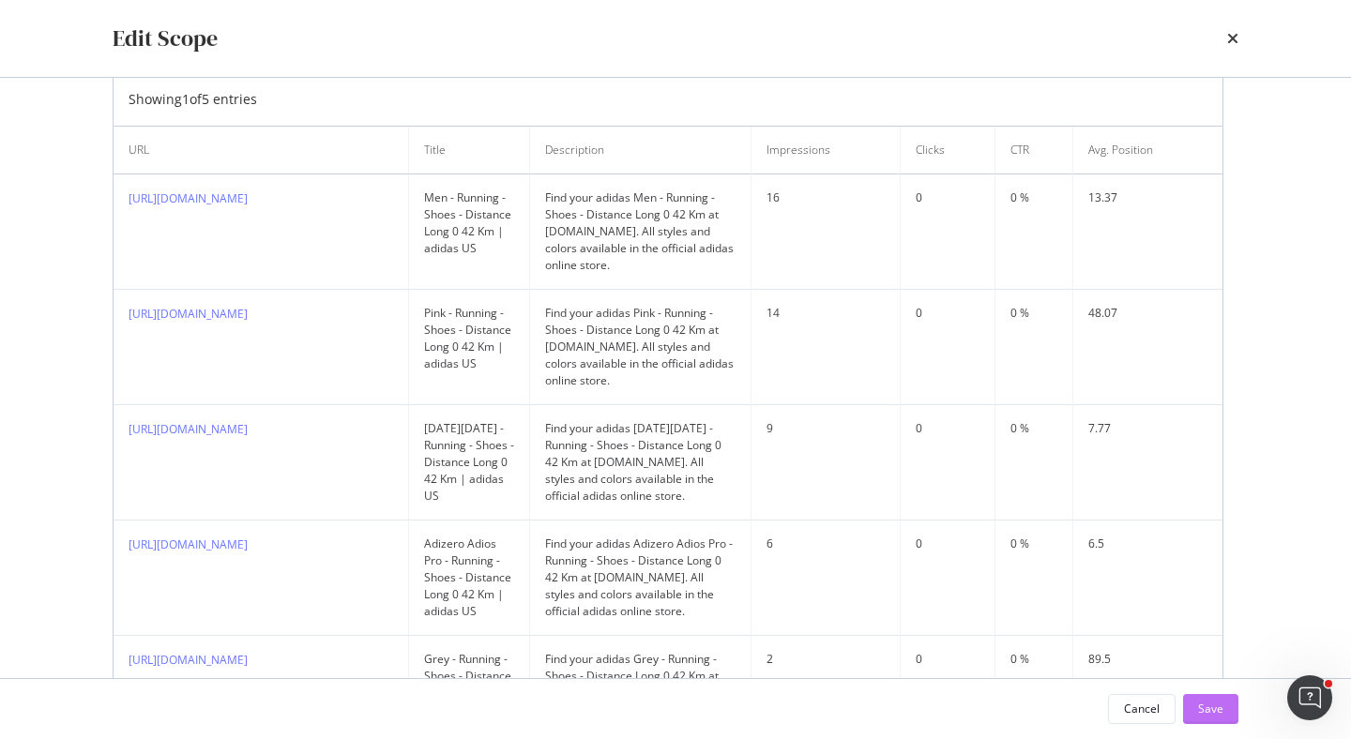
click at [1206, 701] on div "Save" at bounding box center [1210, 709] width 25 height 16
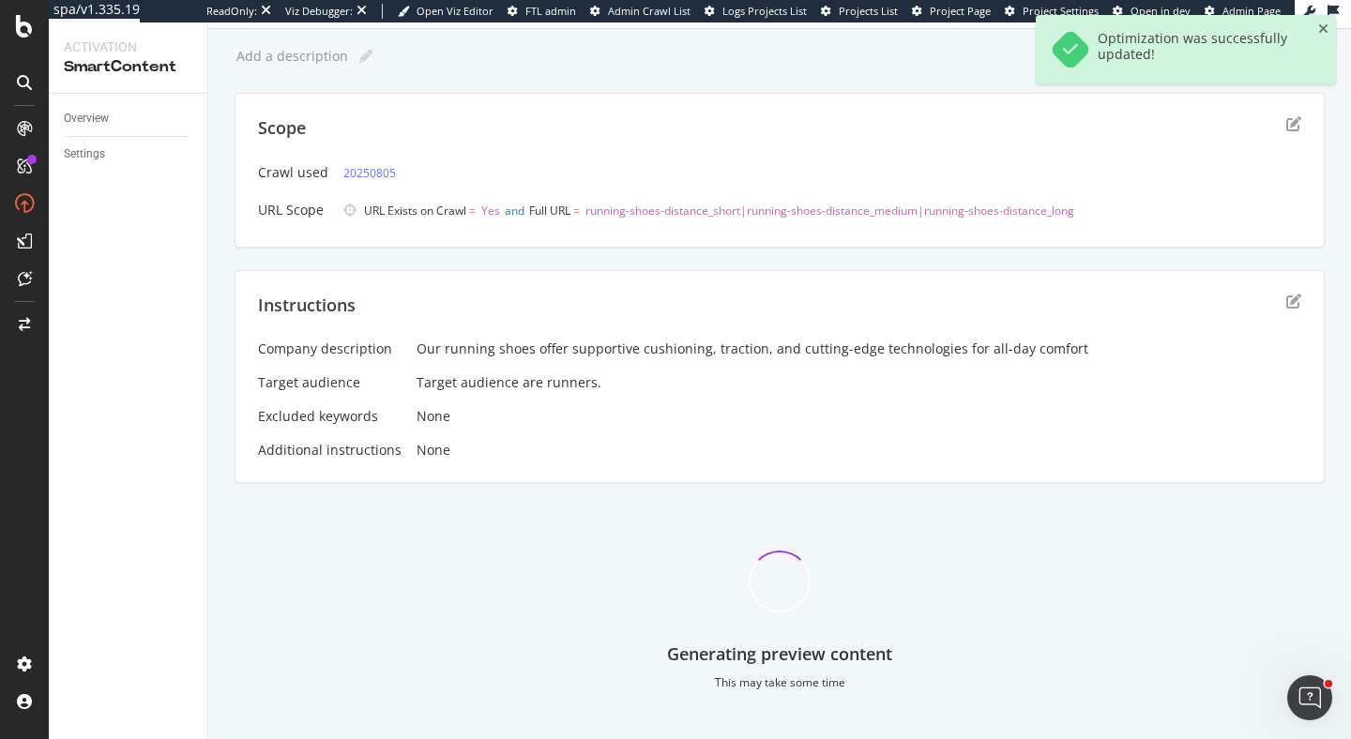
scroll to position [0, 0]
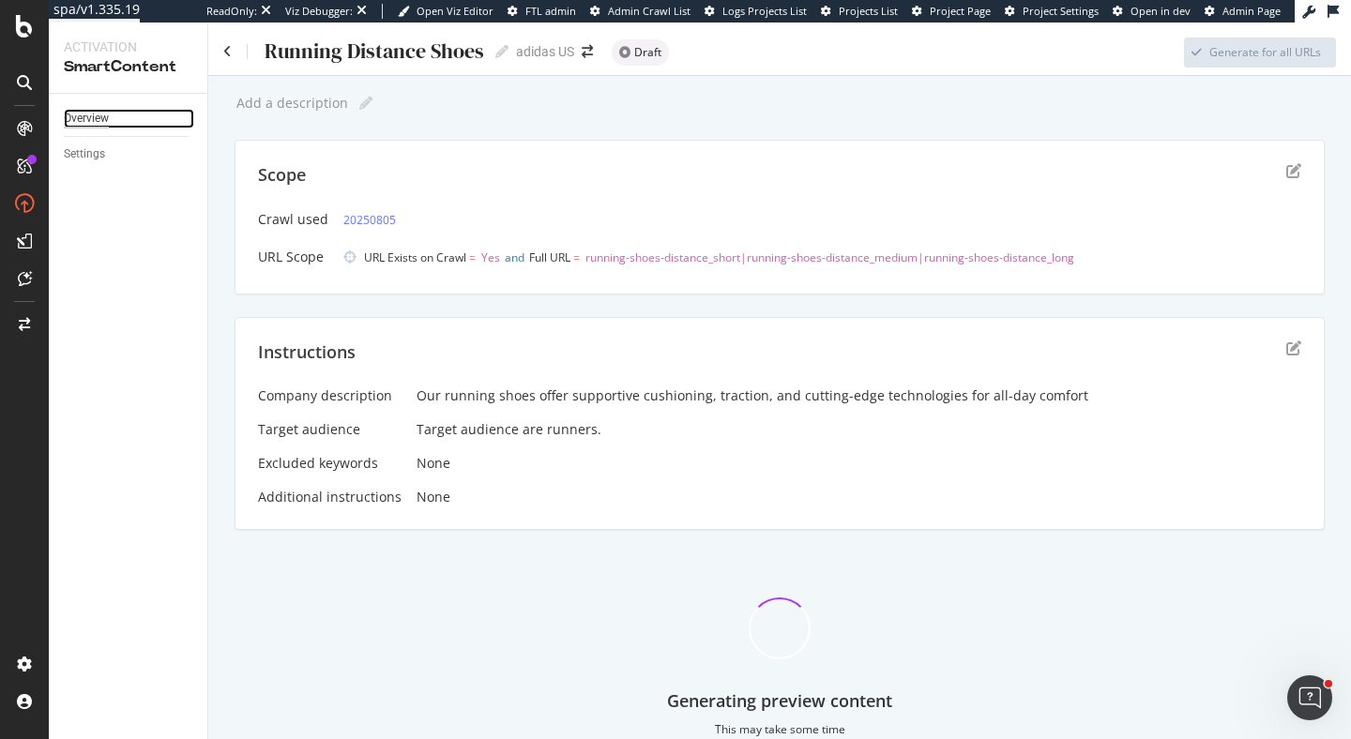
click at [104, 118] on div "Overview" at bounding box center [86, 119] width 45 height 20
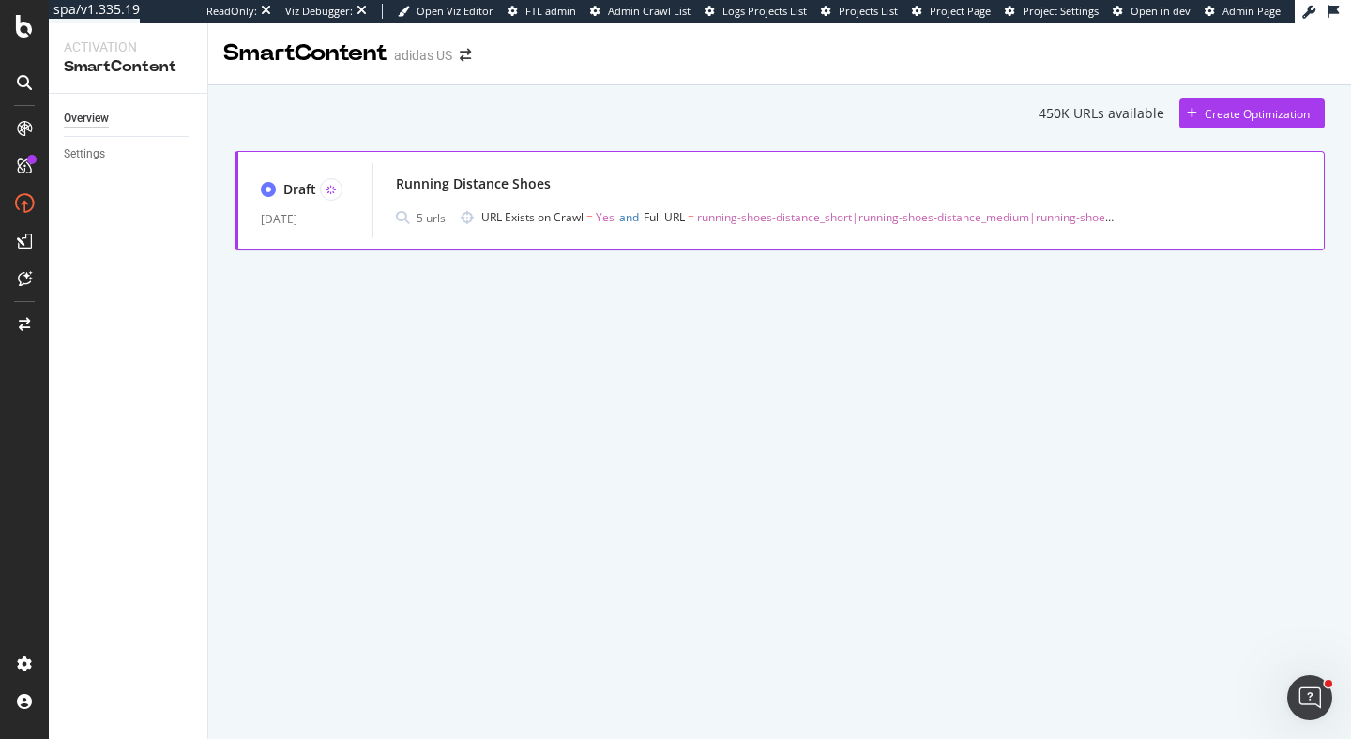
click at [728, 190] on div "Running Distance Shoes" at bounding box center [849, 184] width 906 height 26
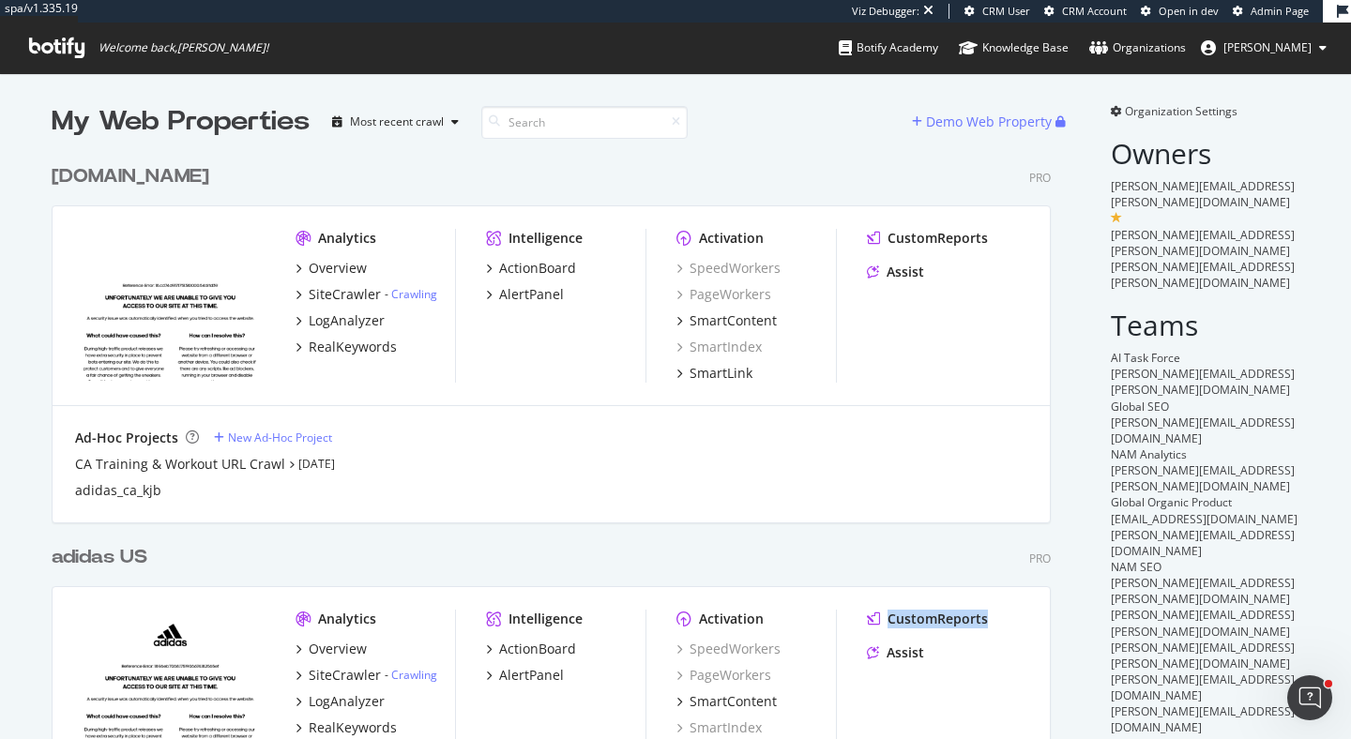
scroll to position [739, 1351]
